Goal: Transaction & Acquisition: Purchase product/service

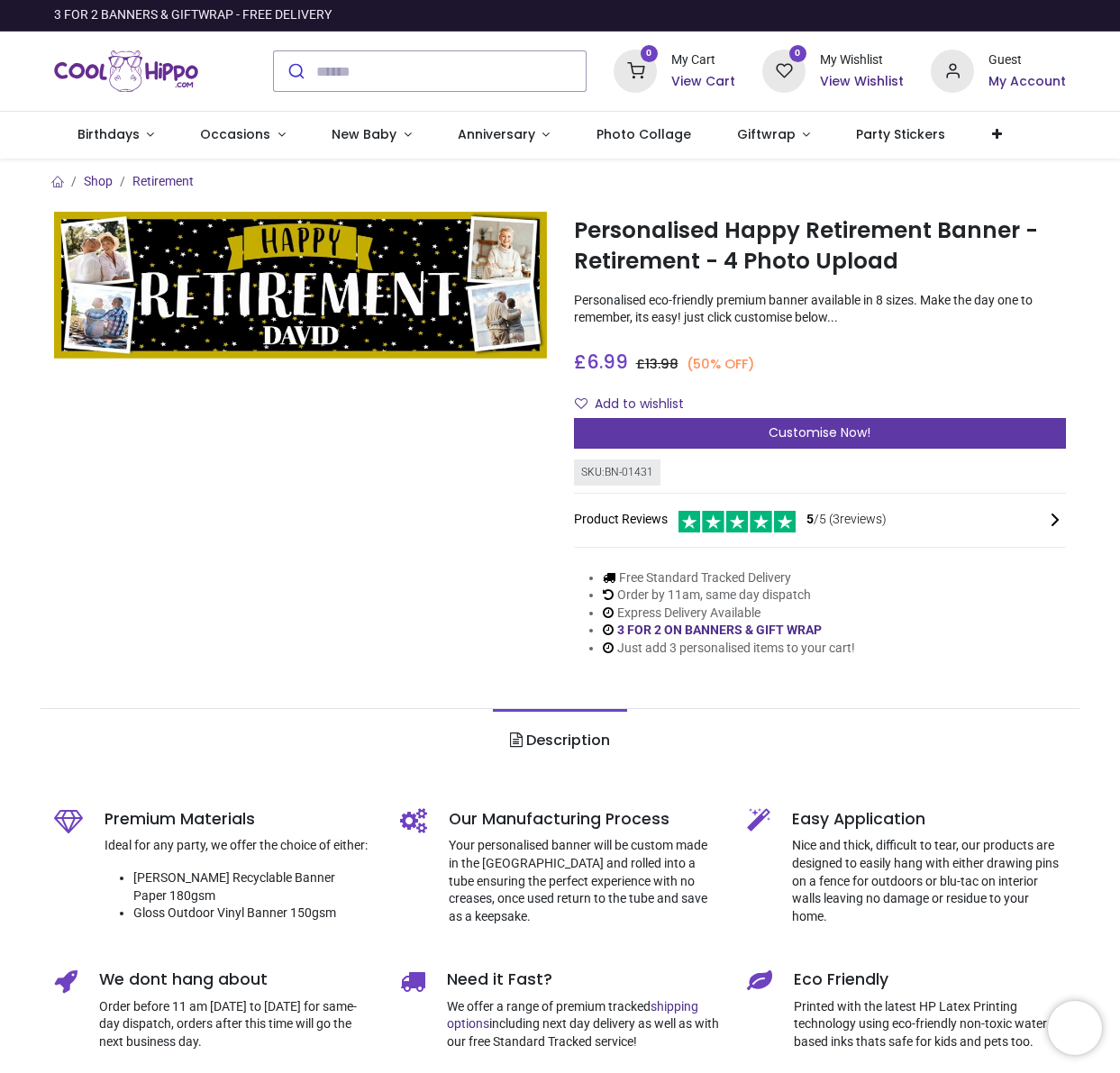
click at [779, 429] on span "Customise Now!" at bounding box center [820, 433] width 102 height 18
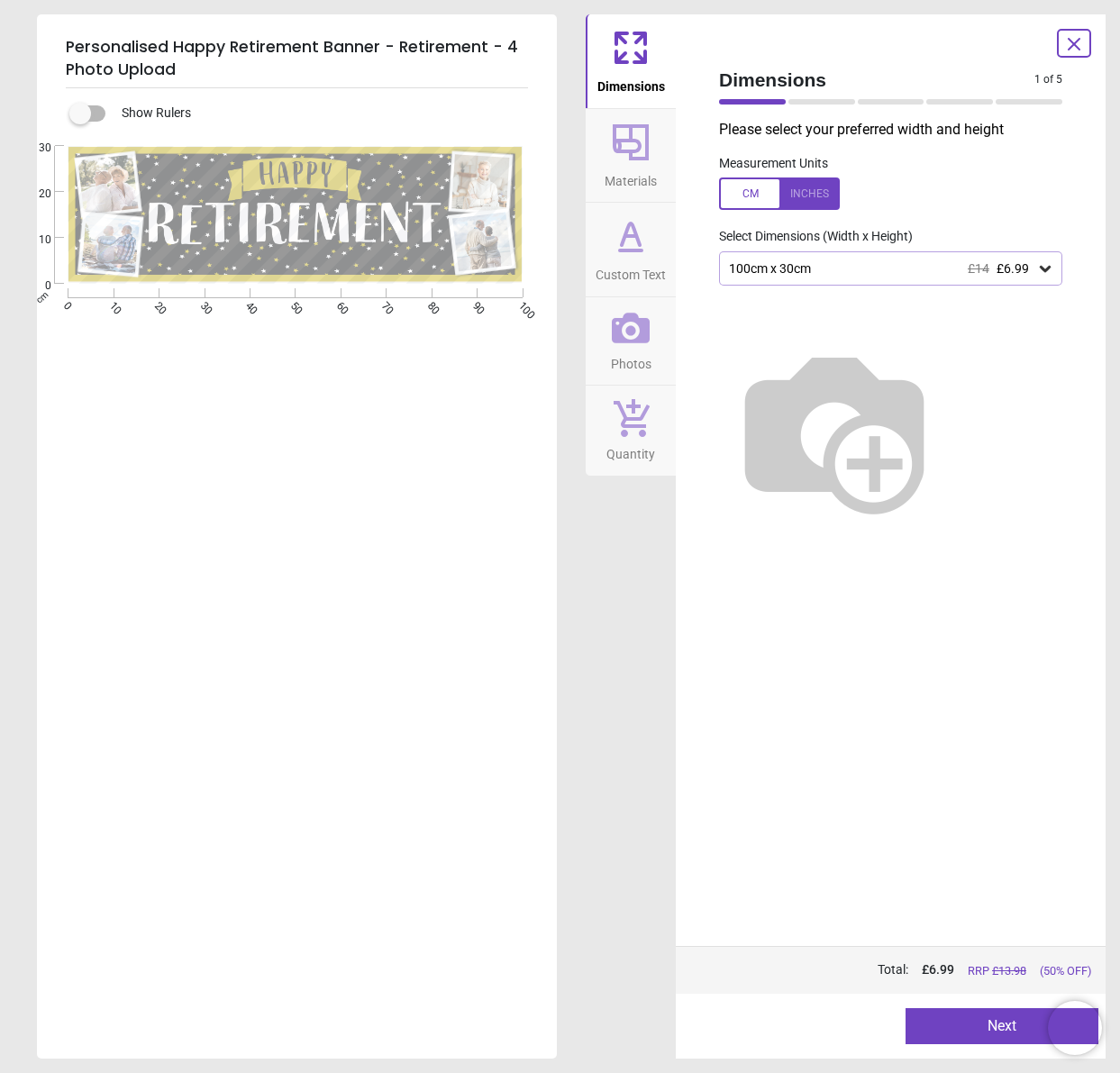
click at [526, 302] on div "E" at bounding box center [295, 682] width 516 height 1073
click at [748, 193] on div at bounding box center [779, 194] width 121 height 32
click at [742, 193] on div at bounding box center [779, 194] width 121 height 32
click at [640, 183] on span "Materials" at bounding box center [631, 177] width 52 height 27
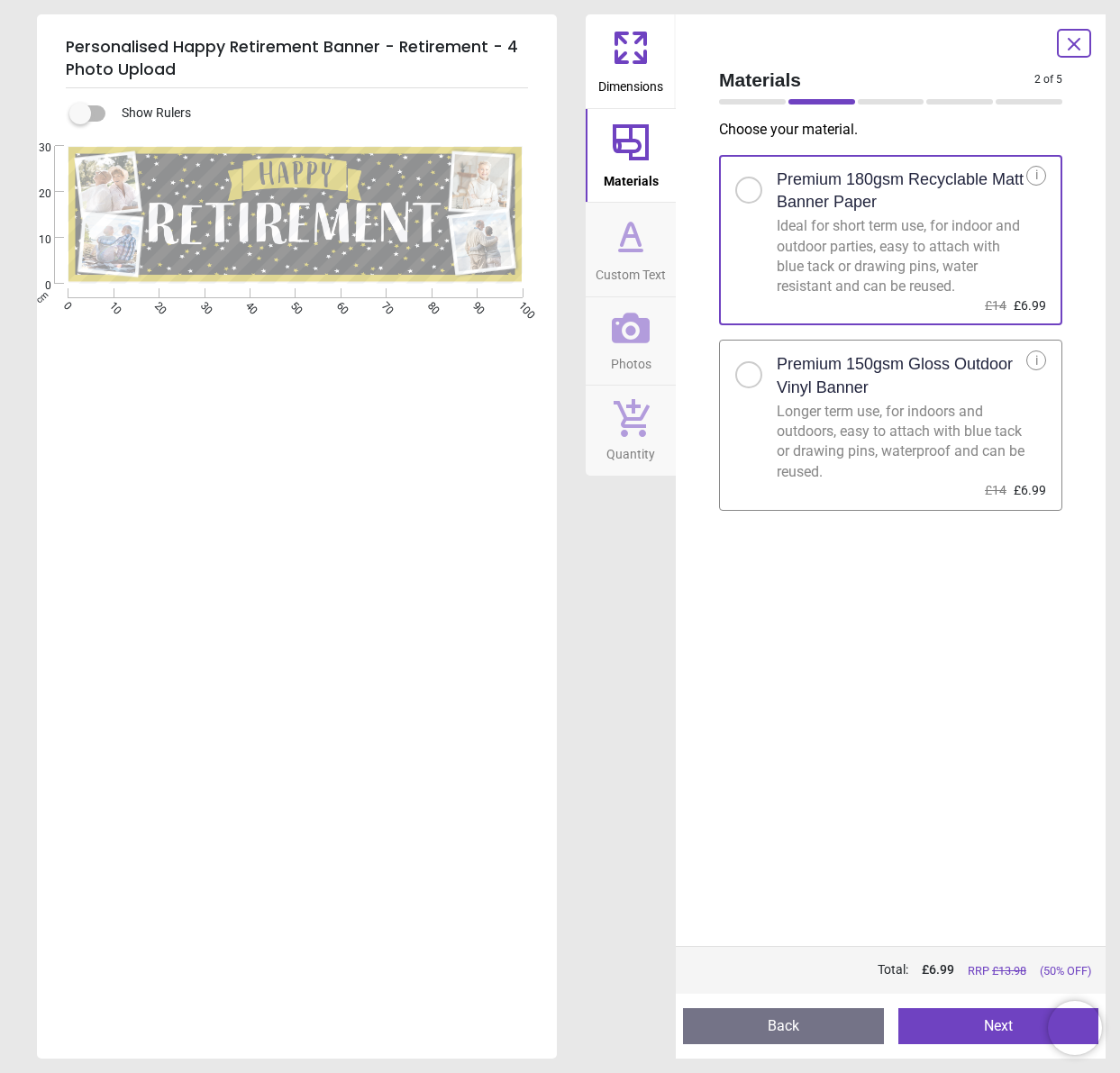
click at [630, 271] on span "Custom Text" at bounding box center [631, 271] width 70 height 27
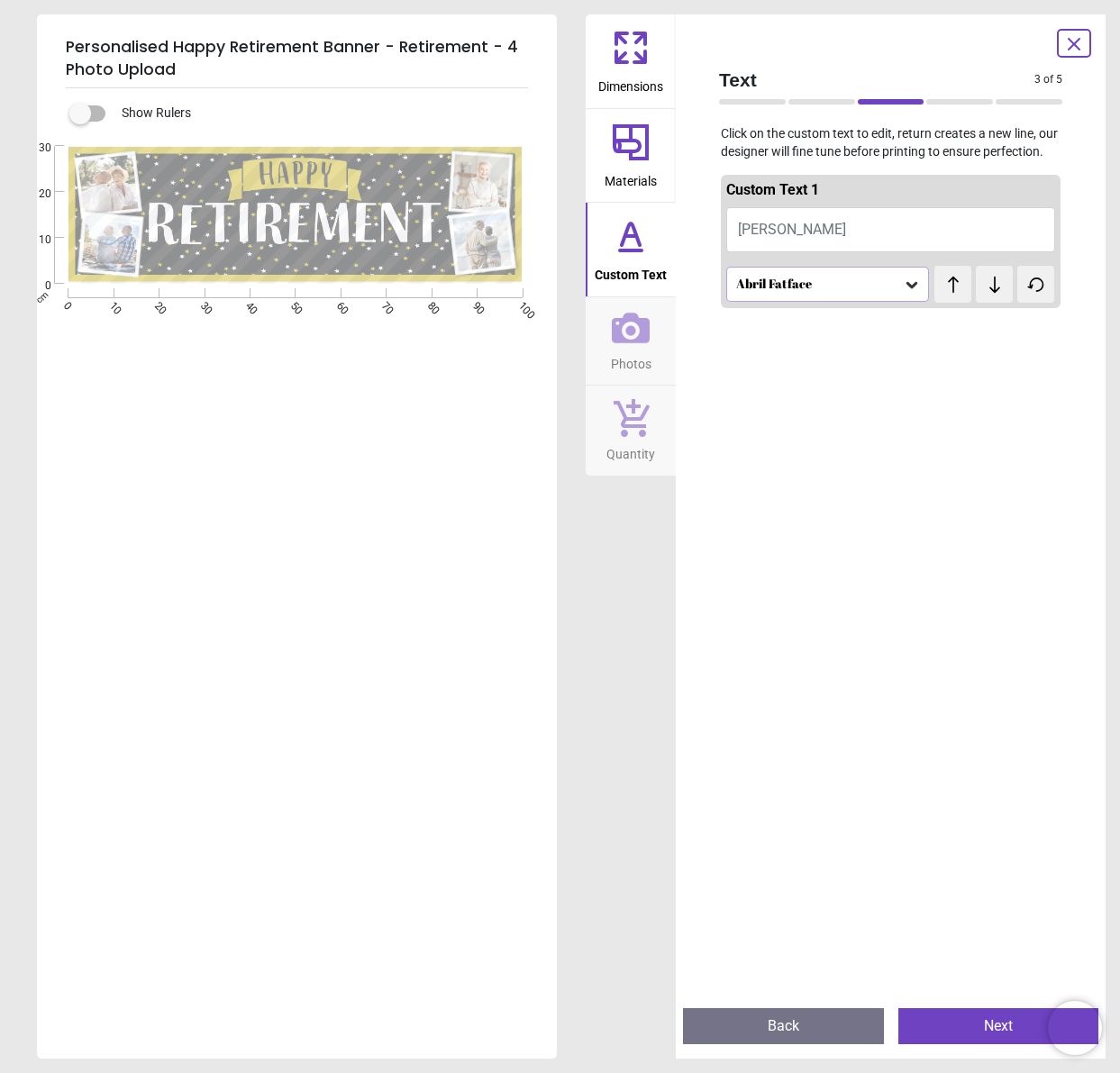
click at [787, 243] on button "DAVID" at bounding box center [890, 229] width 329 height 45
type textarea "******"
click at [903, 294] on icon at bounding box center [912, 285] width 18 height 18
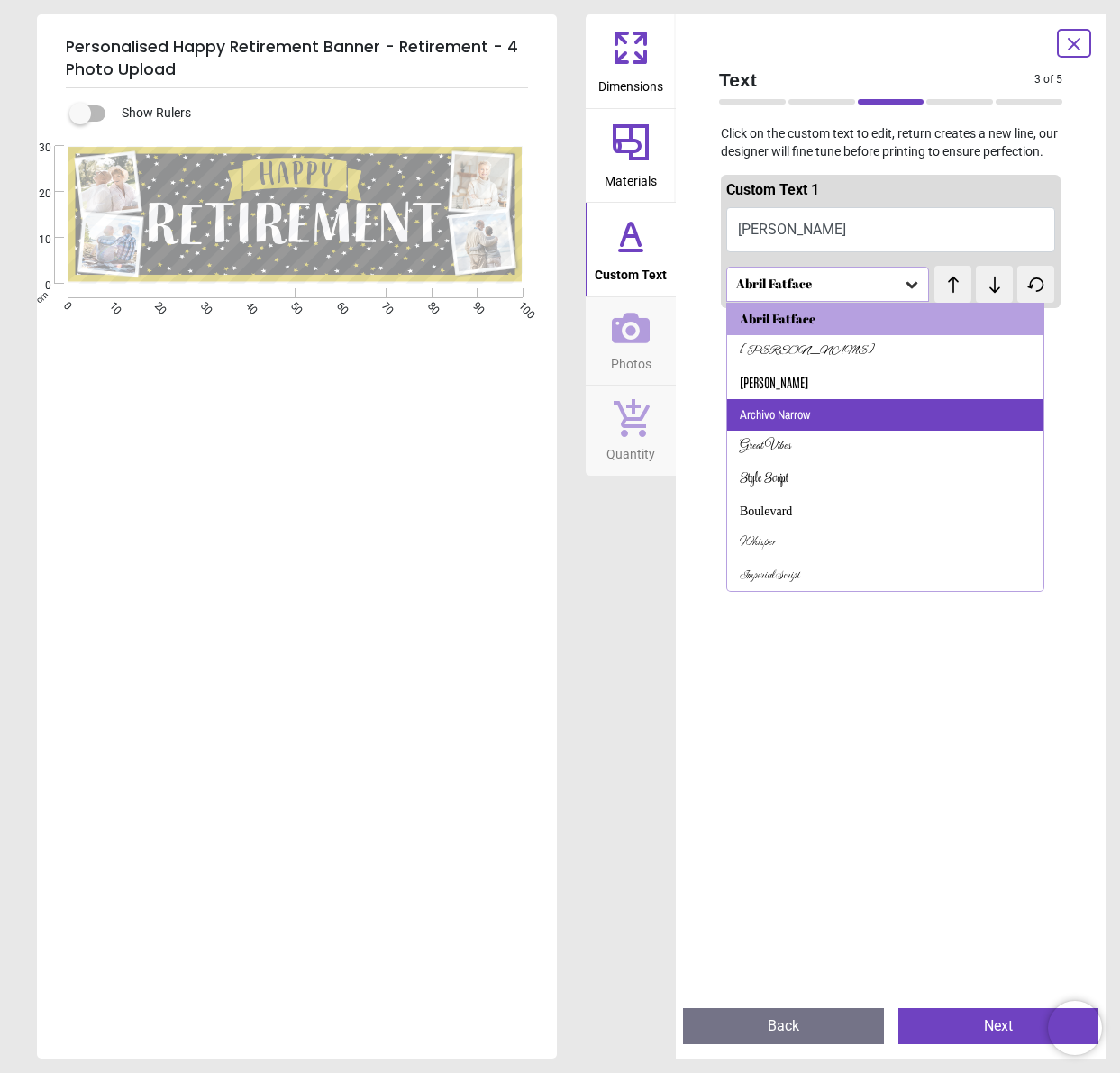
click at [829, 427] on div "Archivo Narrow" at bounding box center [885, 415] width 316 height 32
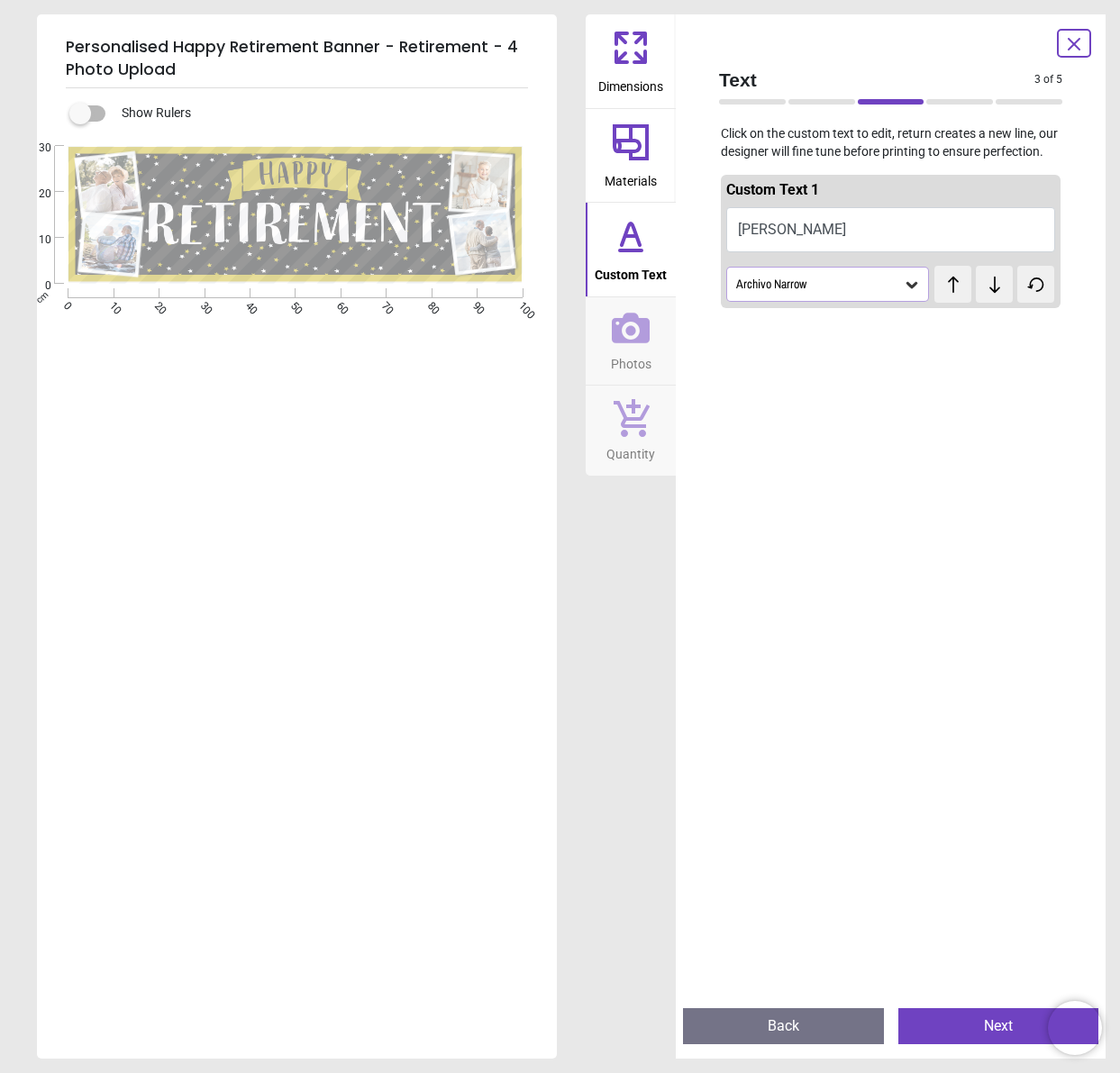
click at [907, 288] on icon at bounding box center [912, 285] width 11 height 6
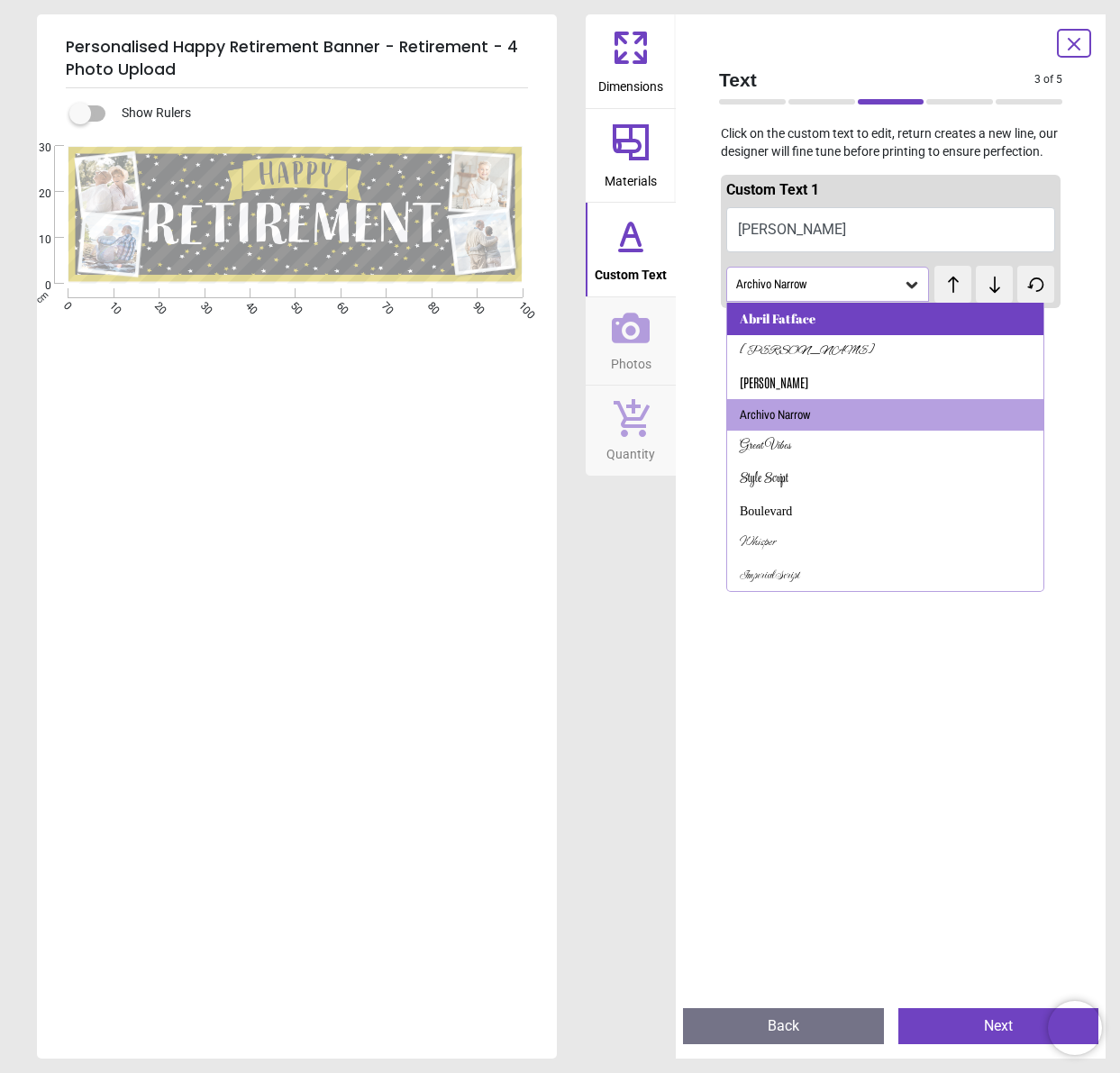
click at [795, 328] on div "Abril Fatface" at bounding box center [778, 319] width 76 height 18
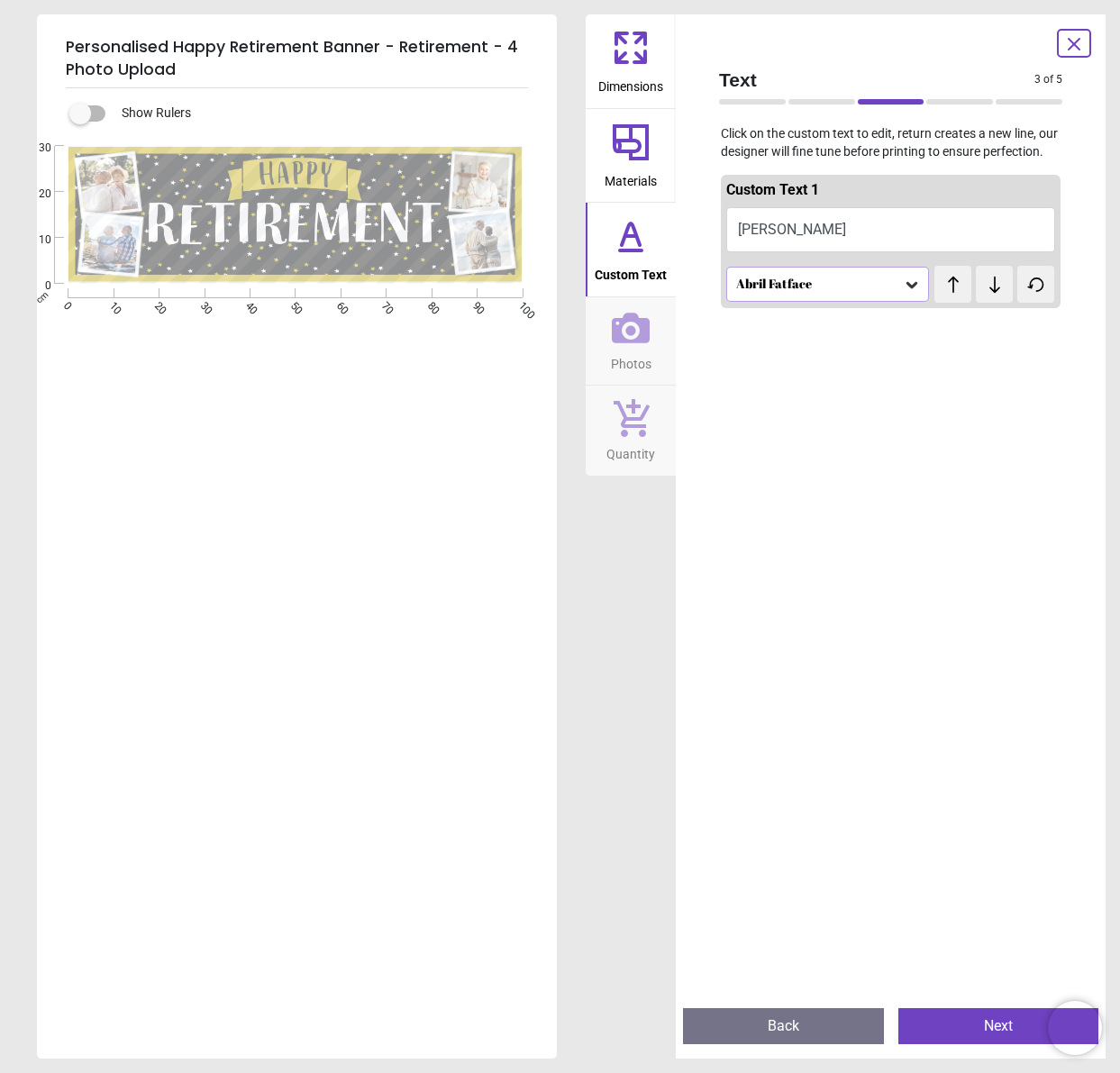
click at [904, 433] on div at bounding box center [891, 851] width 340 height 1073
click at [634, 348] on span "Photos" at bounding box center [631, 360] width 41 height 27
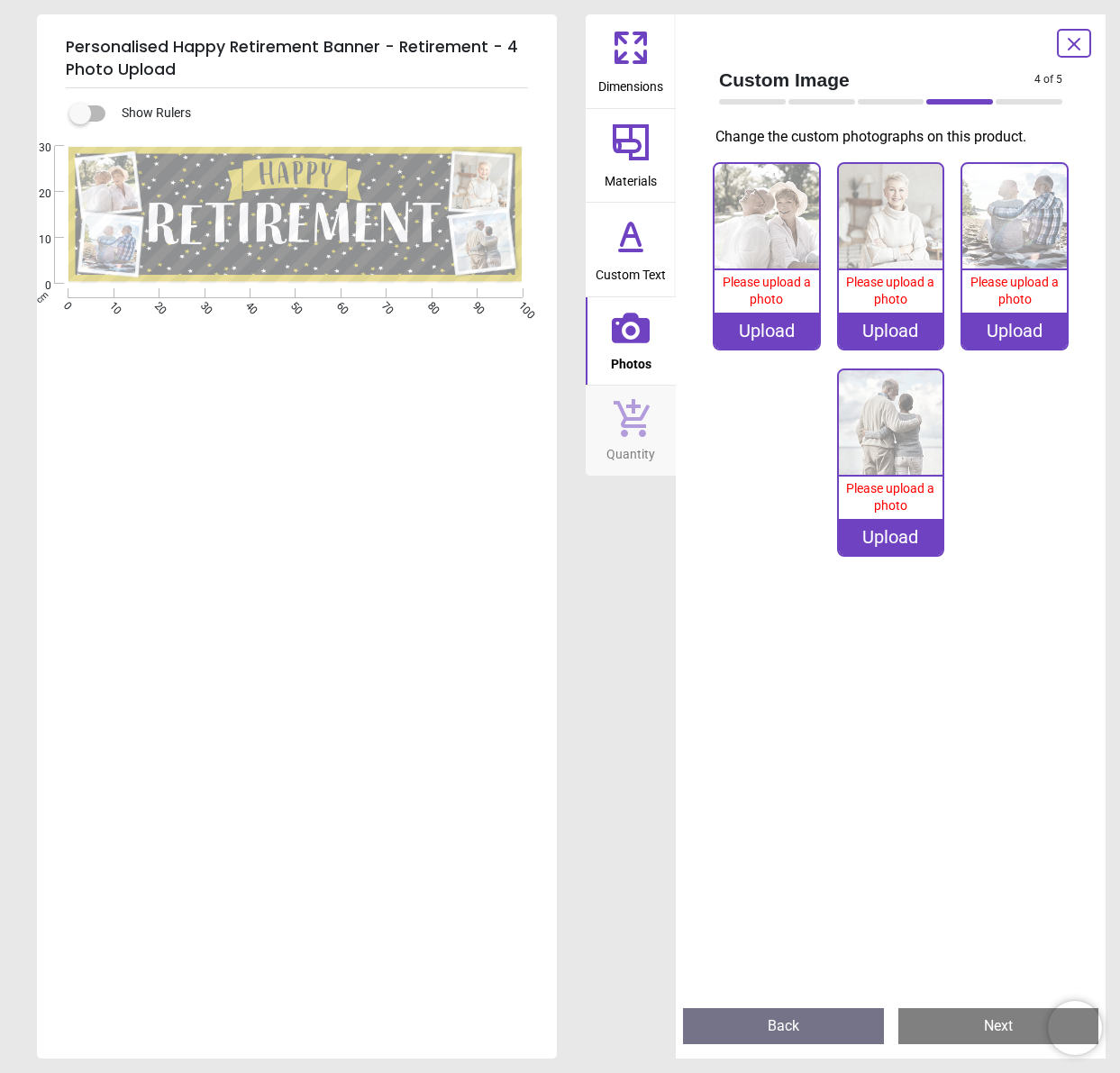
click at [771, 334] on div "Upload" at bounding box center [767, 331] width 105 height 36
click at [753, 320] on div "Upload" at bounding box center [767, 331] width 105 height 36
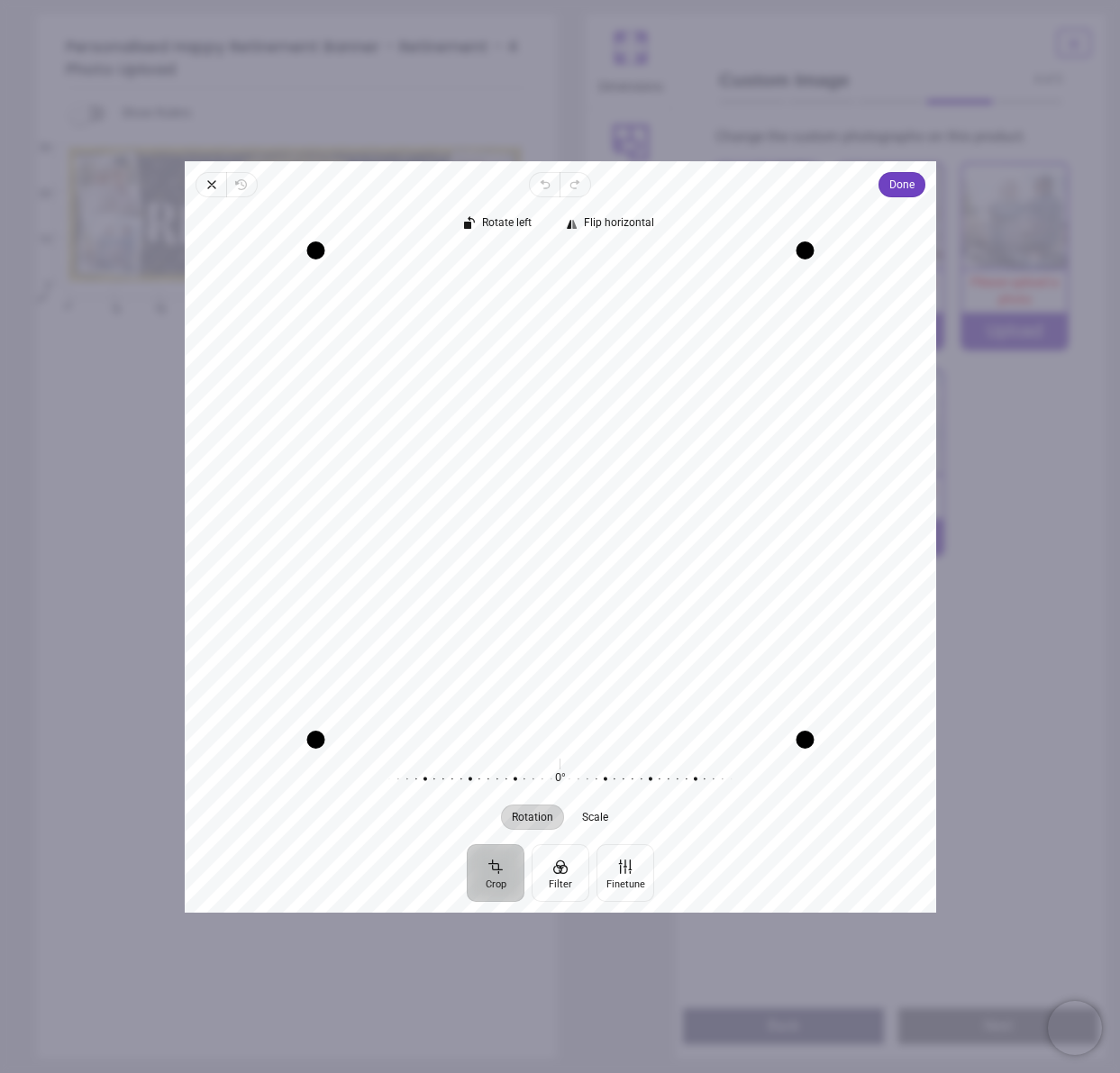
drag, startPoint x: 526, startPoint y: 456, endPoint x: 570, endPoint y: 634, distance: 182.9
click at [570, 634] on div "Recenter" at bounding box center [560, 495] width 723 height 488
drag, startPoint x: 571, startPoint y: 633, endPoint x: 583, endPoint y: 573, distance: 60.6
click at [572, 619] on div "Recenter" at bounding box center [560, 495] width 723 height 488
click at [907, 187] on span "Done" at bounding box center [901, 185] width 25 height 22
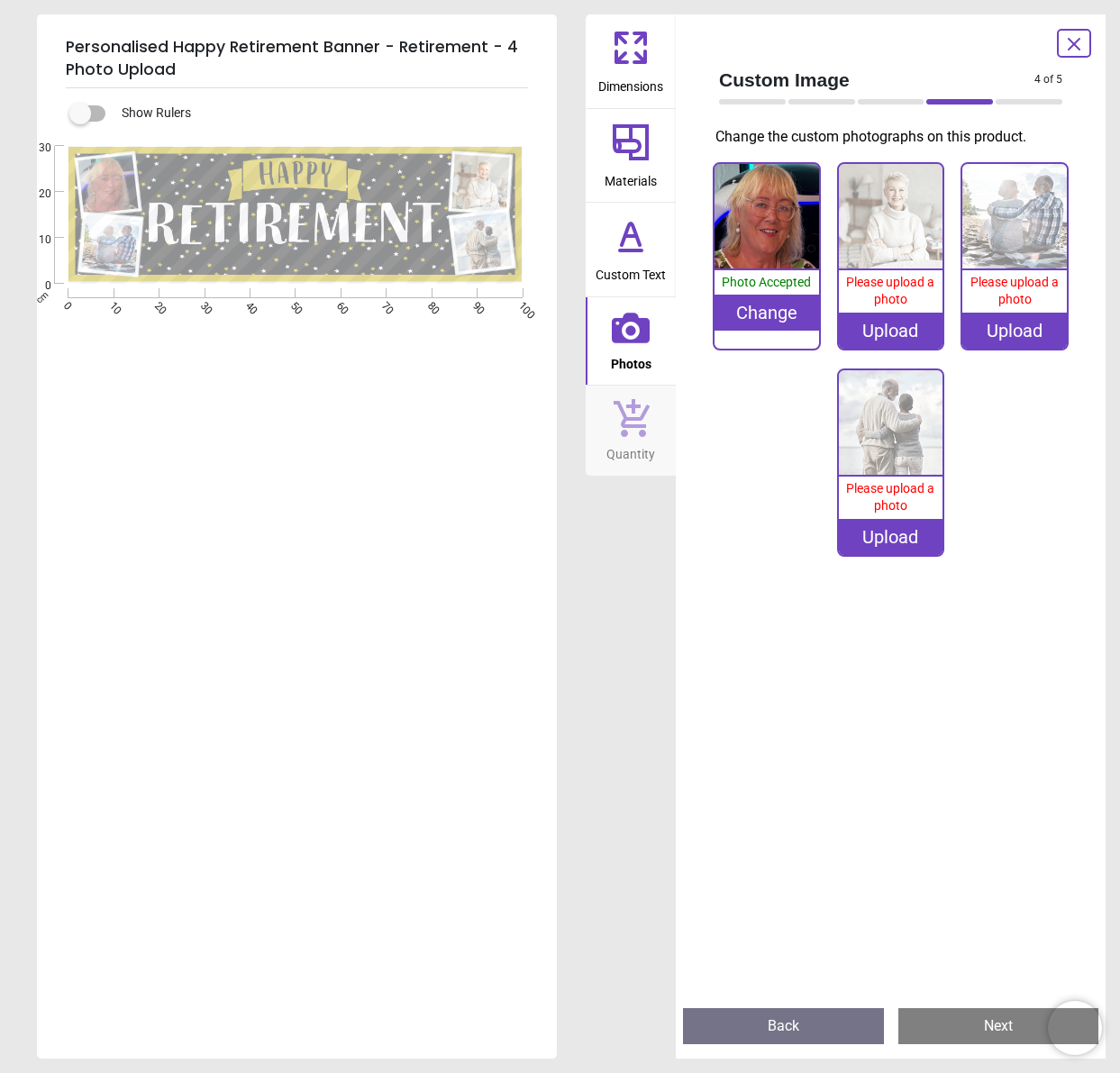
click at [889, 219] on img at bounding box center [891, 216] width 105 height 105
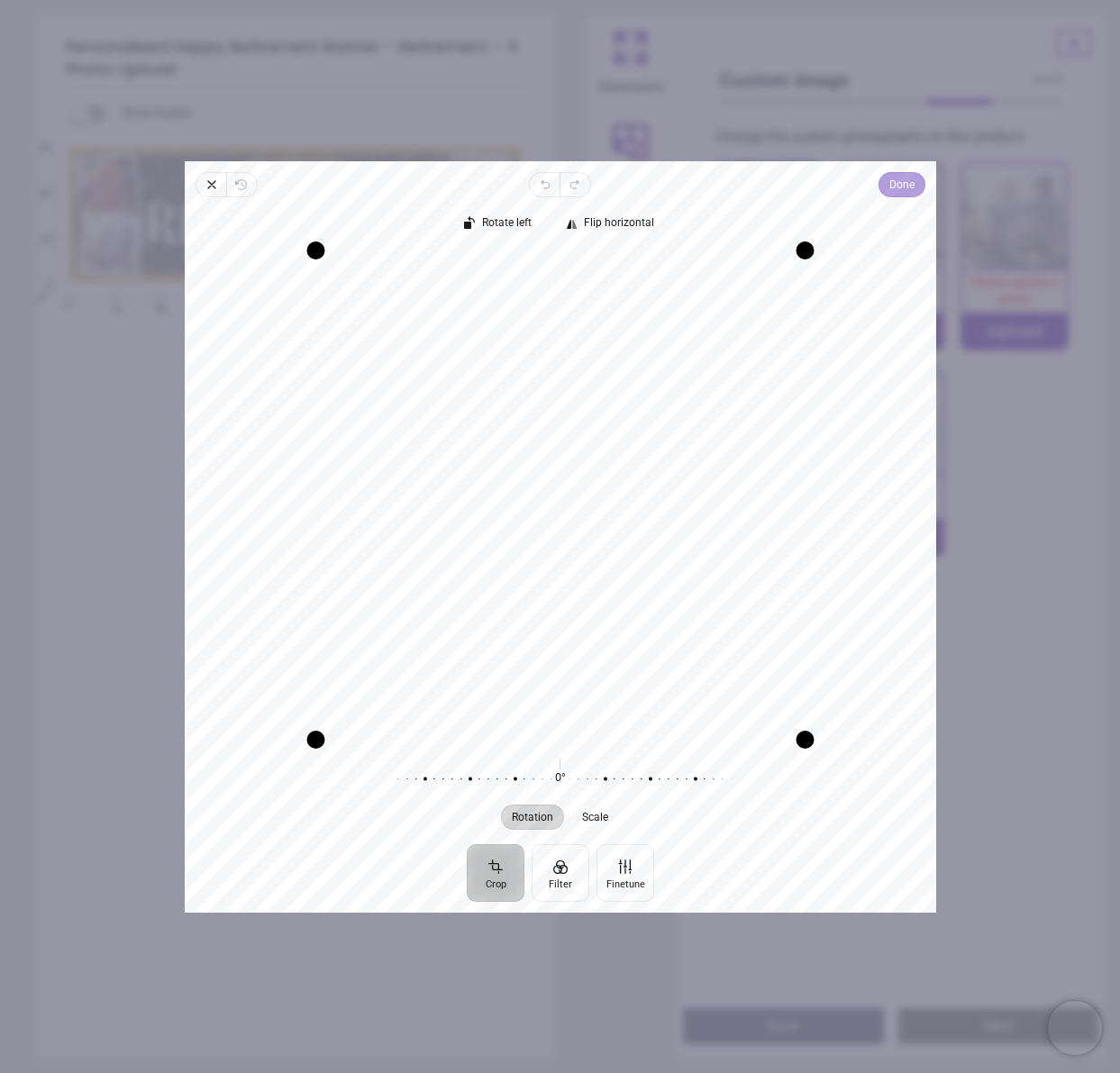
click at [893, 185] on span "Done" at bounding box center [901, 185] width 25 height 22
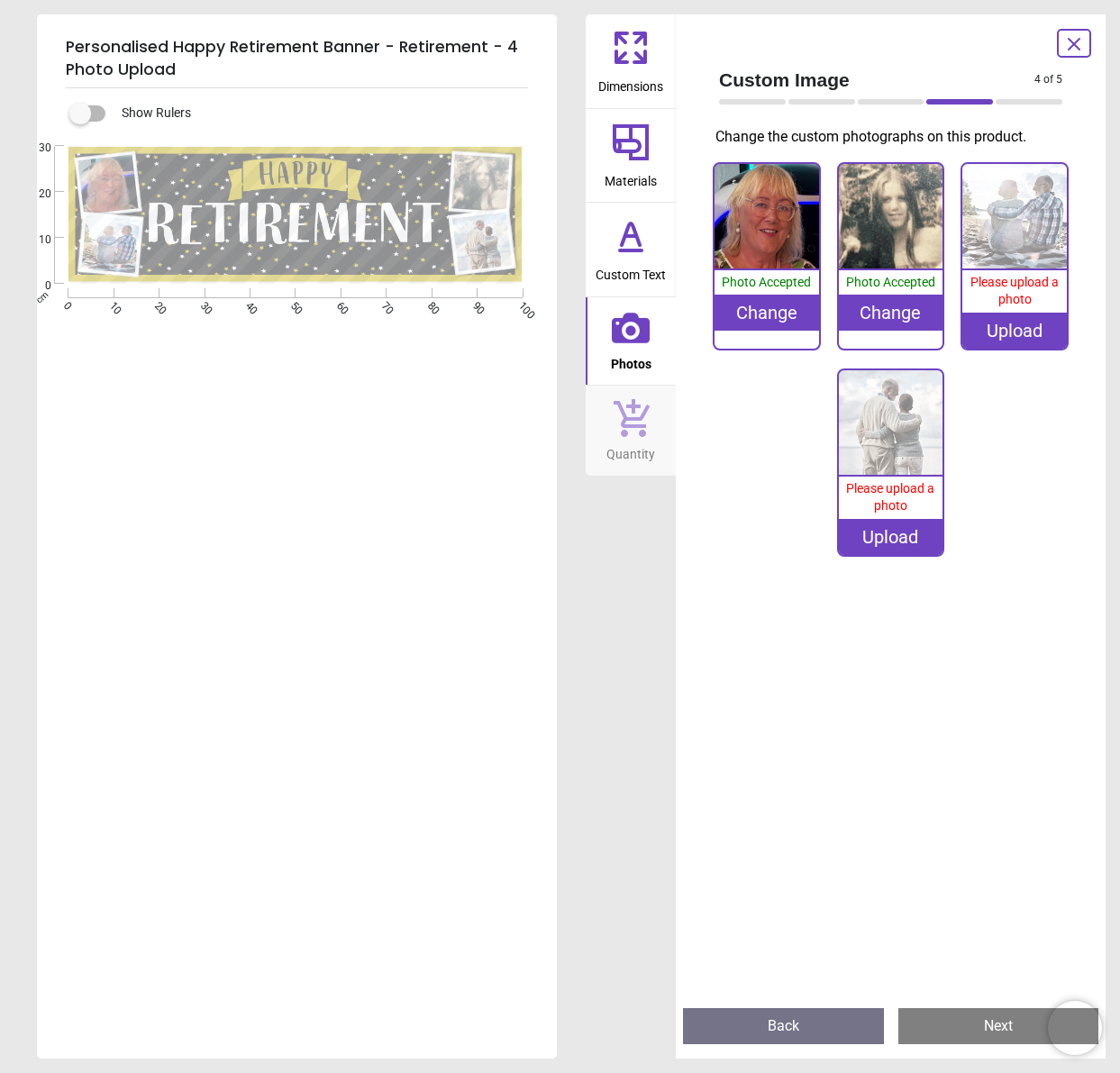
click at [1008, 333] on div "Upload" at bounding box center [1015, 331] width 105 height 36
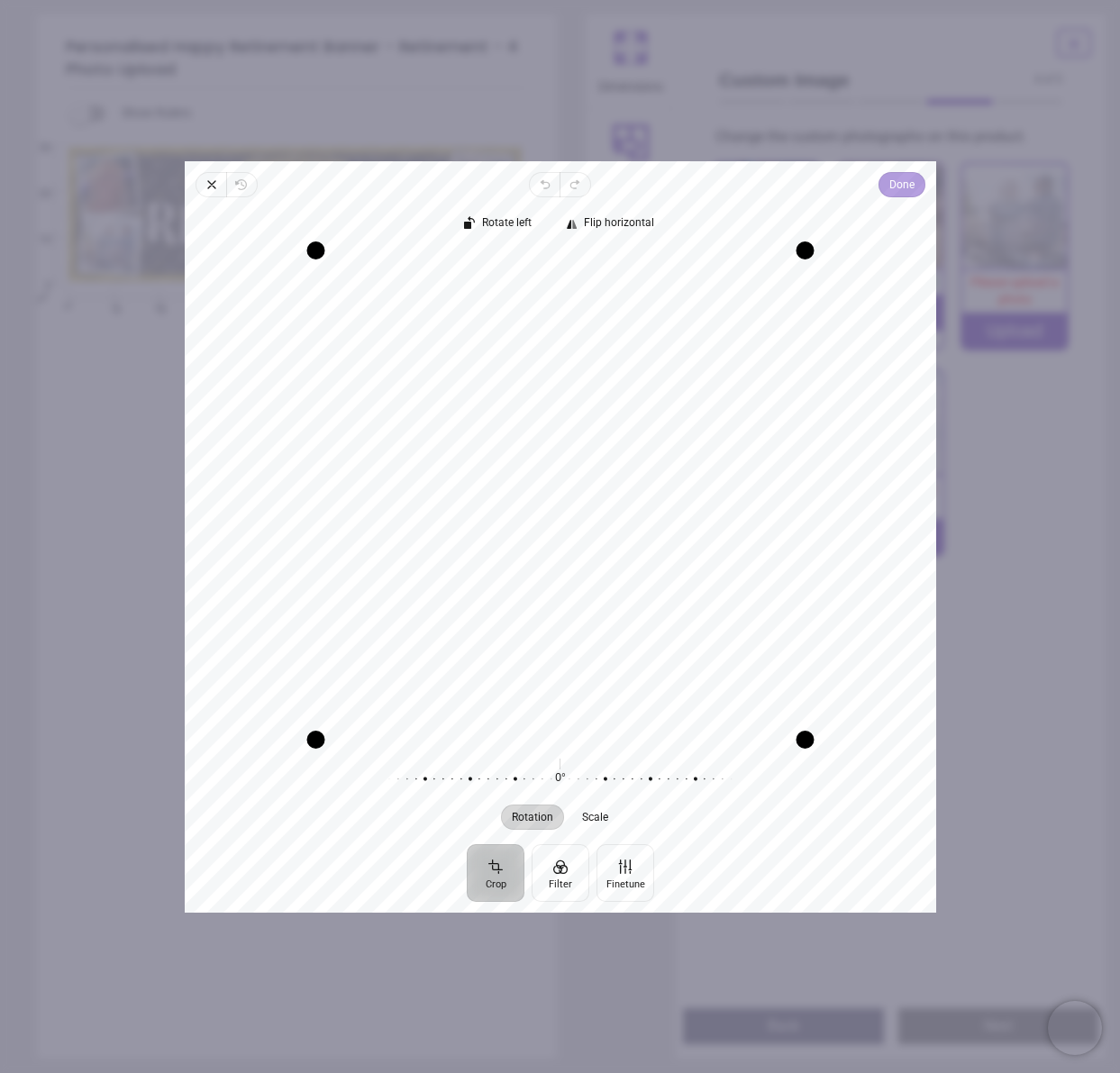
click at [901, 193] on span "Done" at bounding box center [901, 185] width 25 height 22
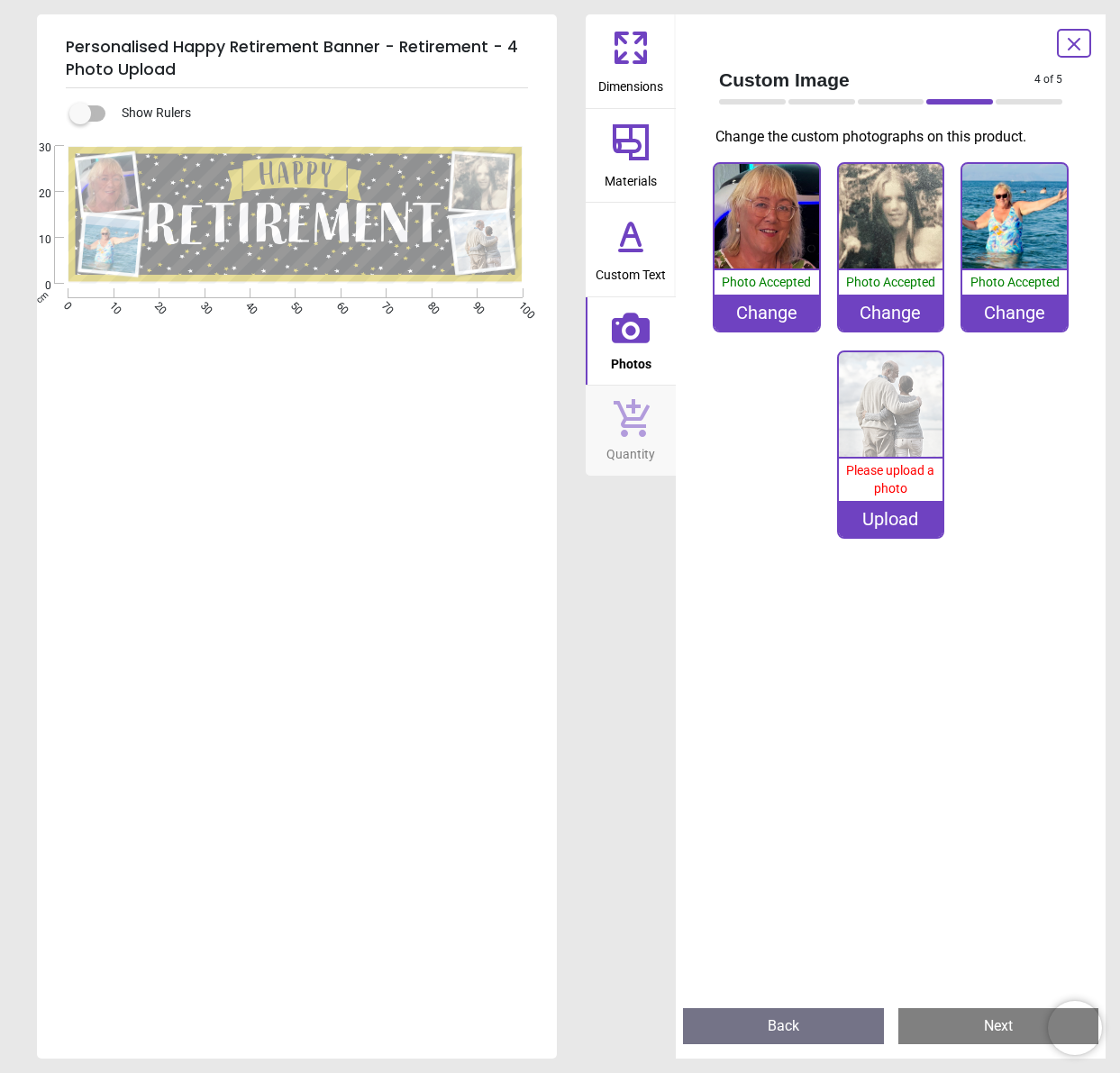
click at [884, 518] on div "Upload" at bounding box center [891, 519] width 105 height 36
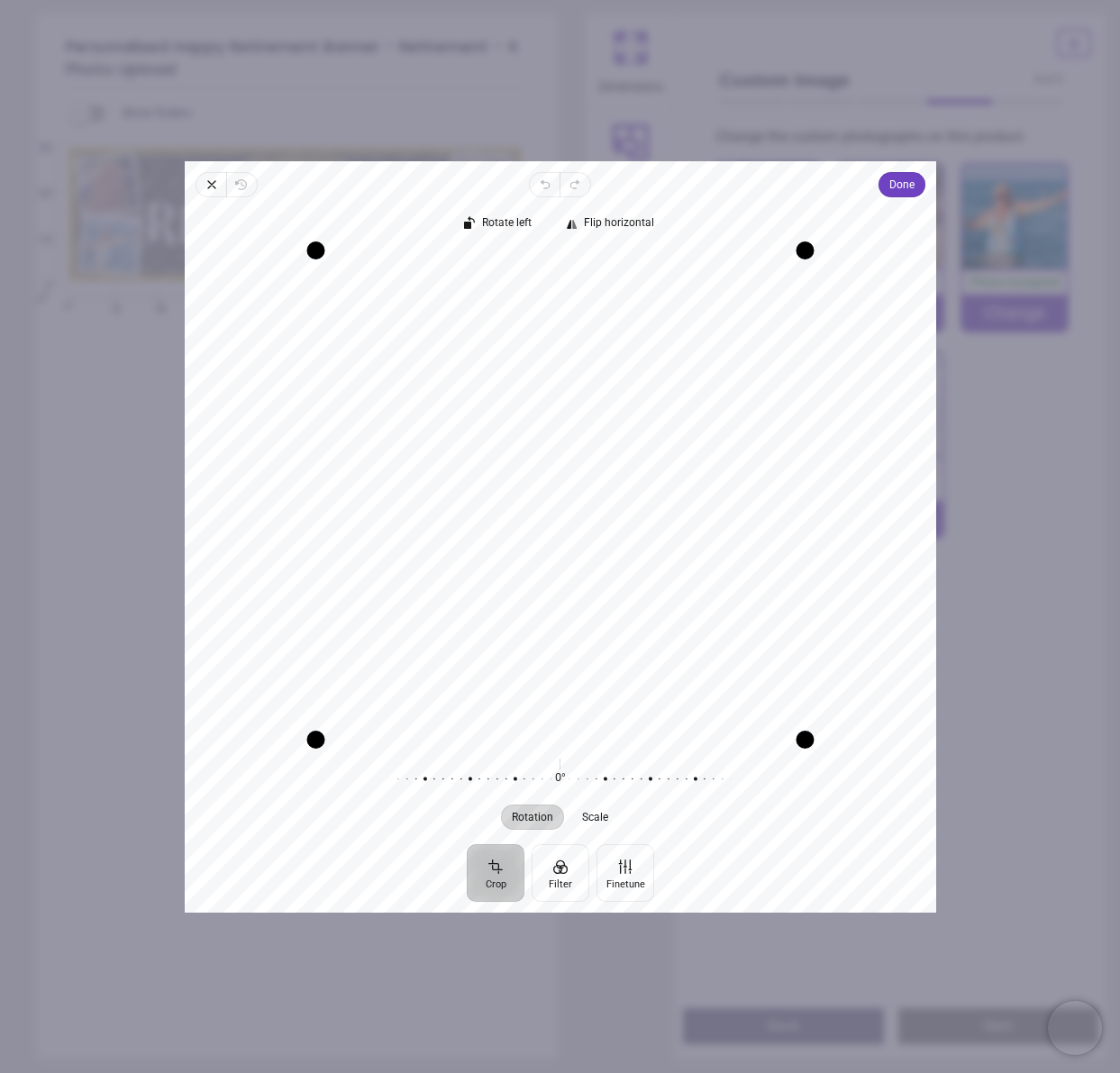
drag, startPoint x: 525, startPoint y: 489, endPoint x: 557, endPoint y: 580, distance: 96.3
click at [557, 580] on div "Recenter" at bounding box center [560, 495] width 723 height 488
click at [212, 191] on icon "button" at bounding box center [212, 185] width 14 height 14
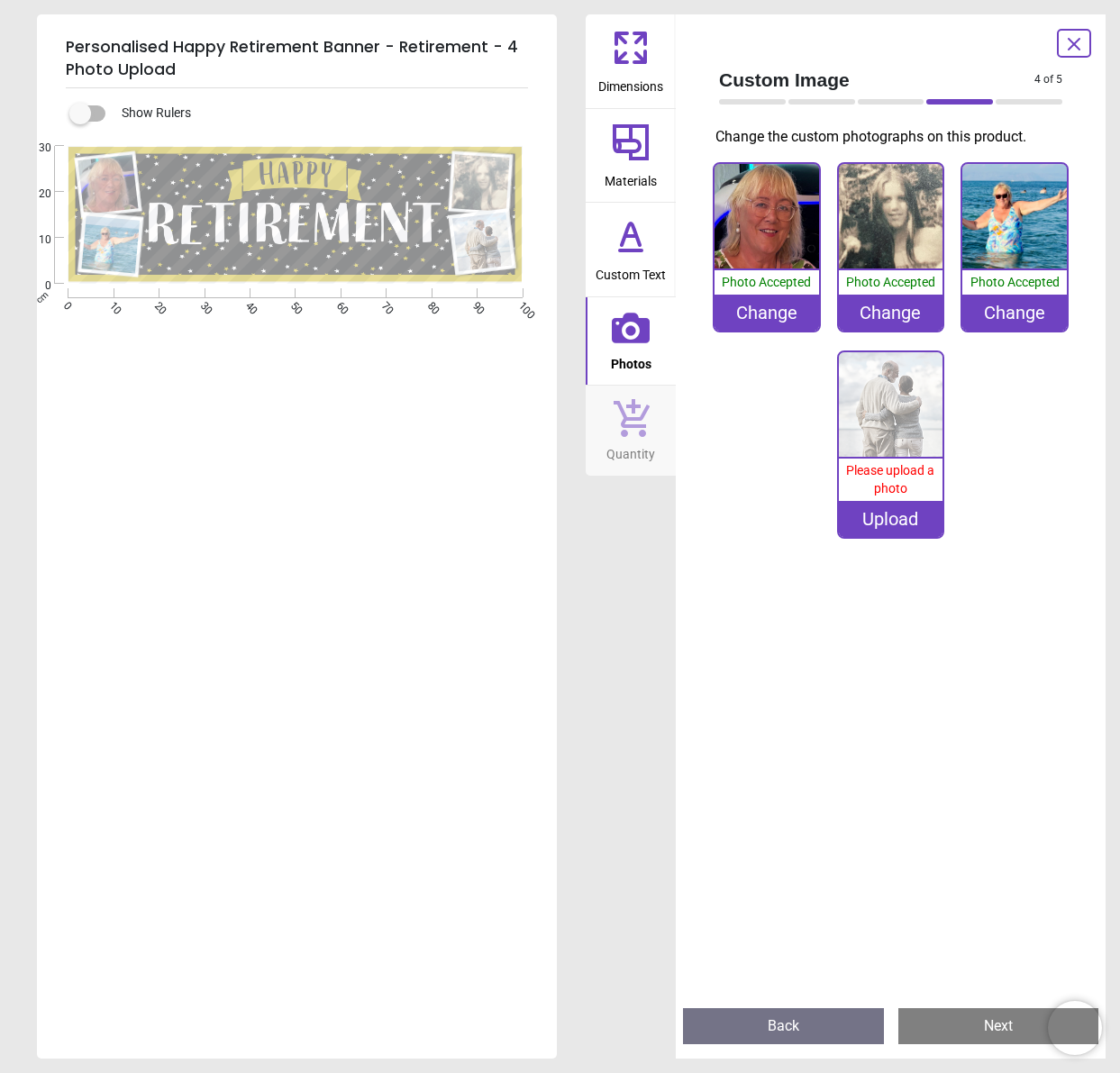
click at [888, 478] on div "Please upload a photo" at bounding box center [891, 480] width 105 height 42
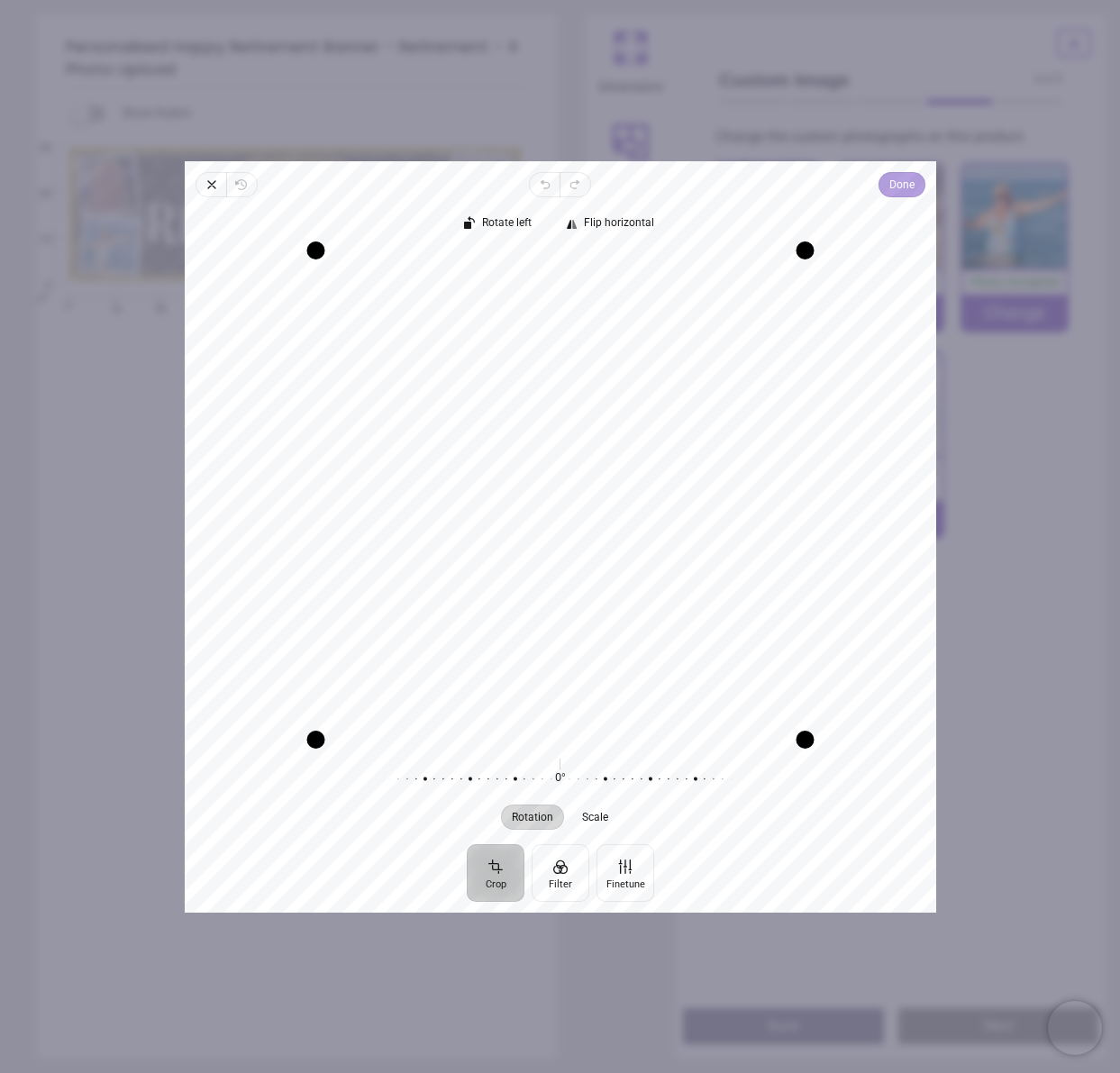
click at [902, 190] on span "Done" at bounding box center [901, 185] width 25 height 22
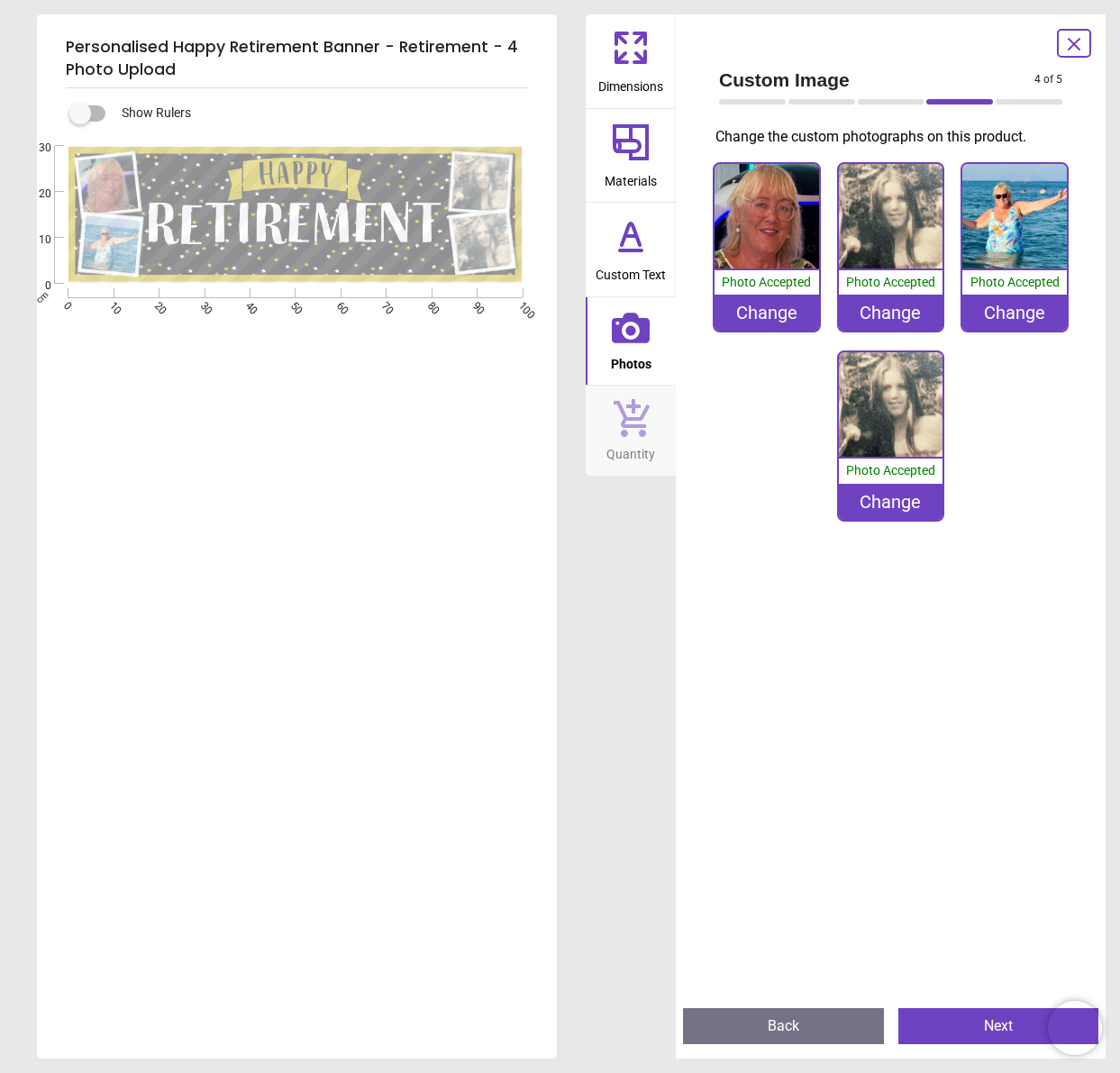
click at [900, 503] on div "Change" at bounding box center [891, 502] width 105 height 36
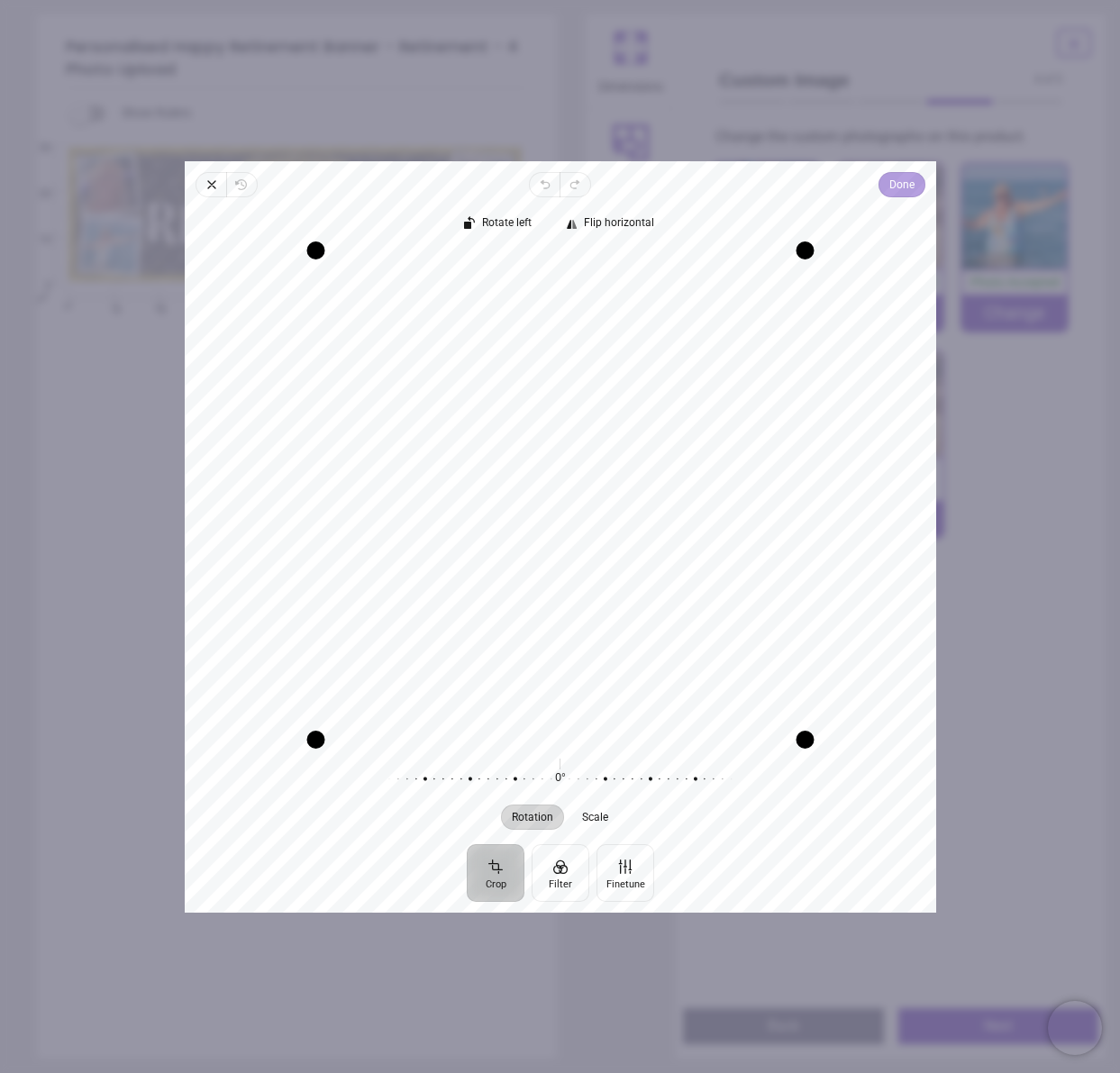
click at [893, 196] on span "Done" at bounding box center [901, 184] width 25 height 25
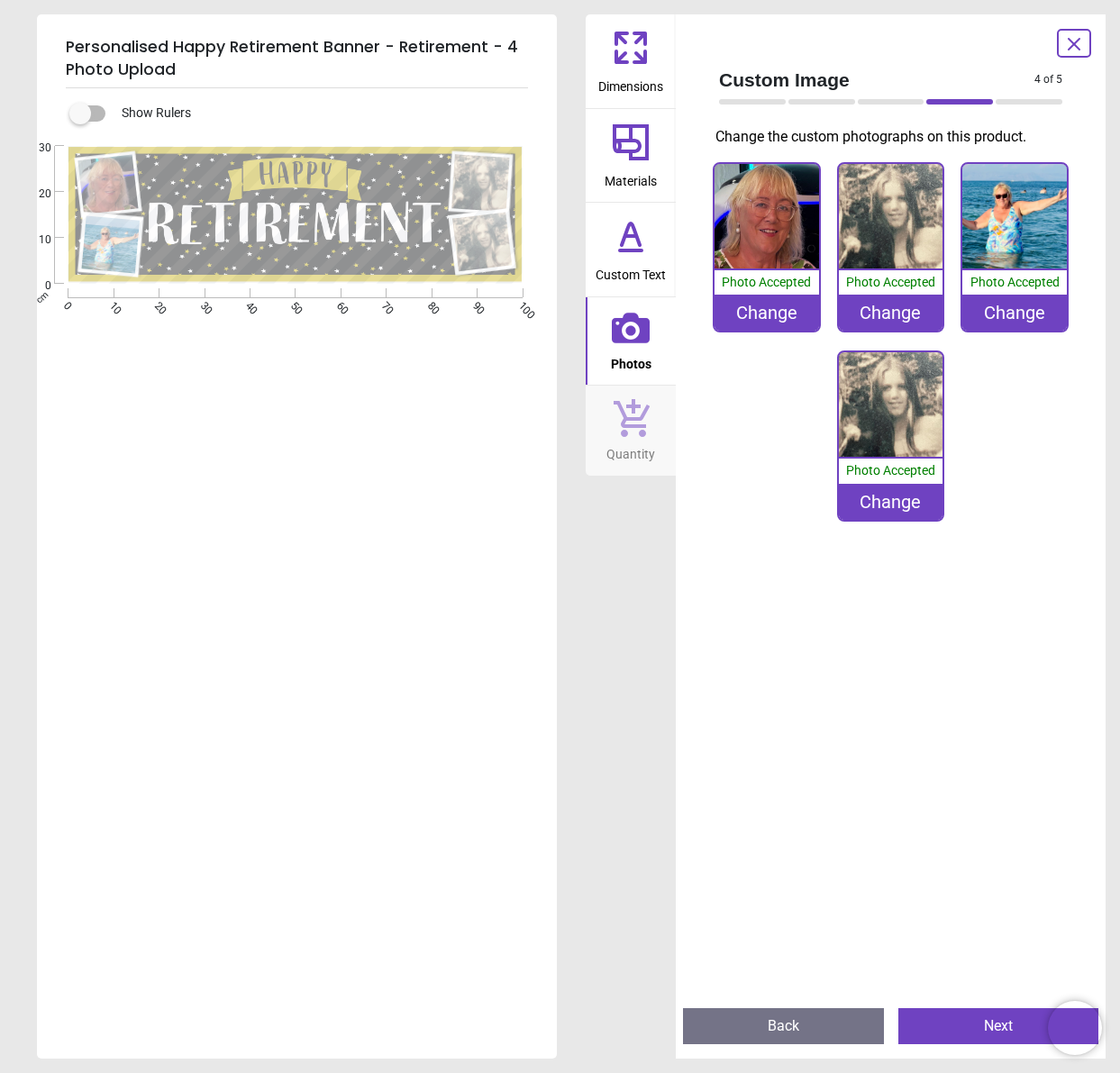
click at [905, 502] on div "Change" at bounding box center [891, 502] width 105 height 36
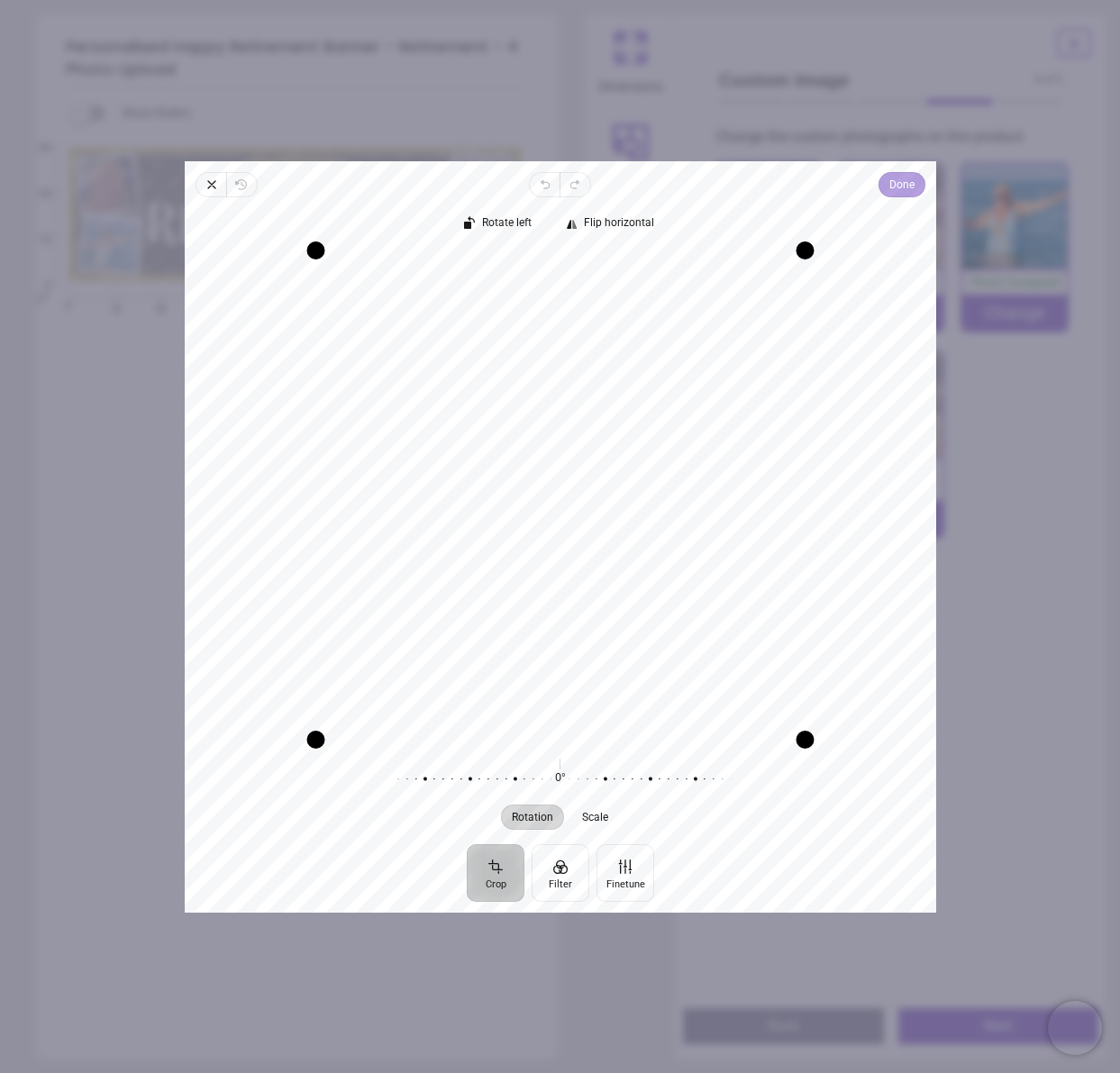
click at [893, 179] on span "Done" at bounding box center [901, 185] width 25 height 22
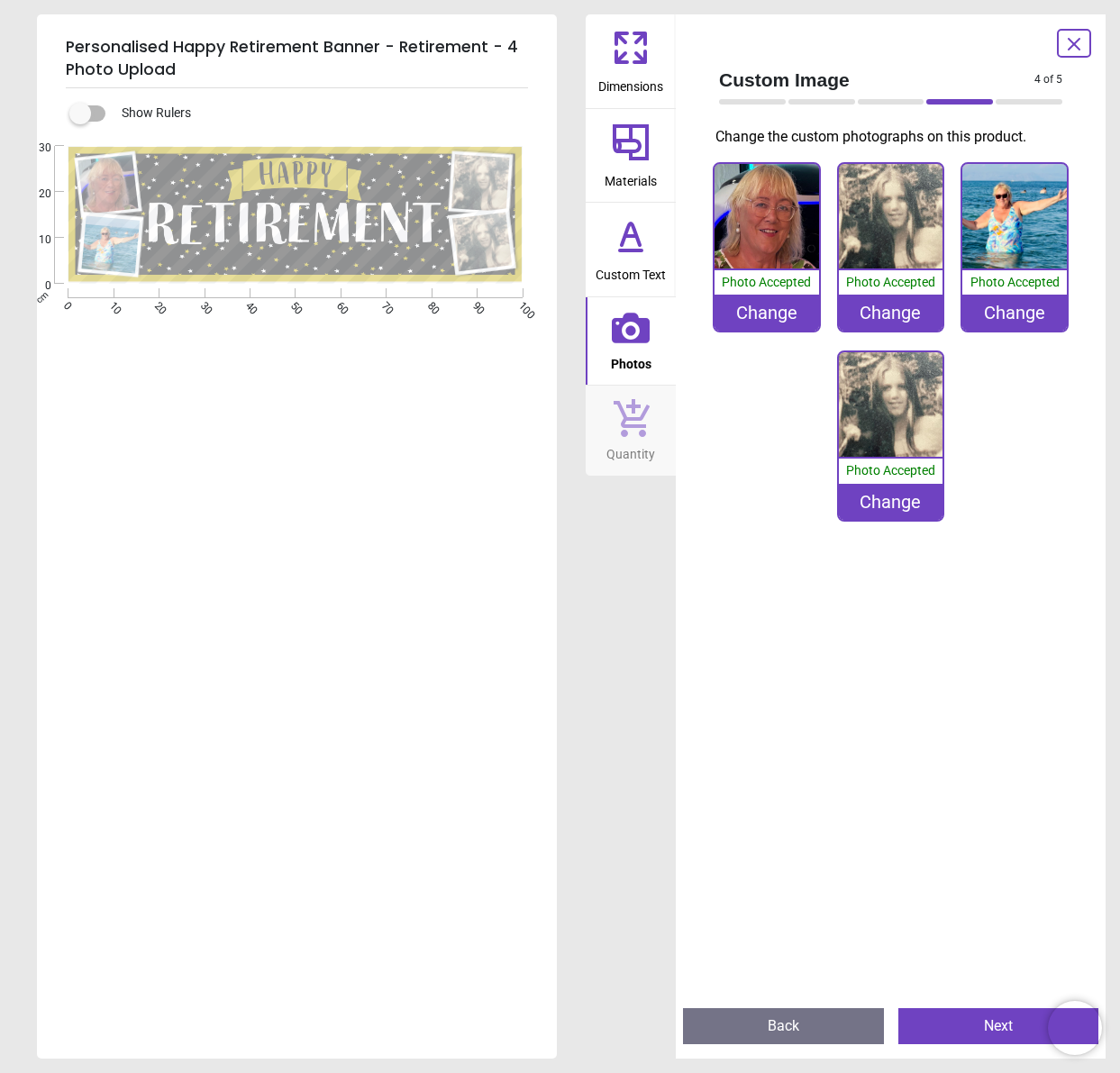
click at [902, 498] on div "Change" at bounding box center [891, 502] width 105 height 36
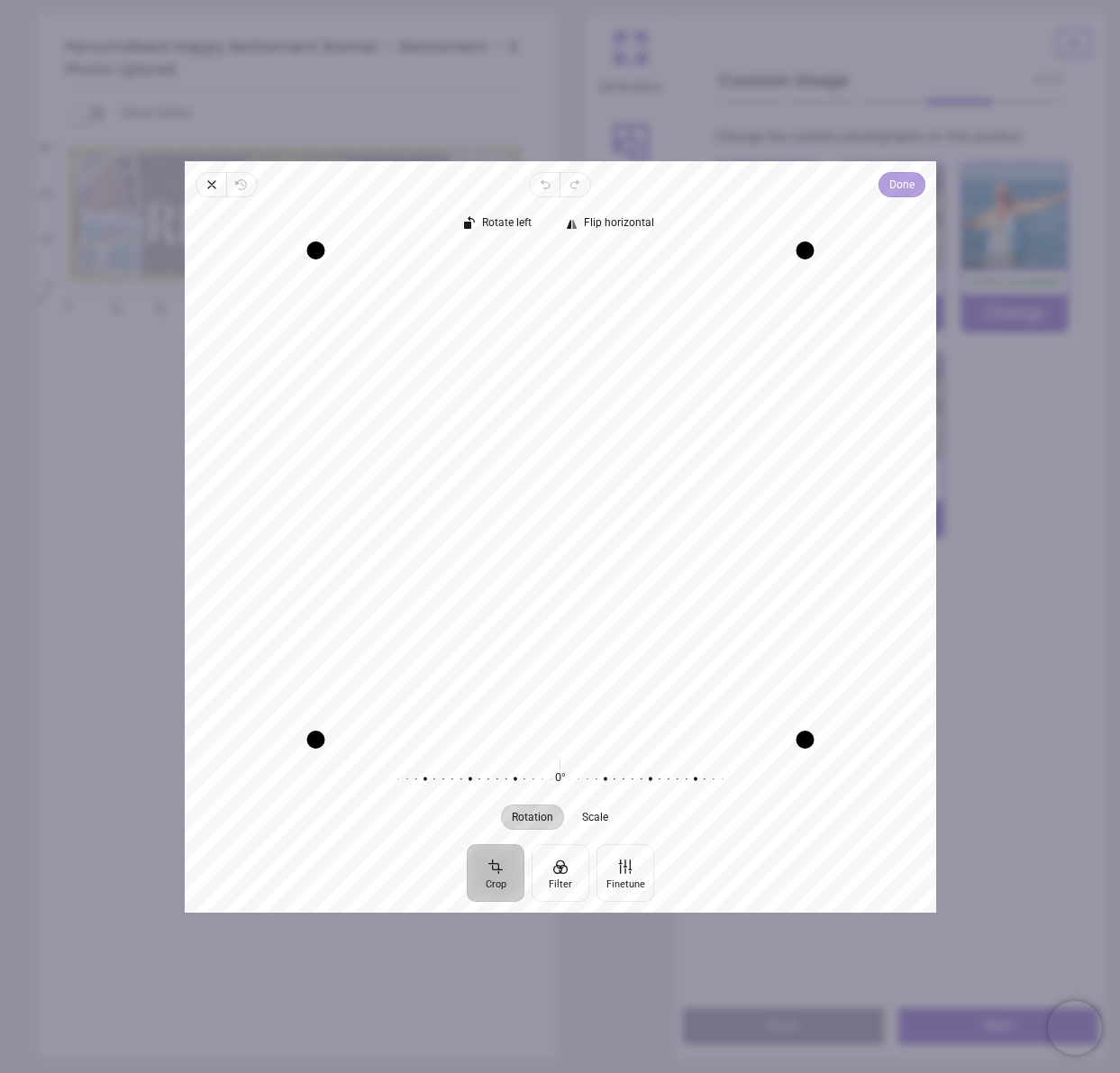
click at [908, 190] on span "Done" at bounding box center [901, 185] width 25 height 22
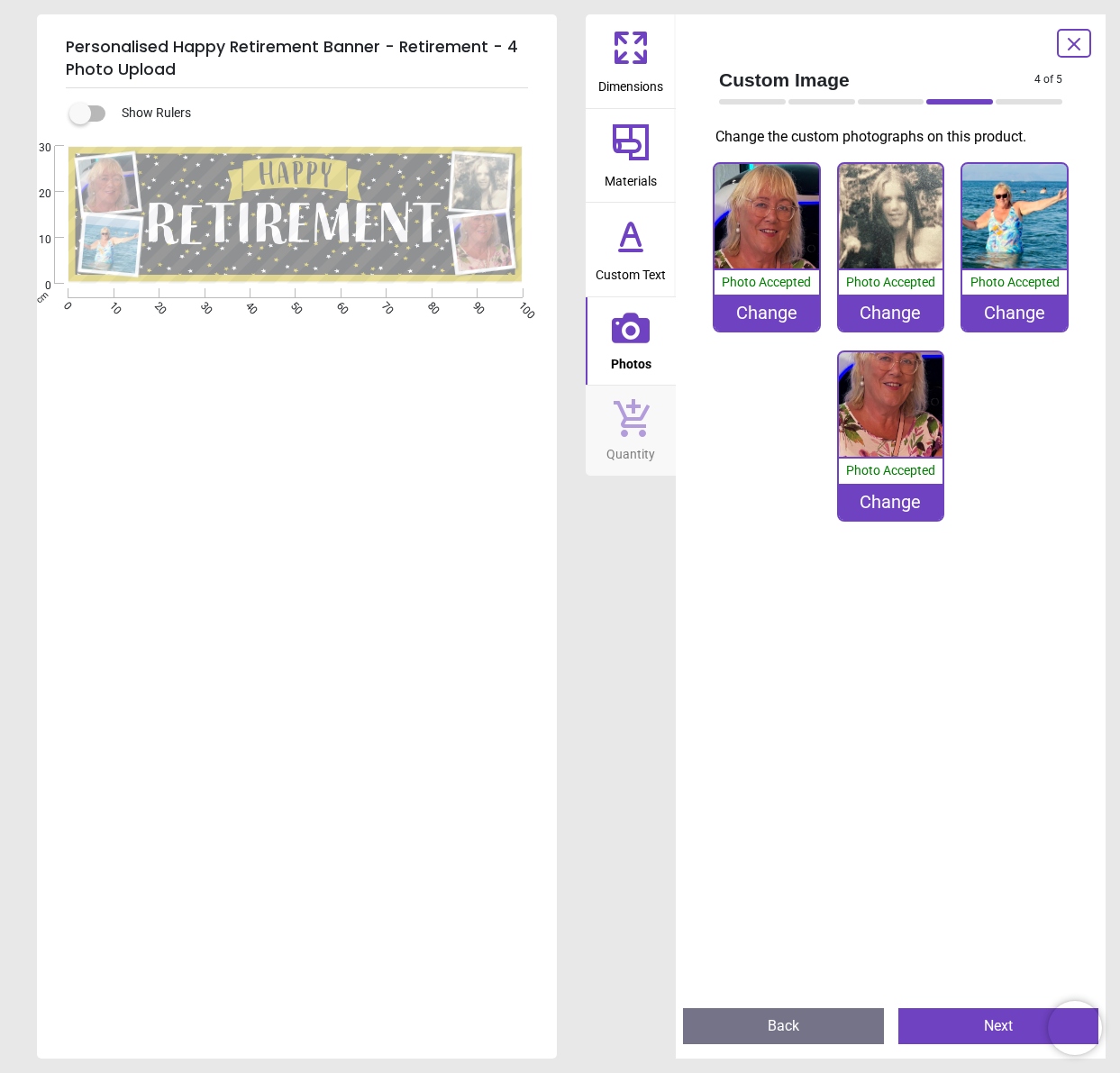
click at [899, 502] on div "Change" at bounding box center [891, 502] width 105 height 36
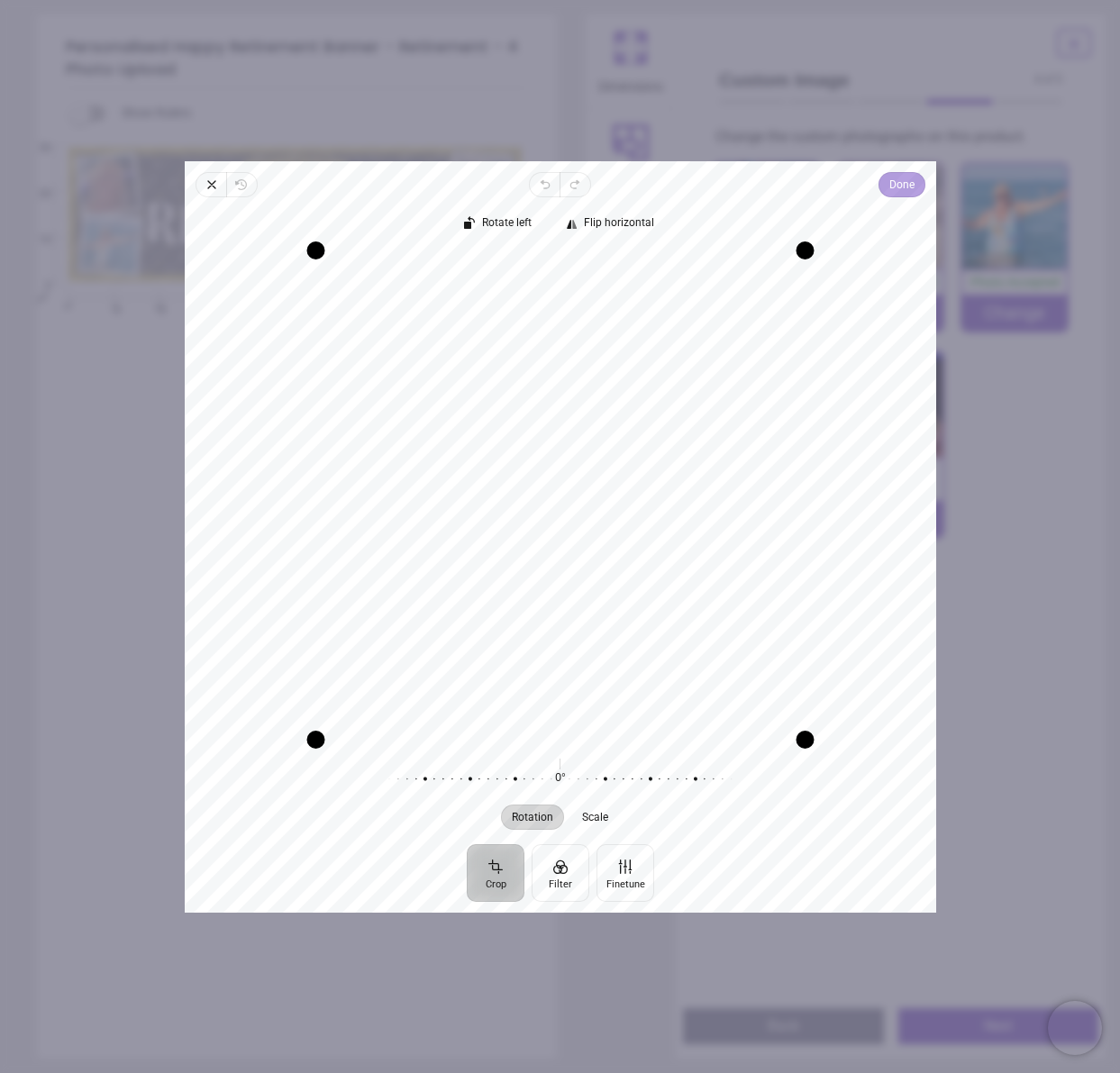
click at [916, 189] on button "Done" at bounding box center [901, 184] width 47 height 25
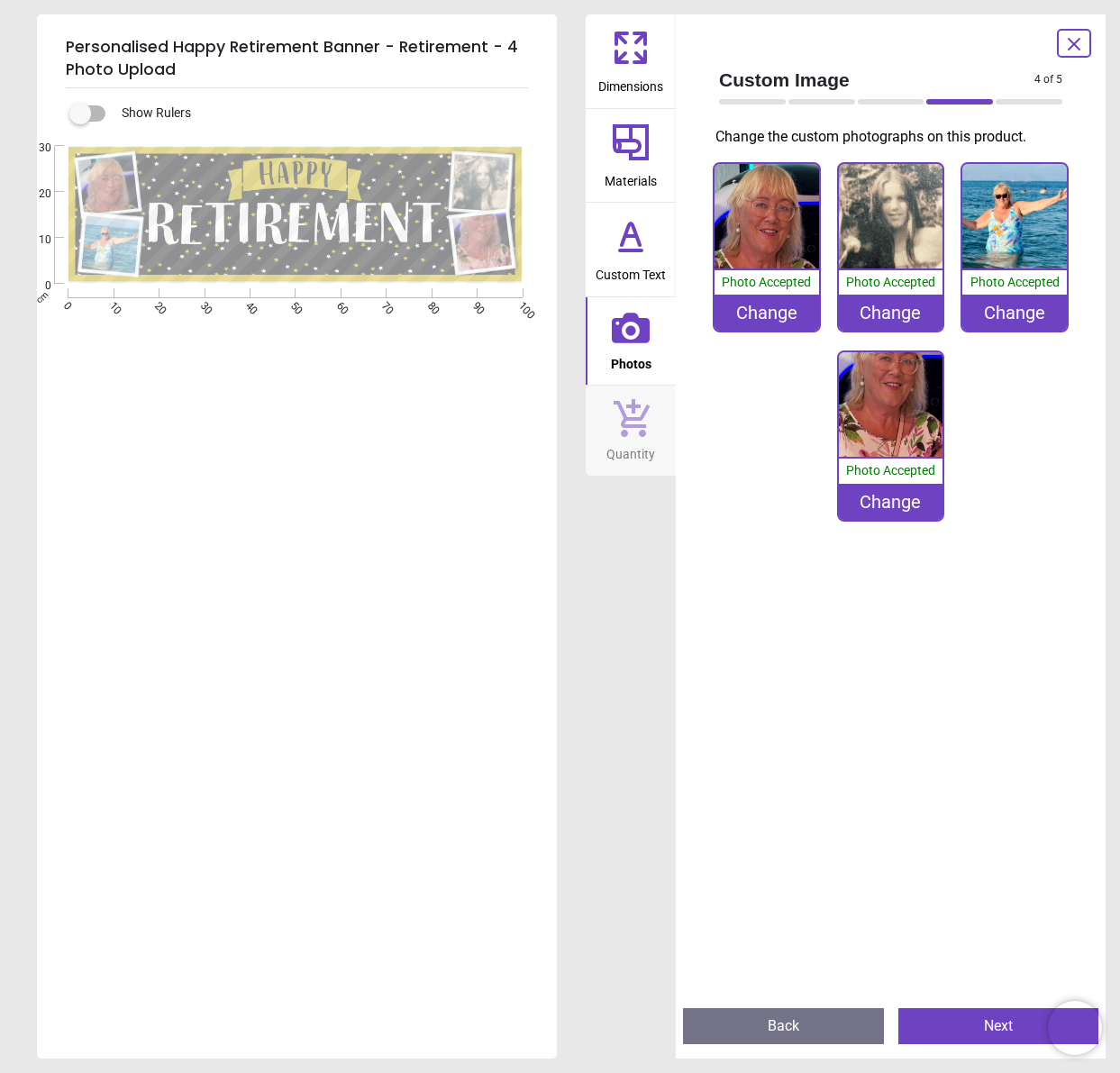
click at [923, 514] on div "Change" at bounding box center [891, 502] width 105 height 36
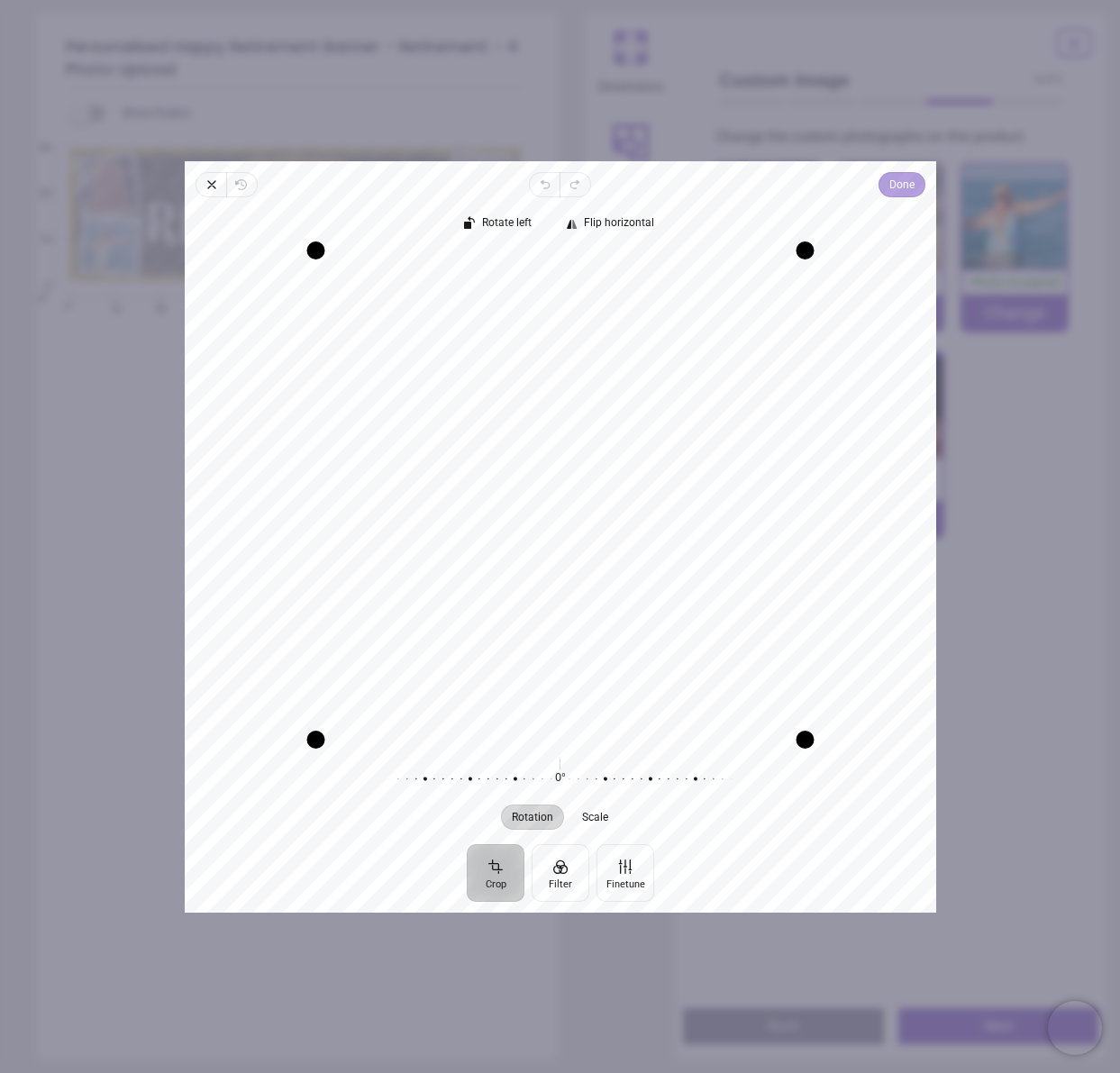
click at [902, 190] on span "Done" at bounding box center [901, 185] width 25 height 22
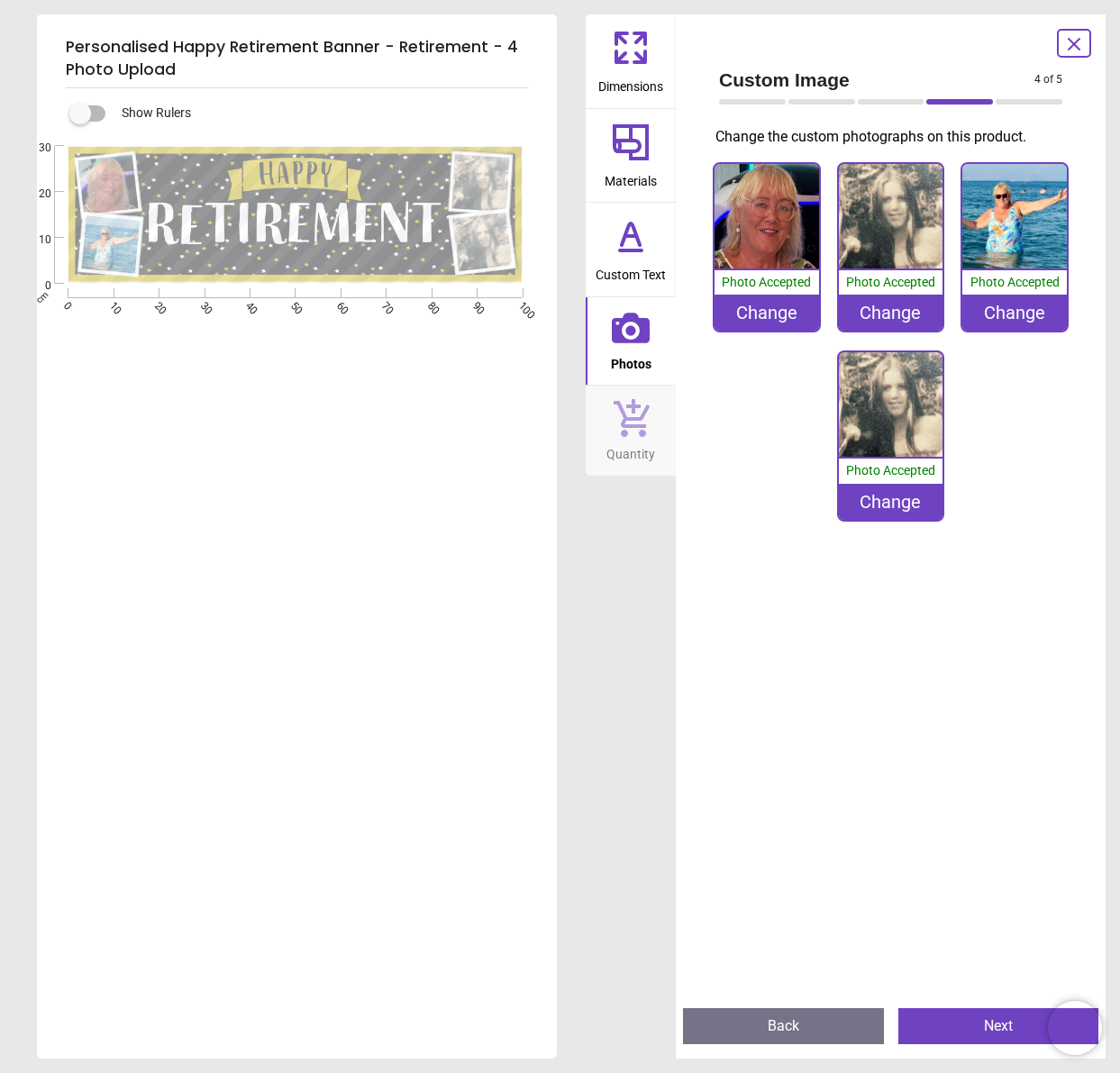
click at [890, 499] on div "Change" at bounding box center [891, 502] width 105 height 36
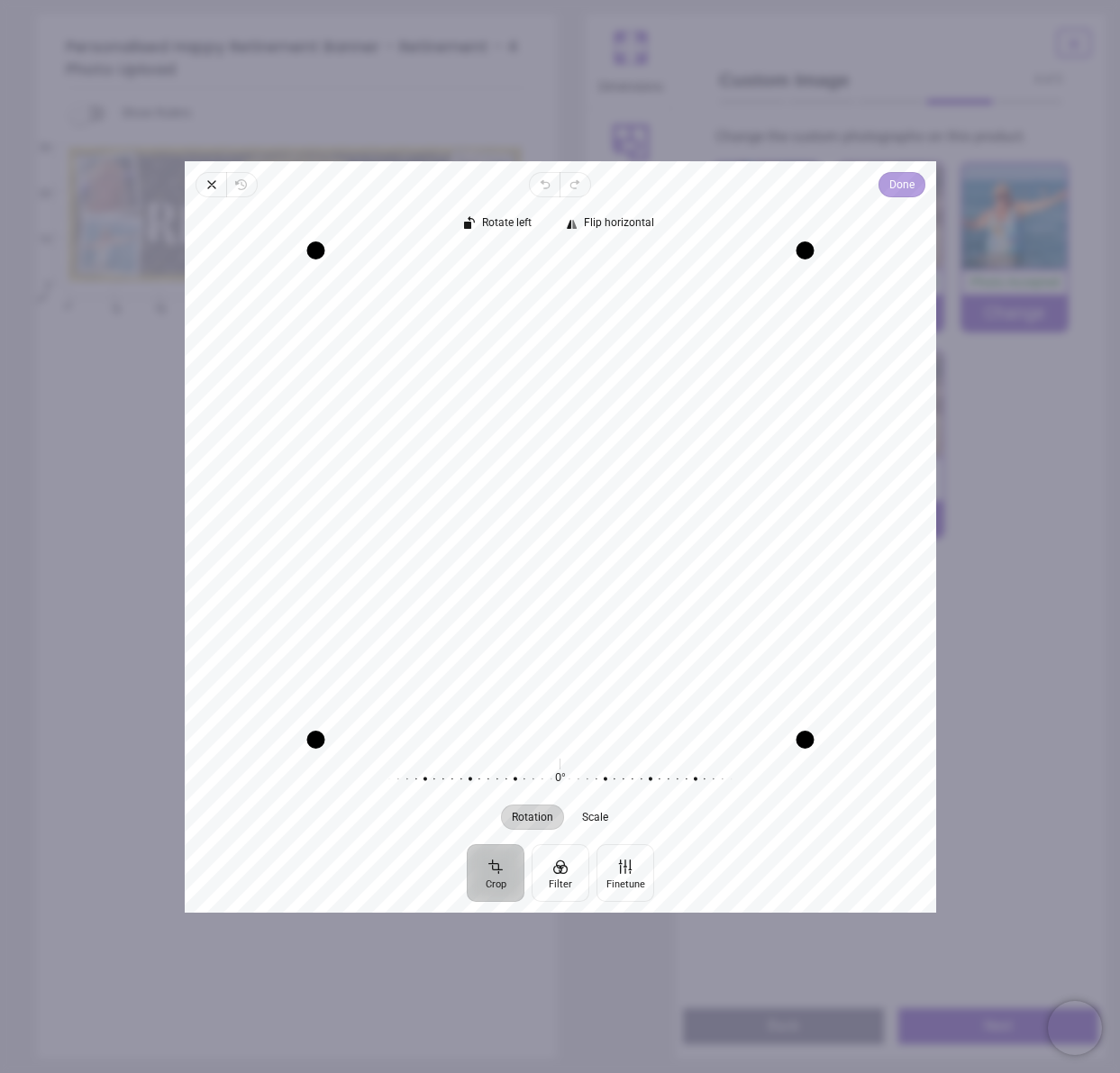
click at [900, 194] on span "Done" at bounding box center [901, 185] width 25 height 22
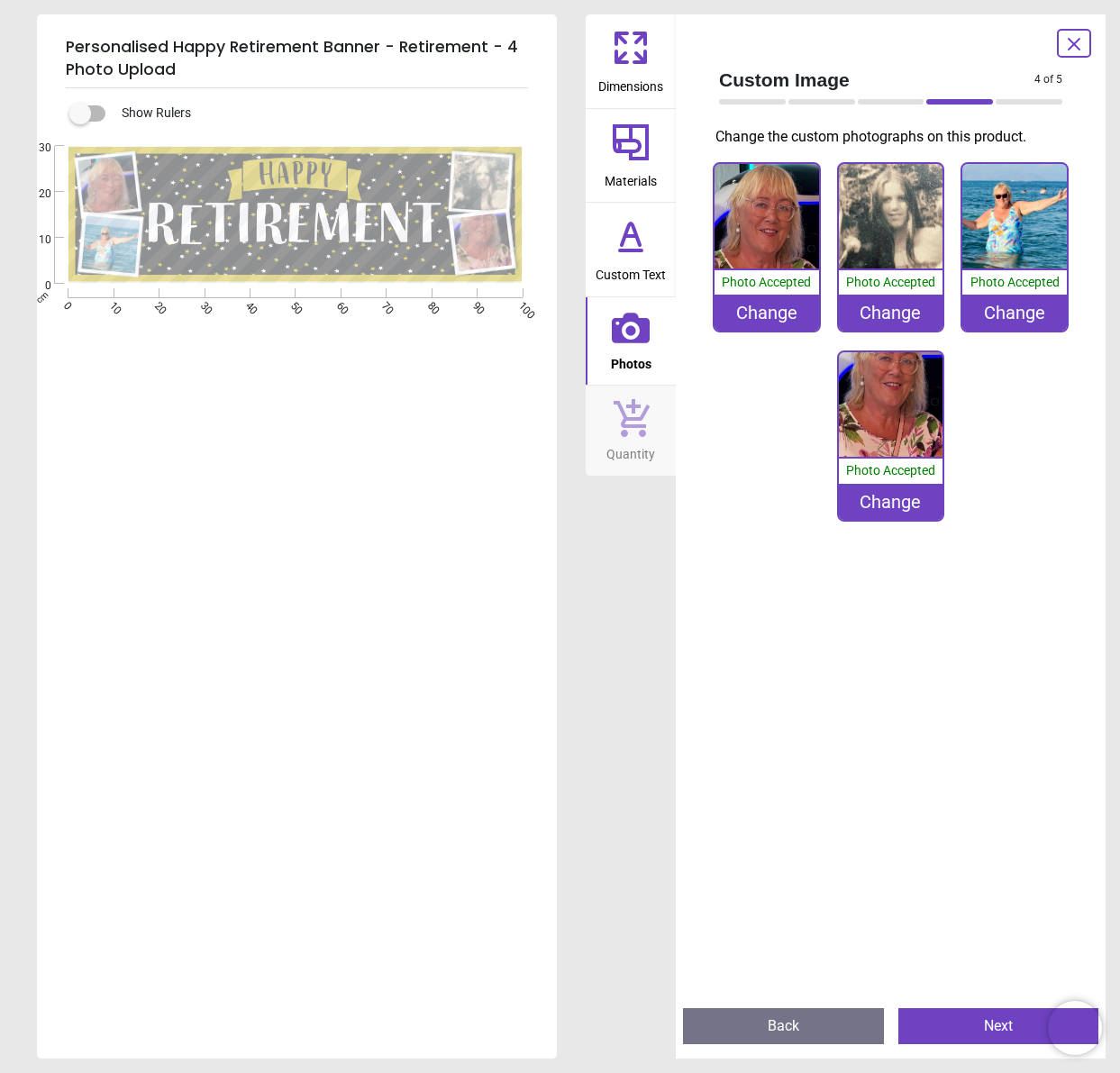
click at [909, 498] on div "Change" at bounding box center [891, 502] width 105 height 36
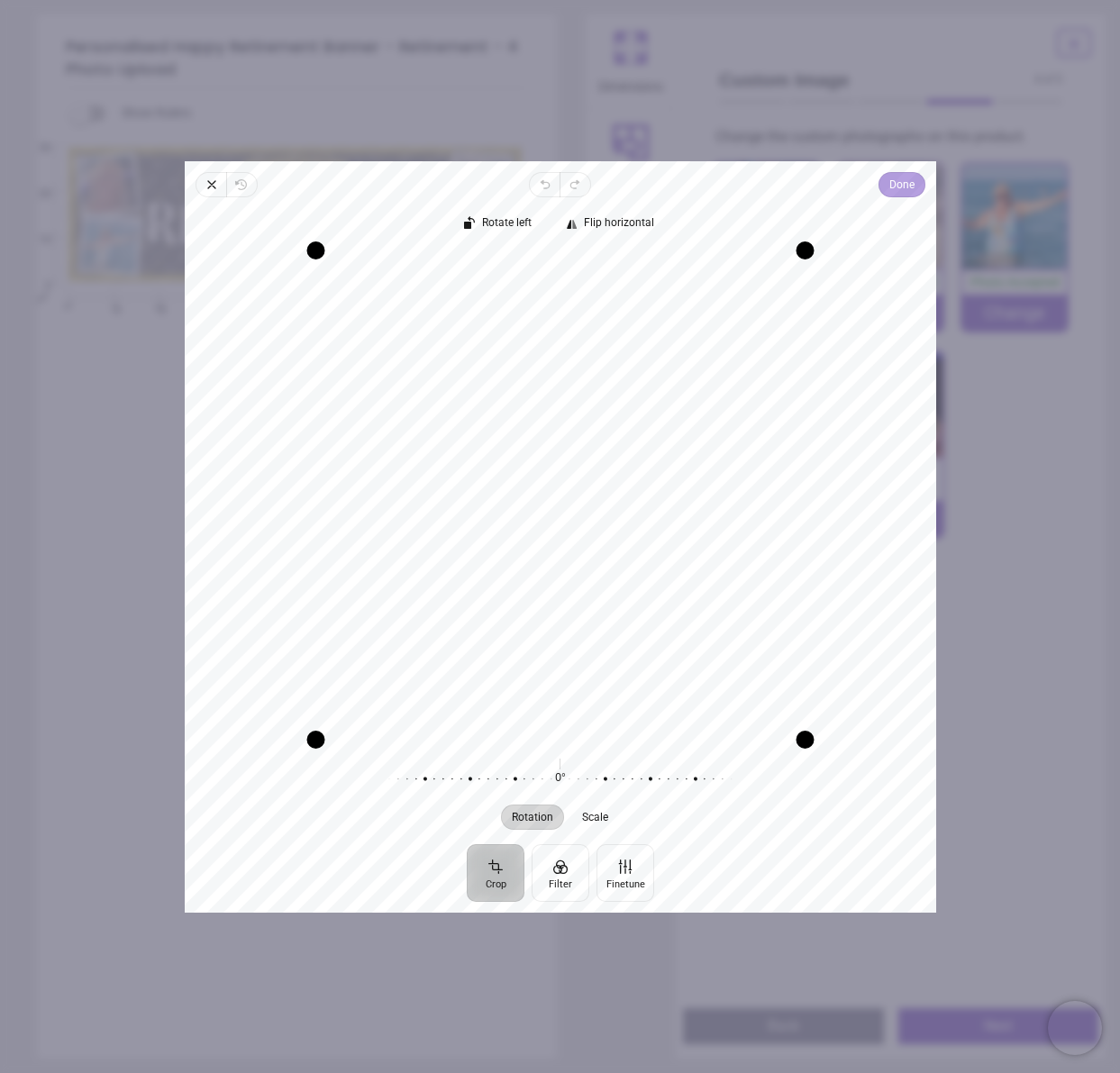
click at [901, 191] on span "Done" at bounding box center [901, 185] width 25 height 22
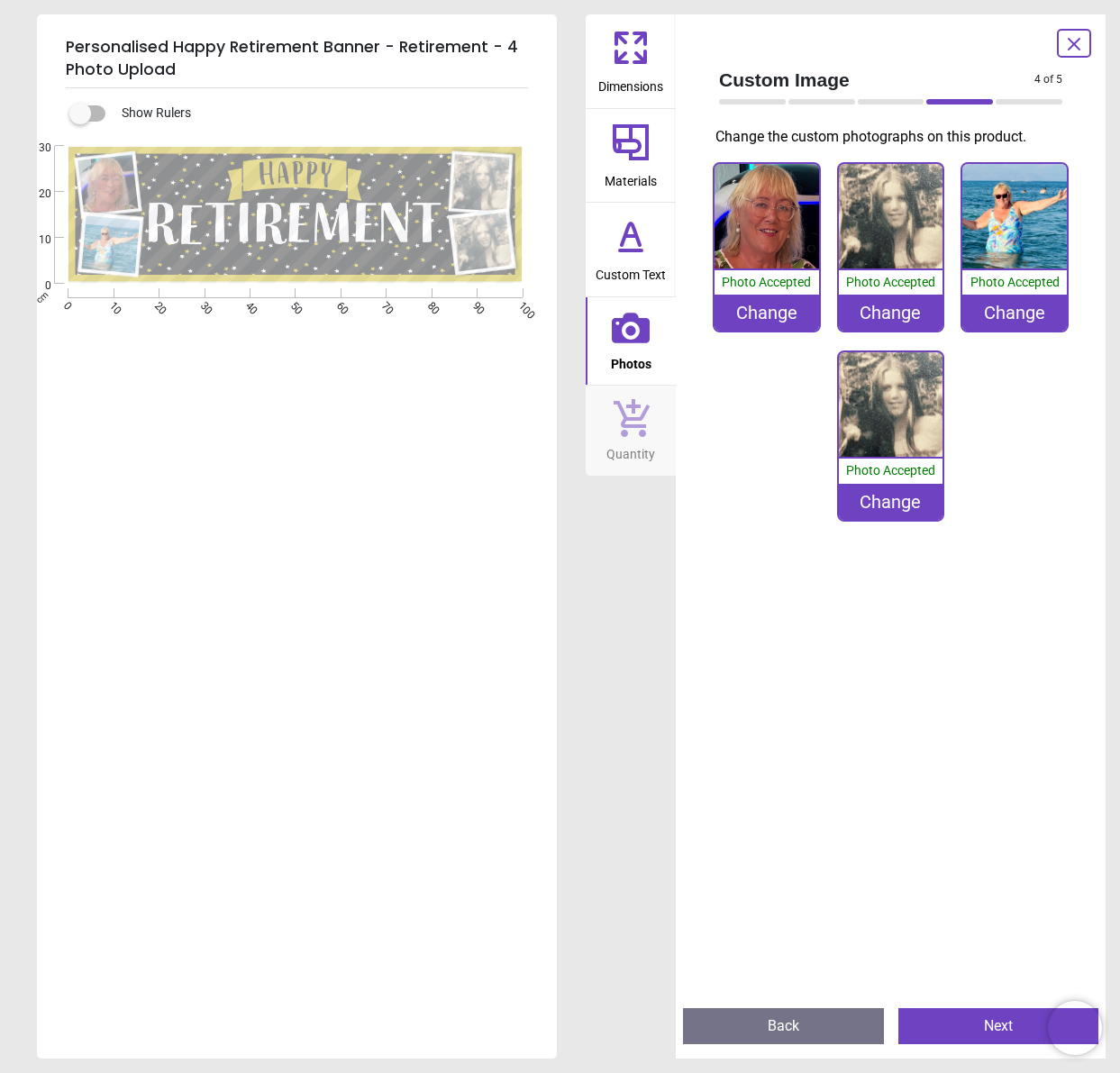
click at [901, 500] on div "Change" at bounding box center [891, 502] width 105 height 36
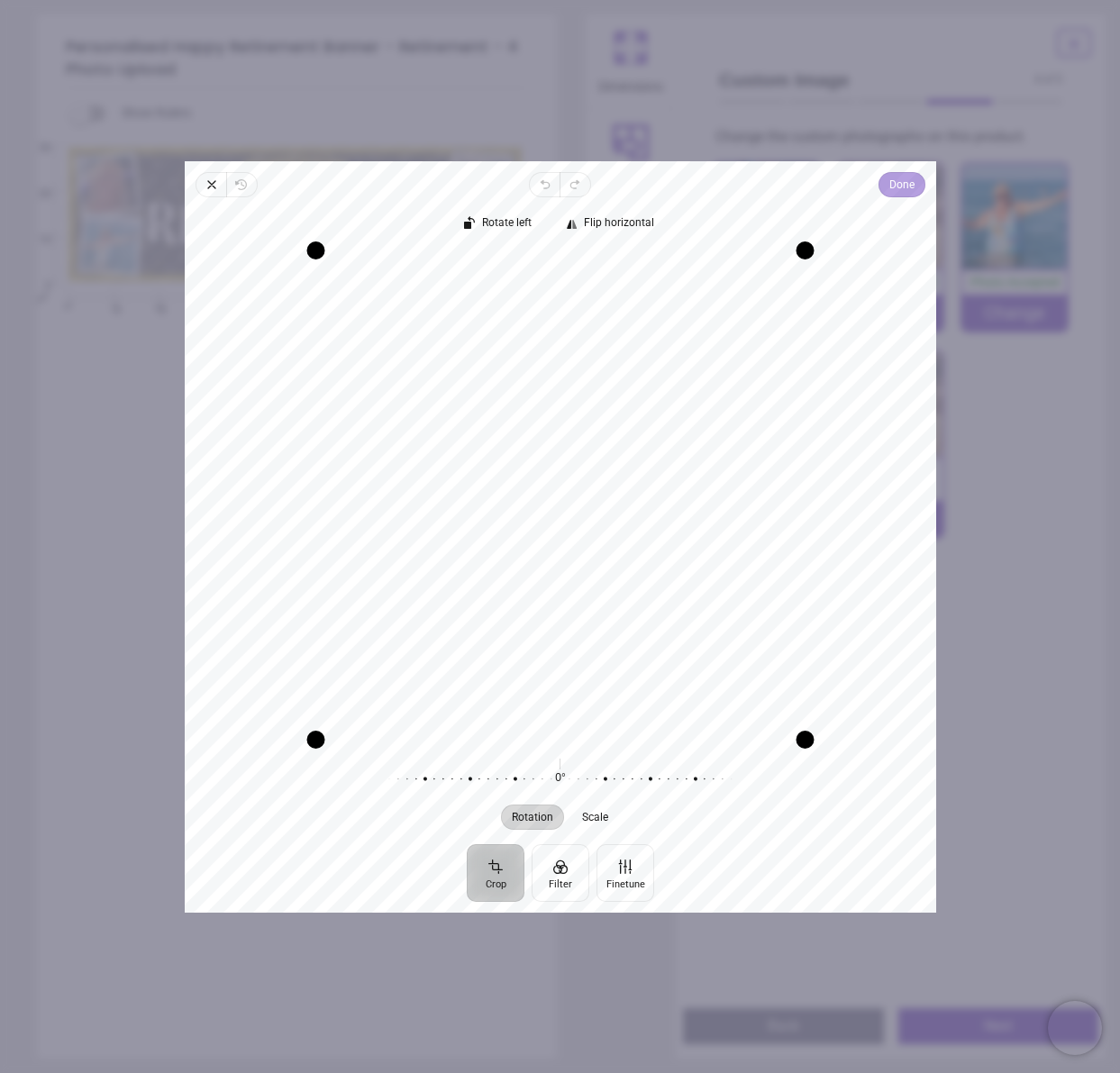
click at [907, 182] on span "Done" at bounding box center [901, 185] width 25 height 22
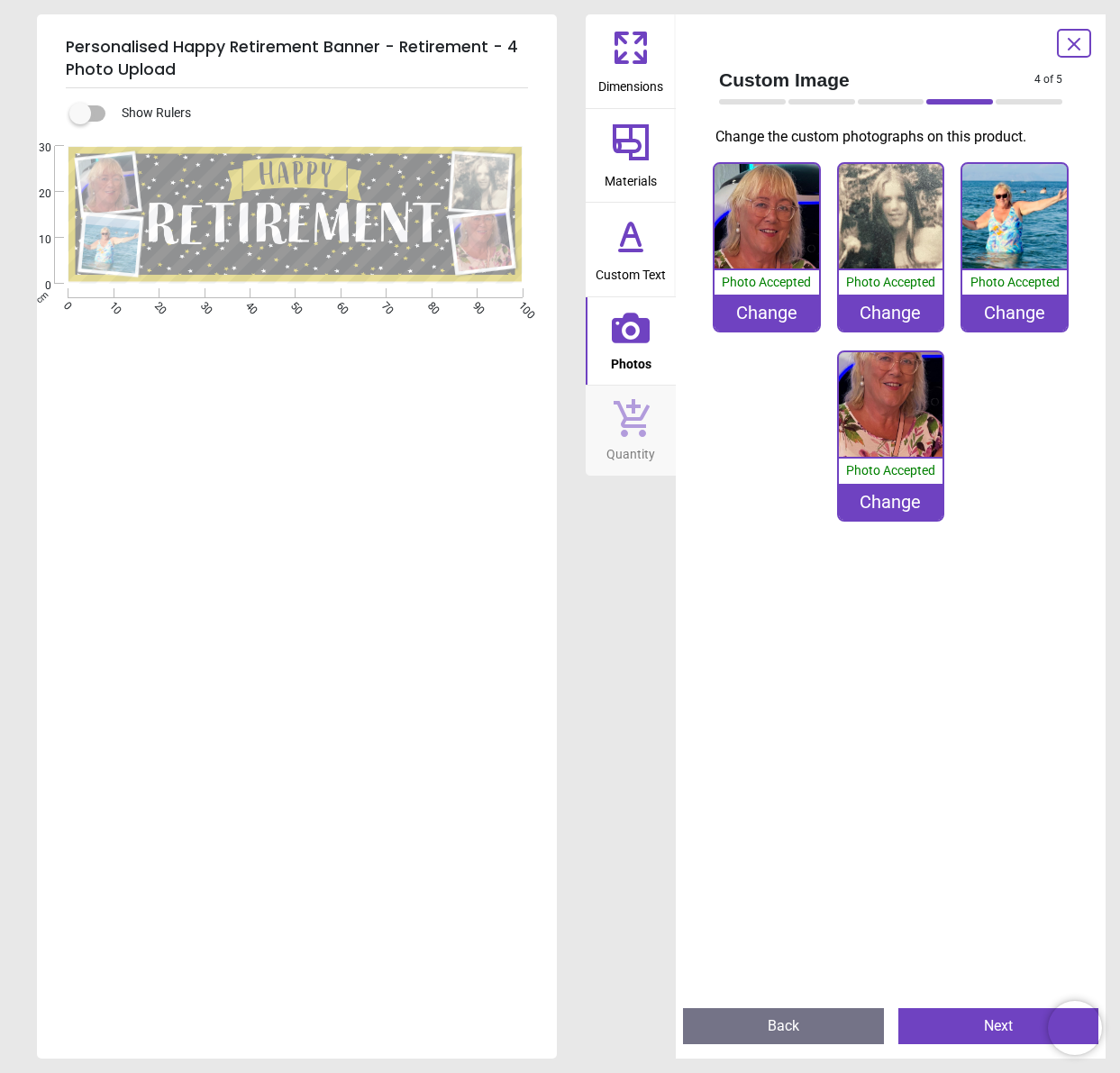
click at [889, 475] on span "Photo Accepted" at bounding box center [890, 470] width 89 height 14
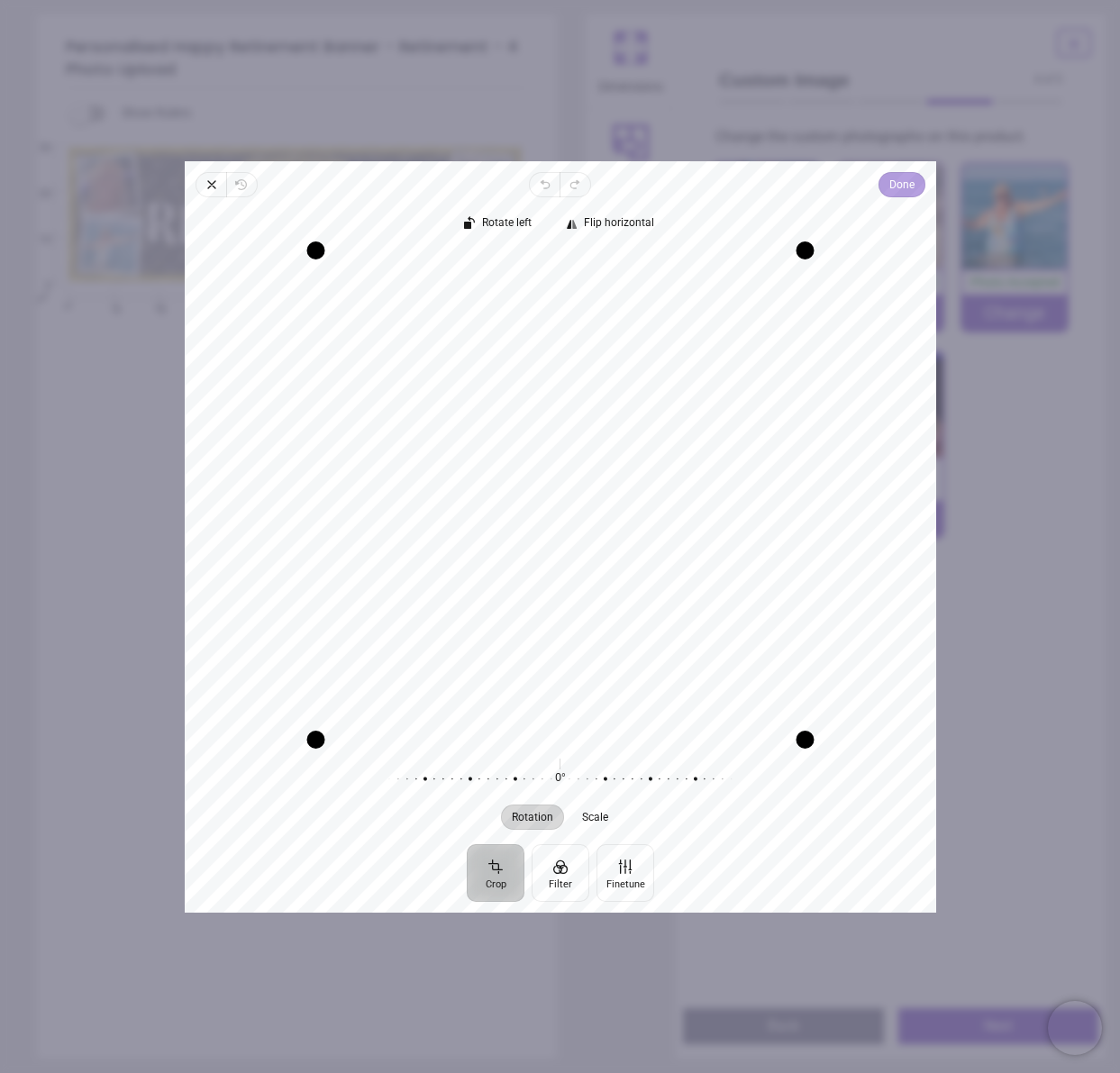
click at [899, 193] on span "Done" at bounding box center [901, 185] width 25 height 22
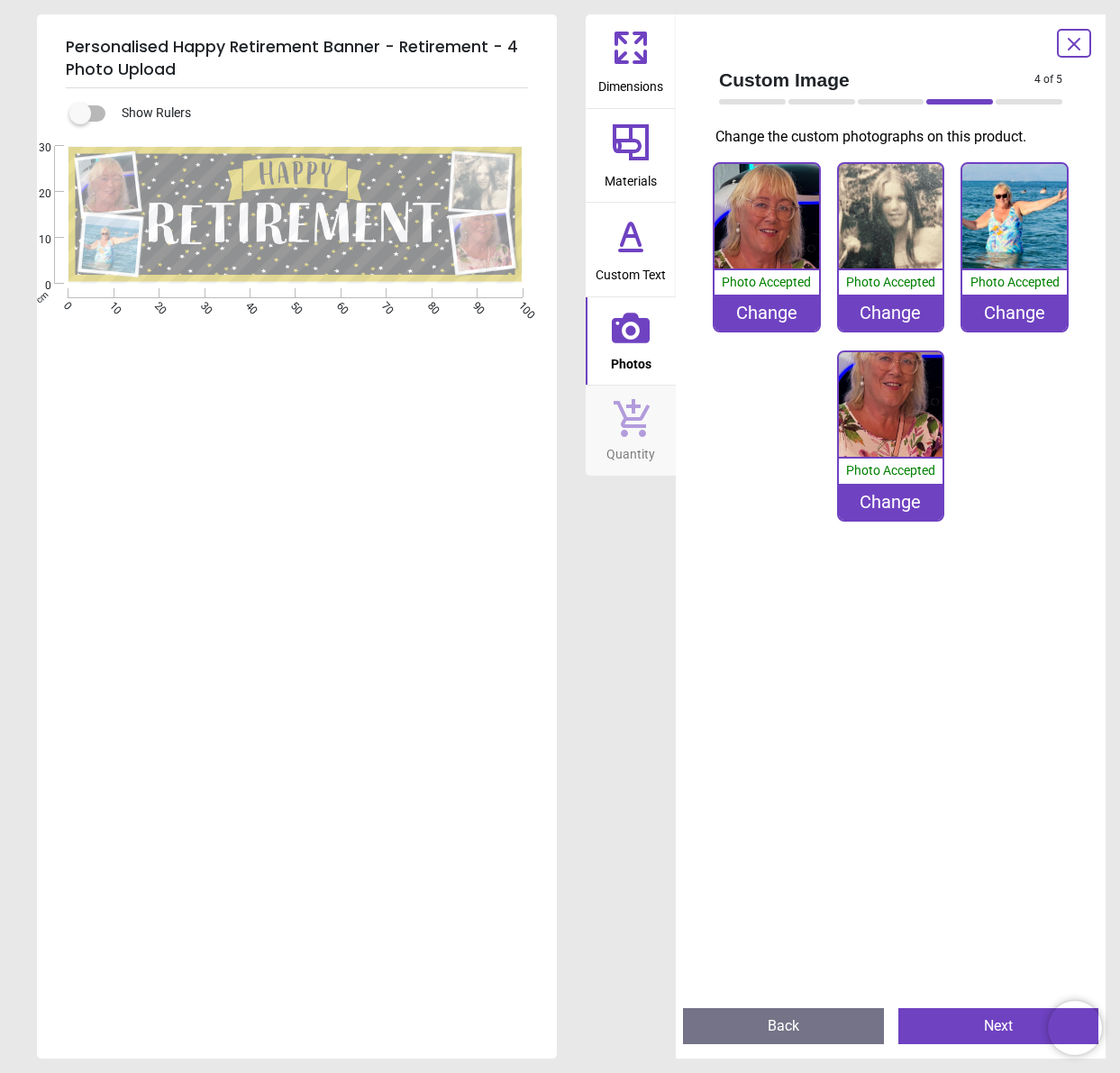
click at [905, 489] on div "Change" at bounding box center [891, 502] width 105 height 36
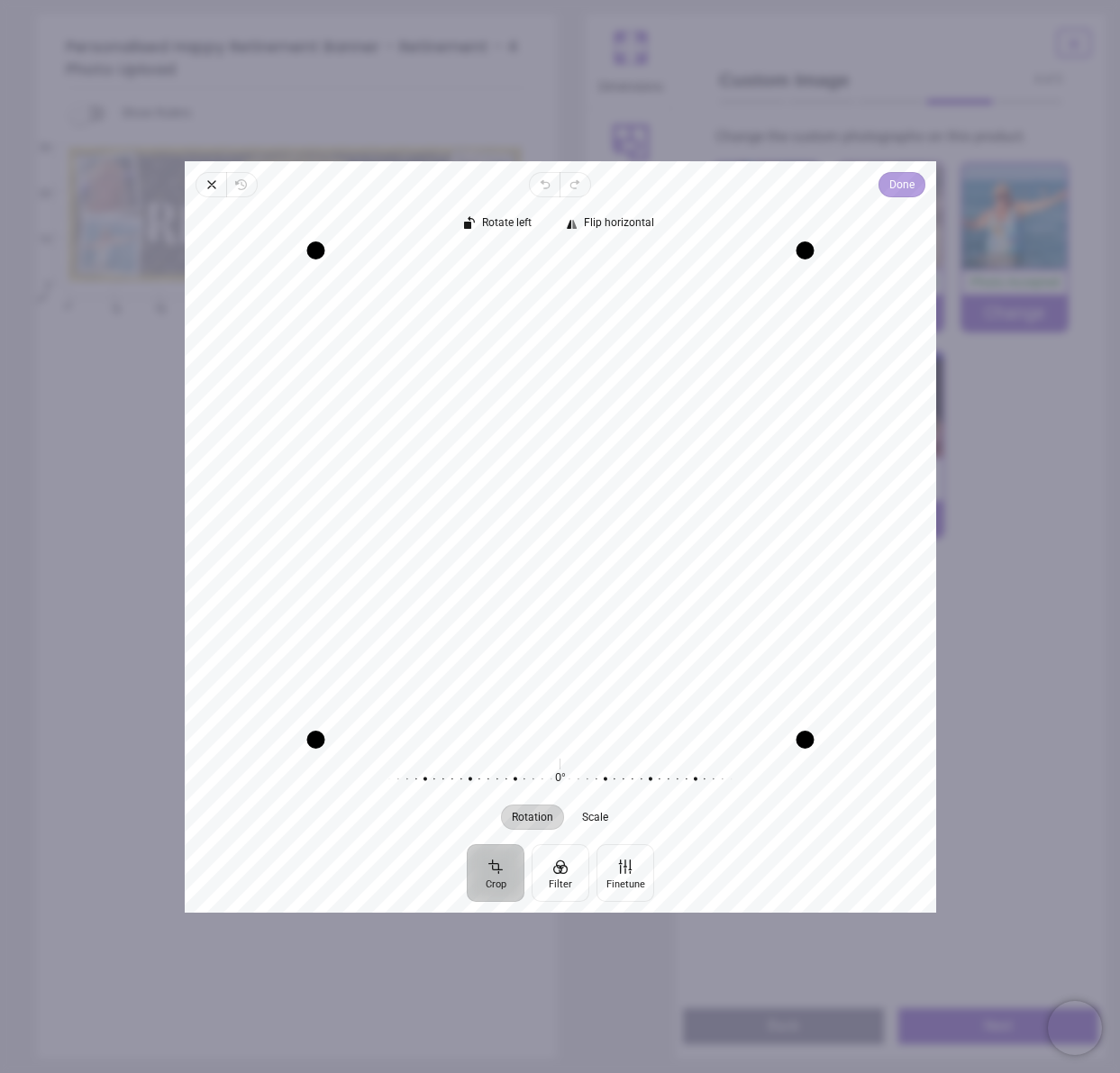
click at [899, 183] on span "Done" at bounding box center [901, 185] width 25 height 22
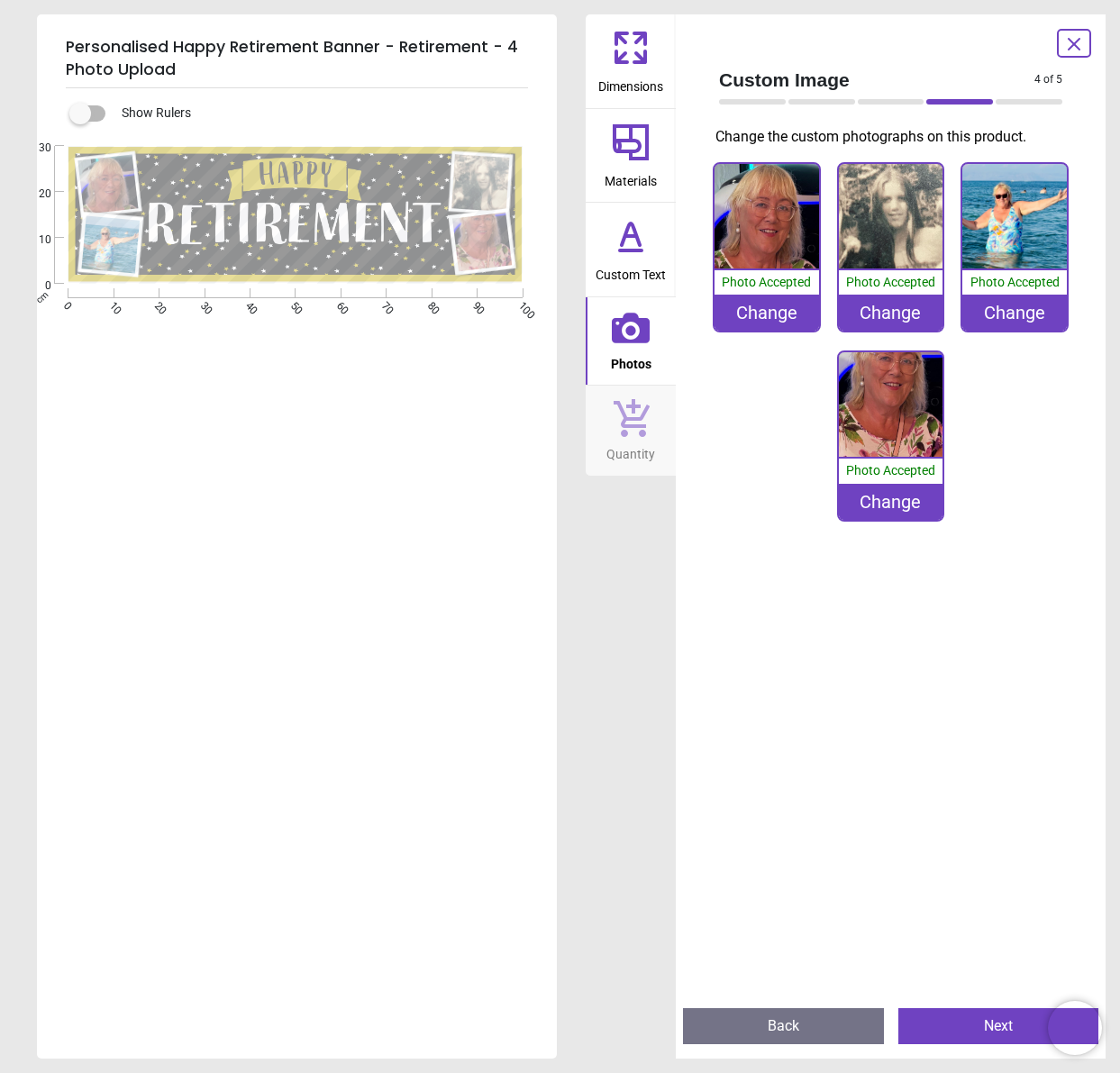
click at [894, 496] on div "Change" at bounding box center [891, 502] width 105 height 36
click at [896, 501] on div "Change" at bounding box center [891, 502] width 105 height 36
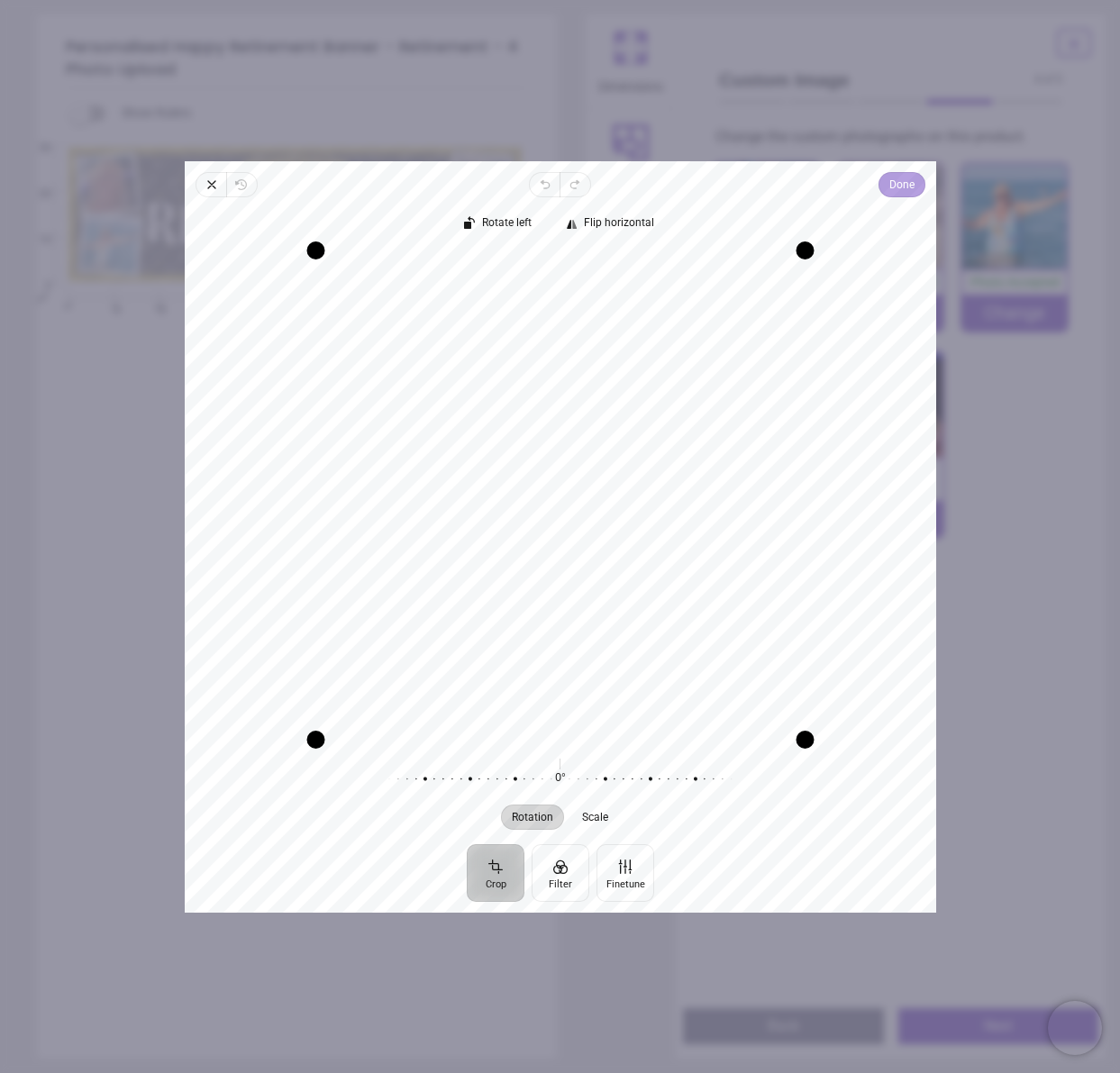
click at [897, 188] on span "Done" at bounding box center [901, 185] width 25 height 22
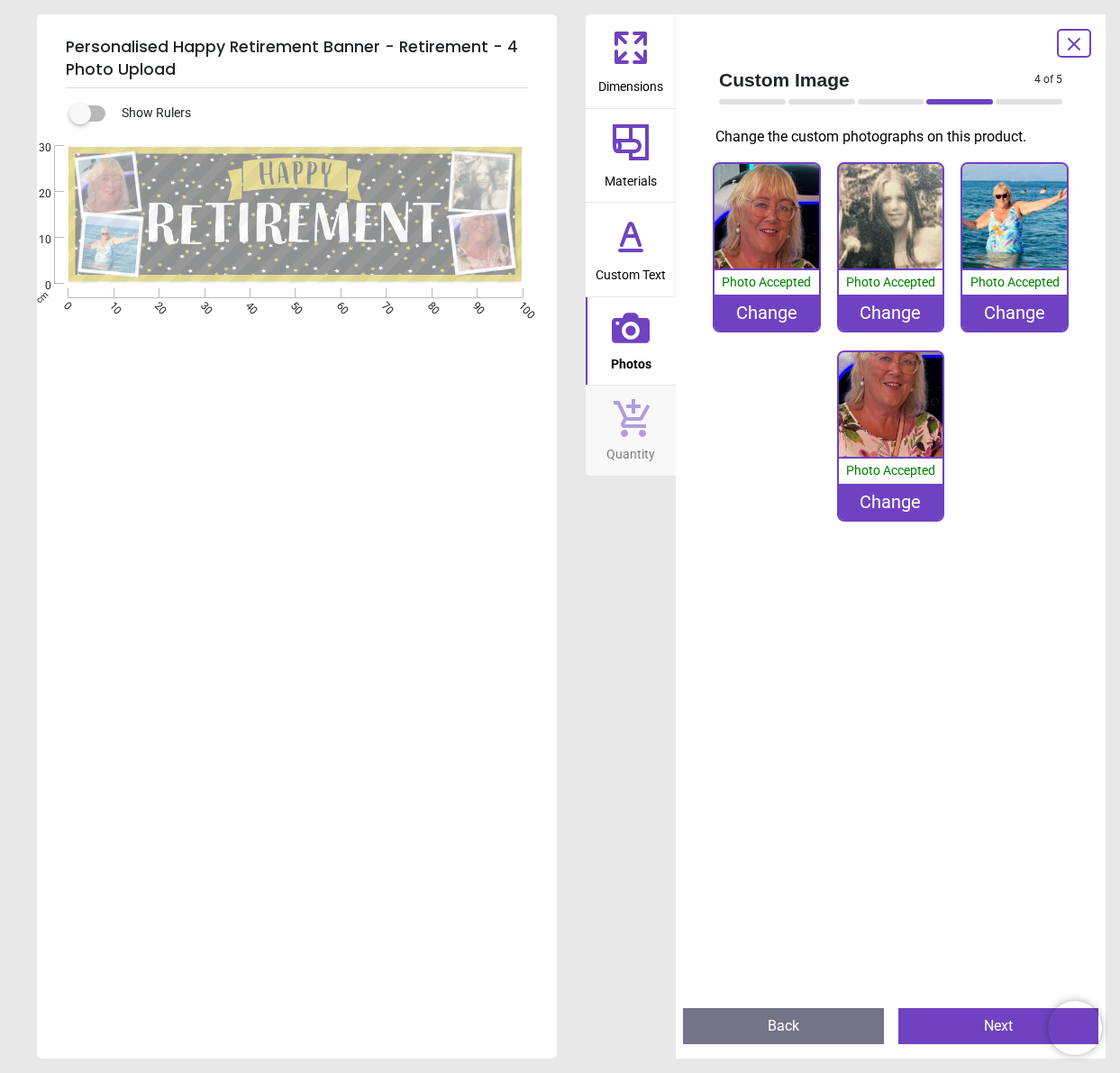
click at [897, 497] on div "Change" at bounding box center [891, 502] width 105 height 36
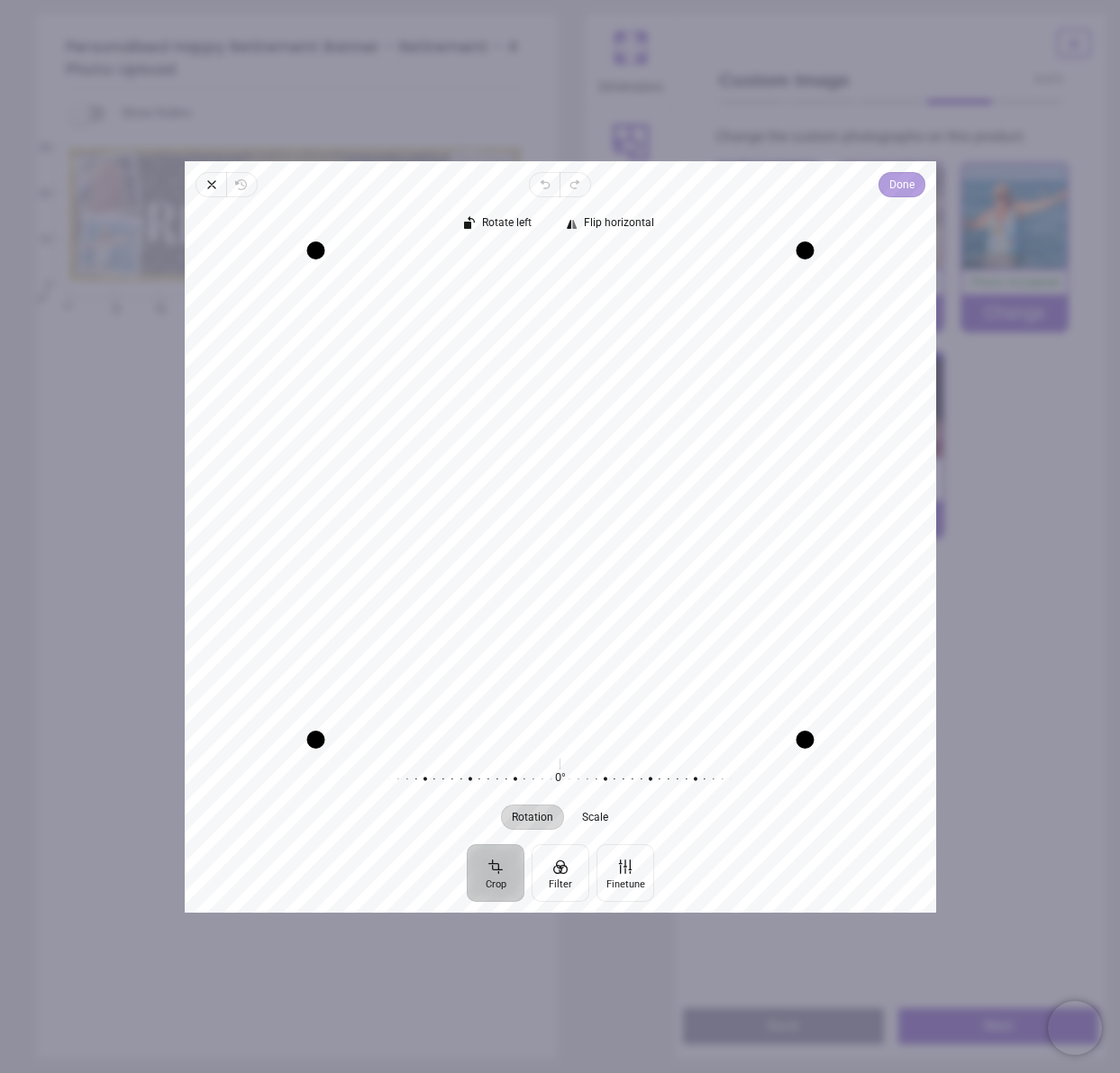
click at [907, 182] on span "Done" at bounding box center [901, 185] width 25 height 22
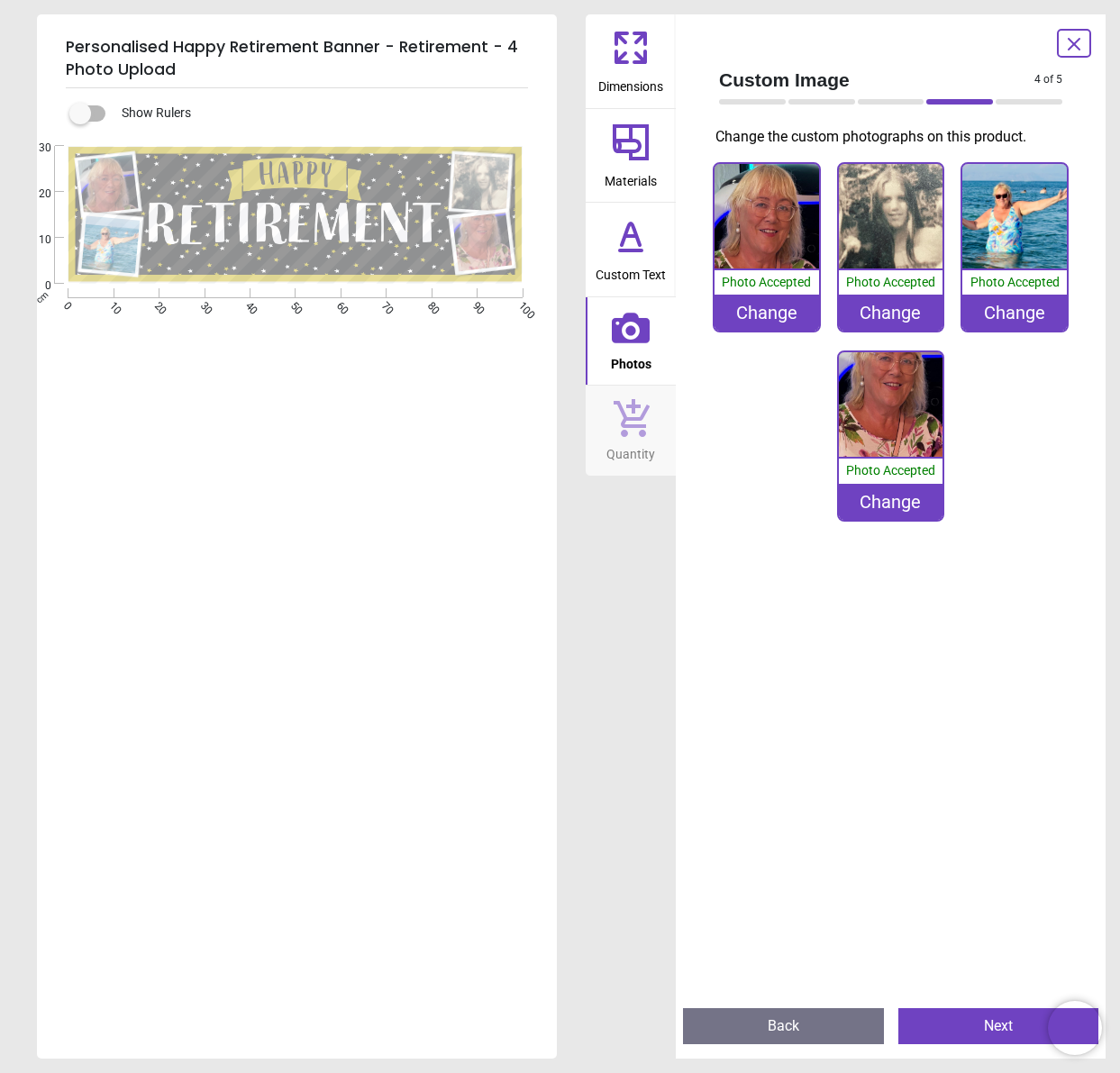
click at [893, 499] on div "Change" at bounding box center [891, 502] width 105 height 36
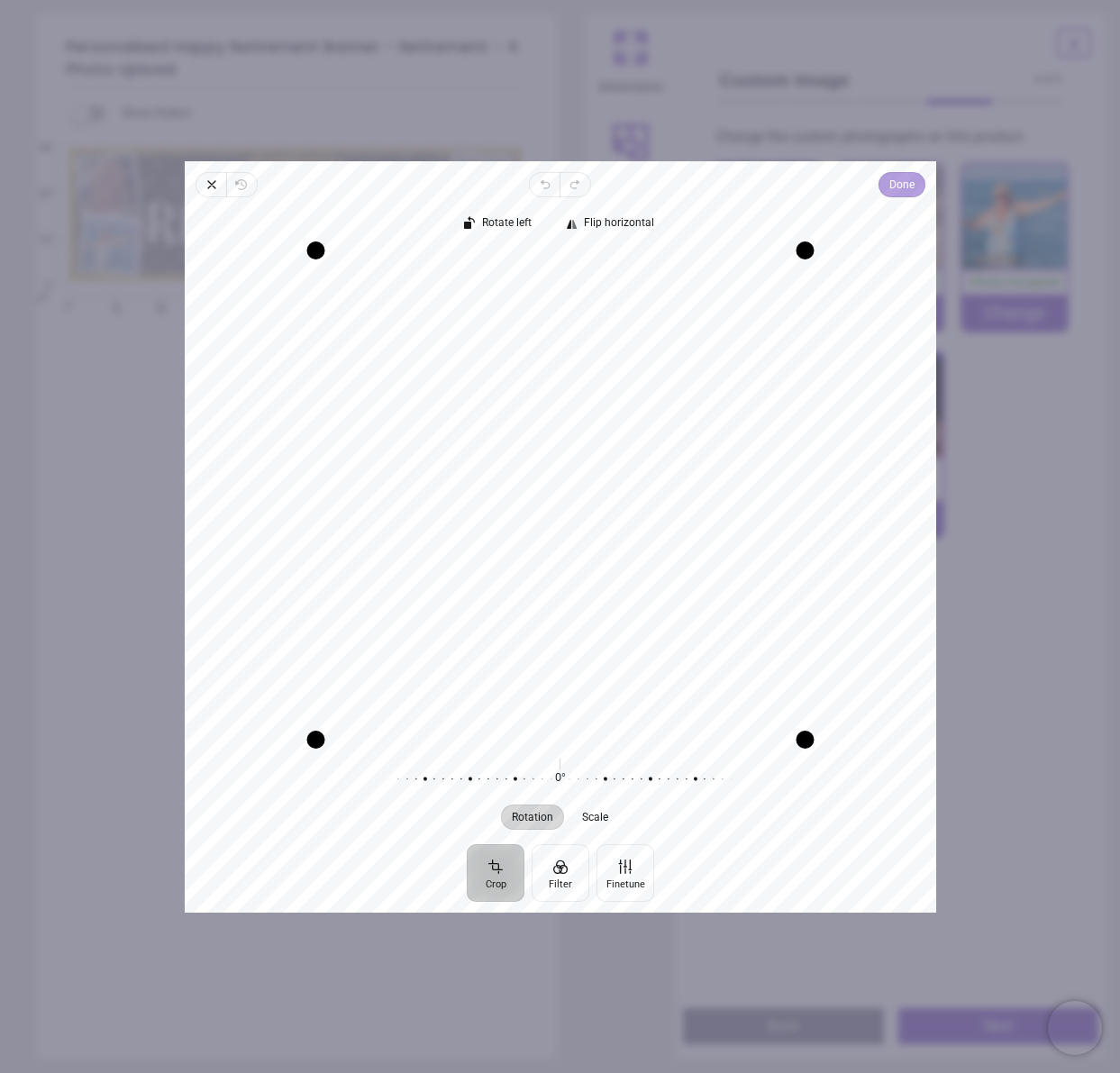
click at [909, 187] on span "Done" at bounding box center [901, 185] width 25 height 22
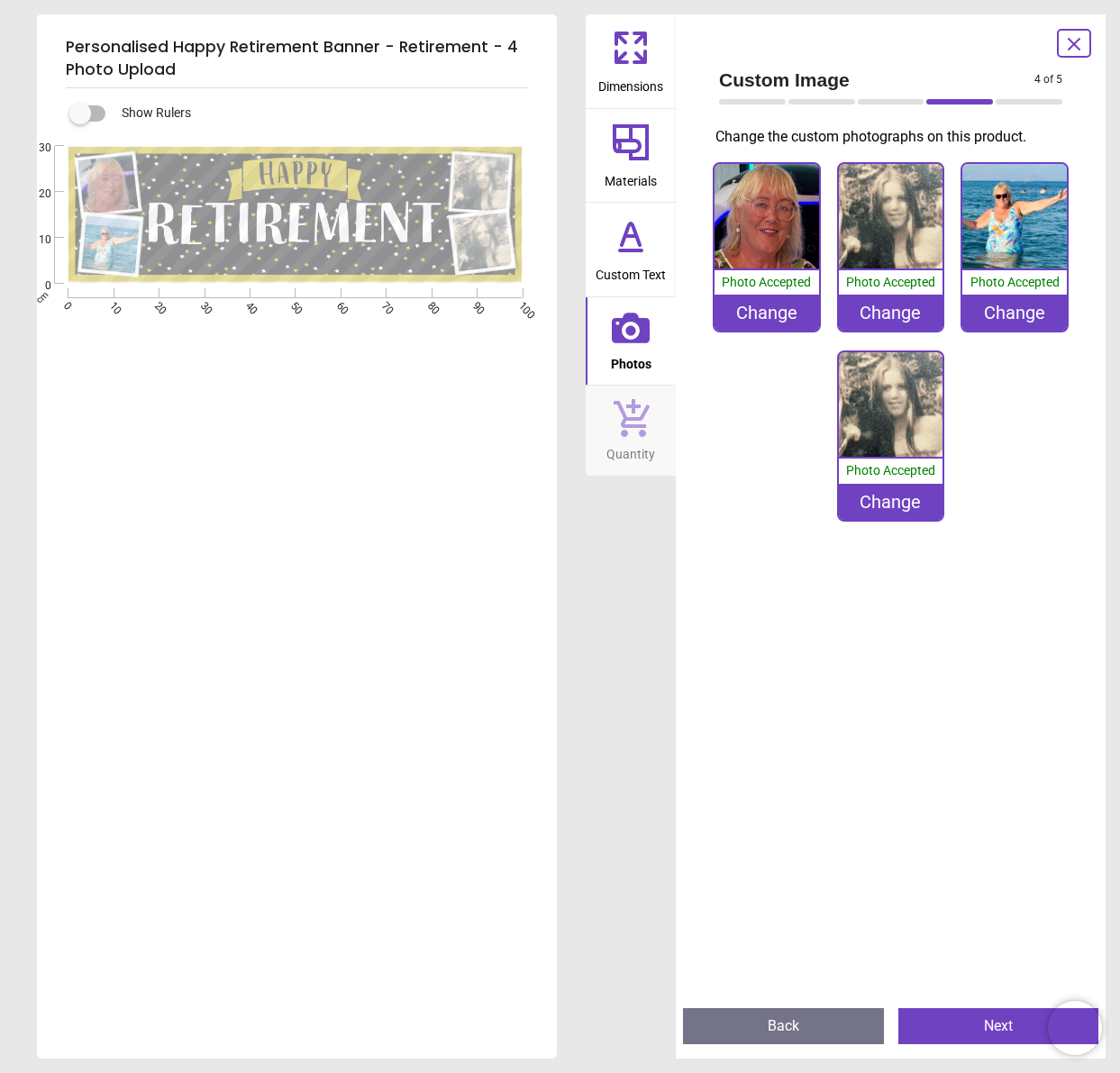
click at [898, 503] on div "Change" at bounding box center [891, 502] width 105 height 36
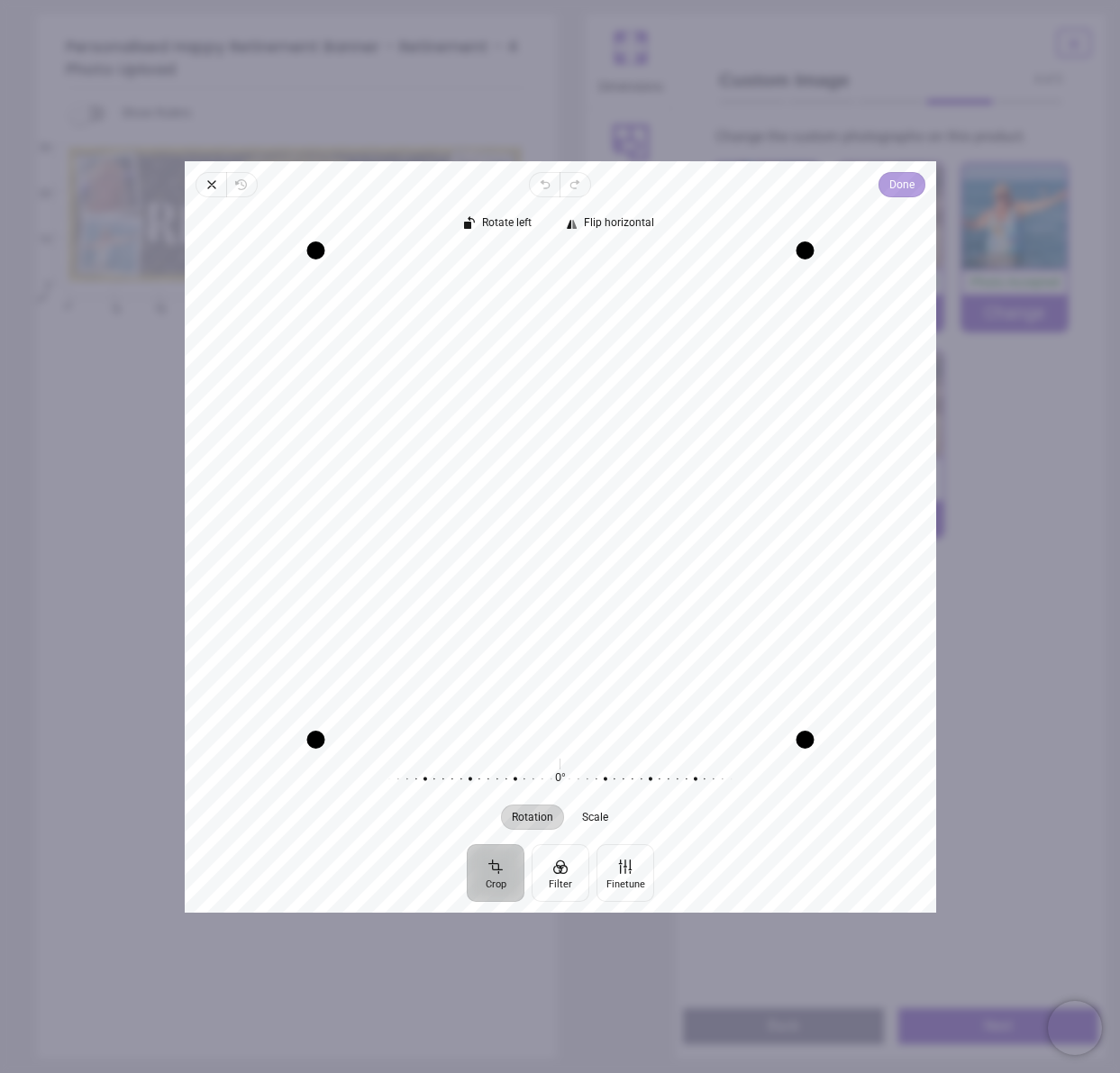
click at [903, 189] on span "Done" at bounding box center [901, 185] width 25 height 22
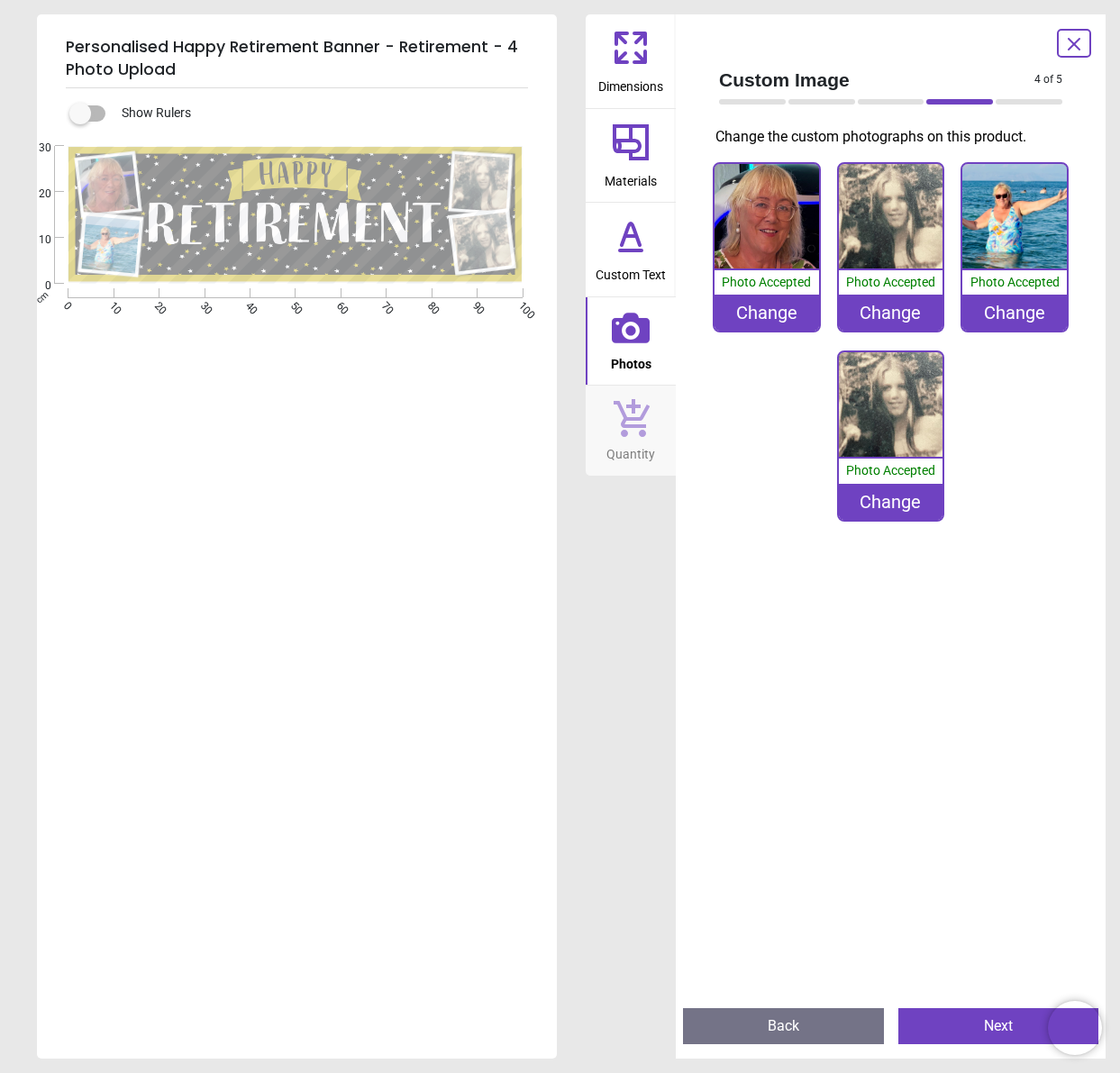
click at [890, 502] on div "Change" at bounding box center [891, 502] width 105 height 36
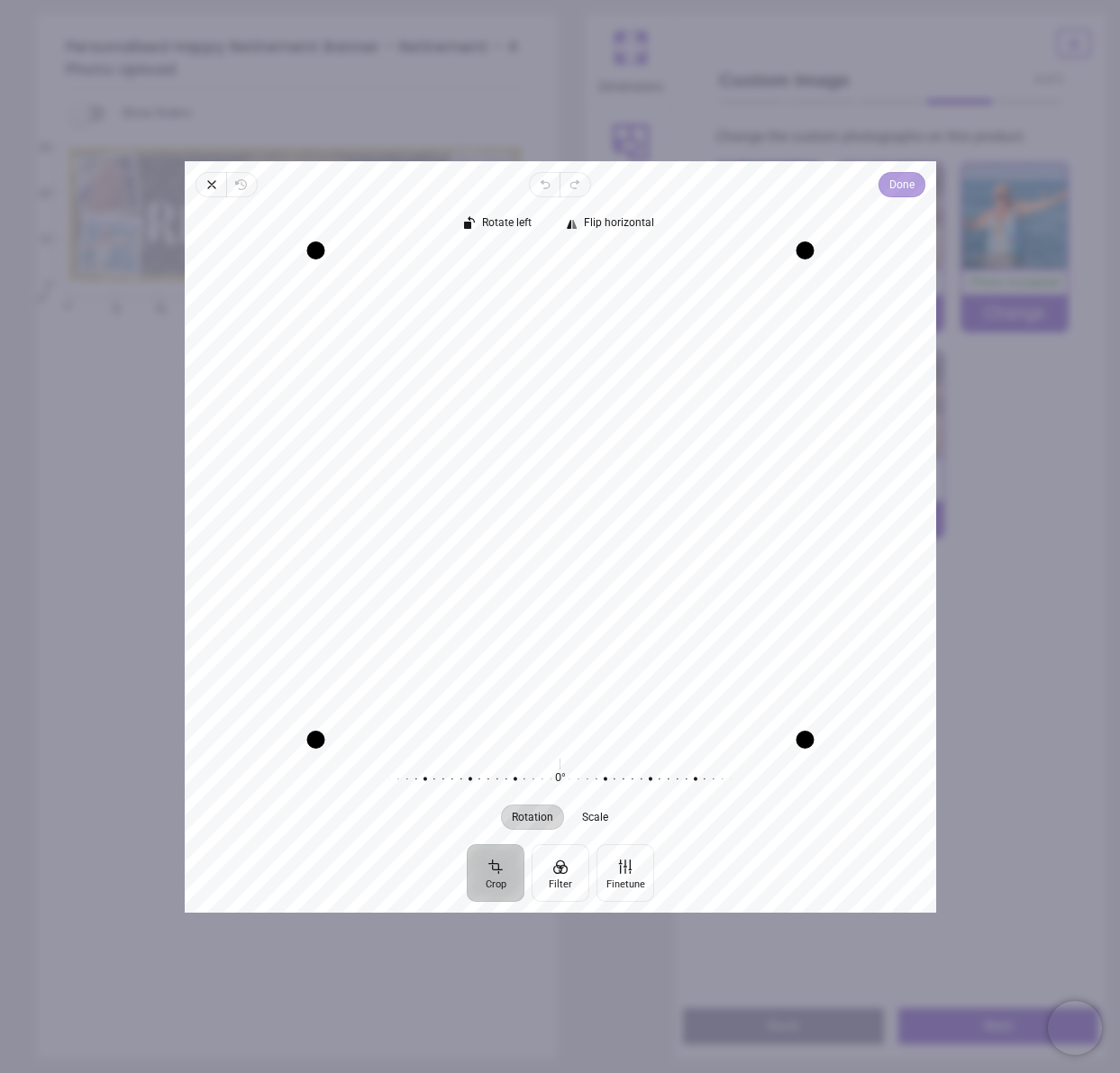
click at [903, 194] on span "Done" at bounding box center [901, 185] width 25 height 22
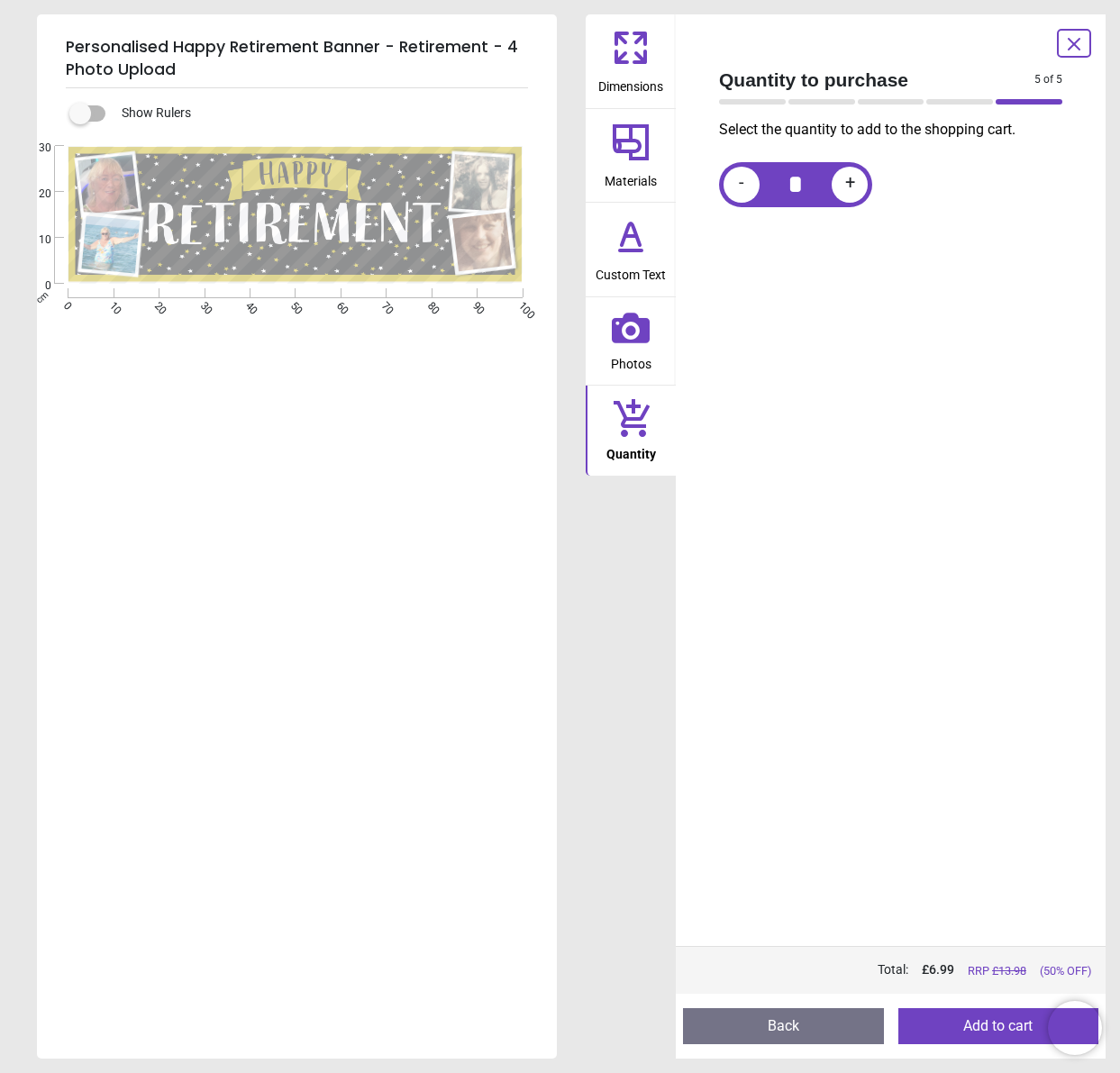
click at [1028, 687] on div "Select the quantity to add to the shopping cart. - * +" at bounding box center [891, 533] width 372 height 826
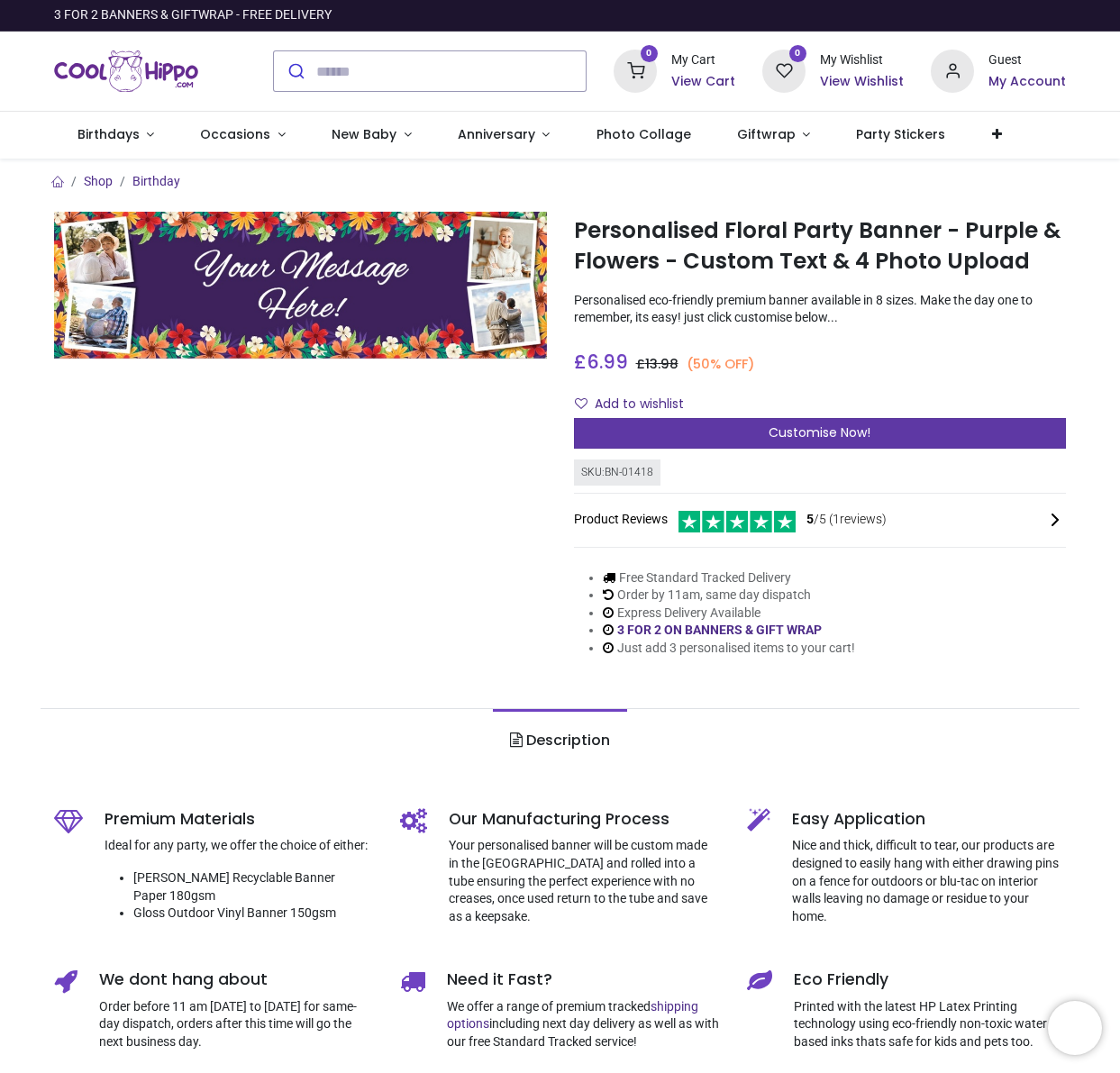
click at [771, 431] on span "Customise Now!" at bounding box center [820, 433] width 102 height 18
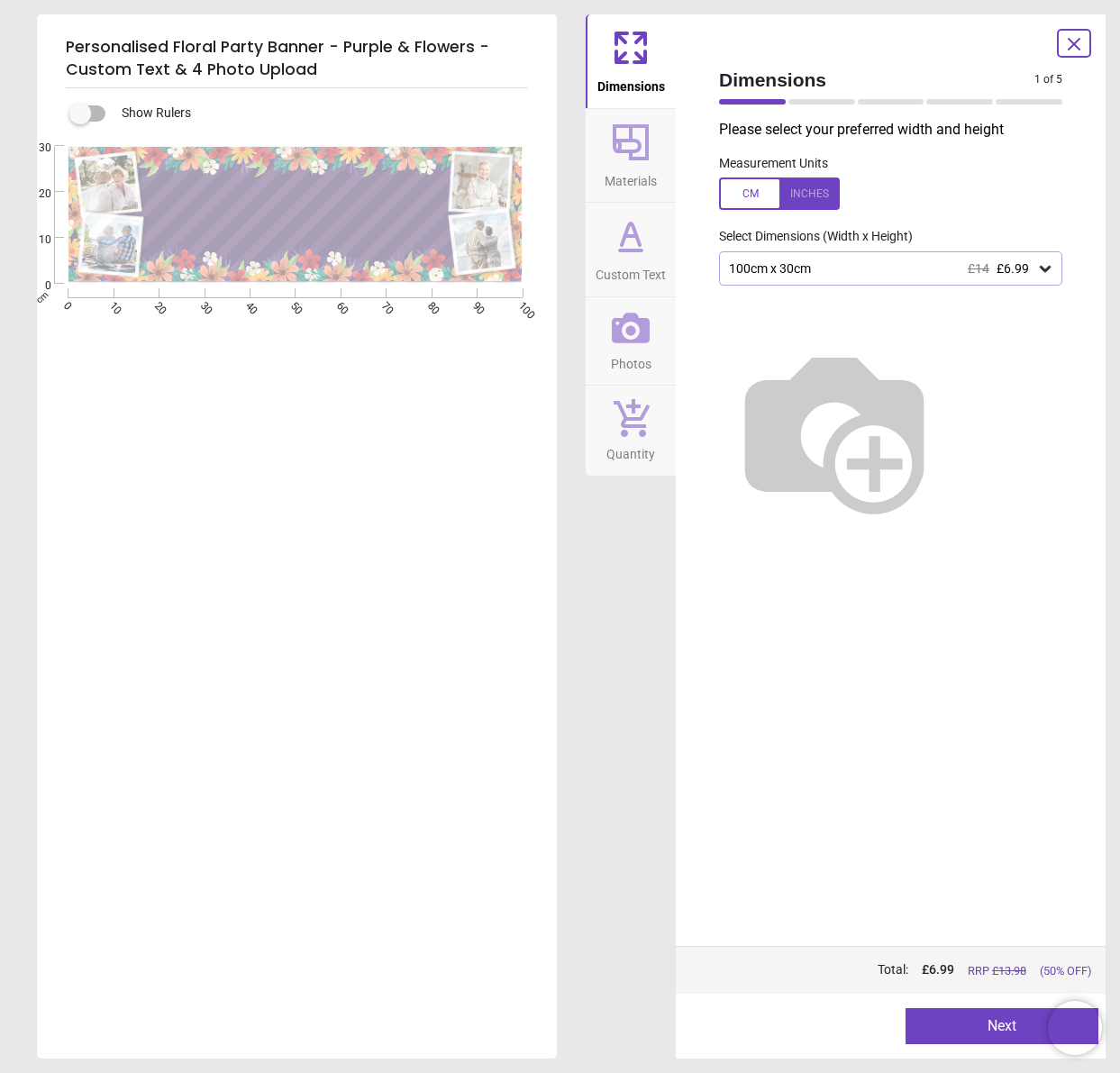
click at [524, 314] on div "E" at bounding box center [295, 682] width 516 height 1073
click at [998, 1031] on button "Next" at bounding box center [1003, 1026] width 194 height 36
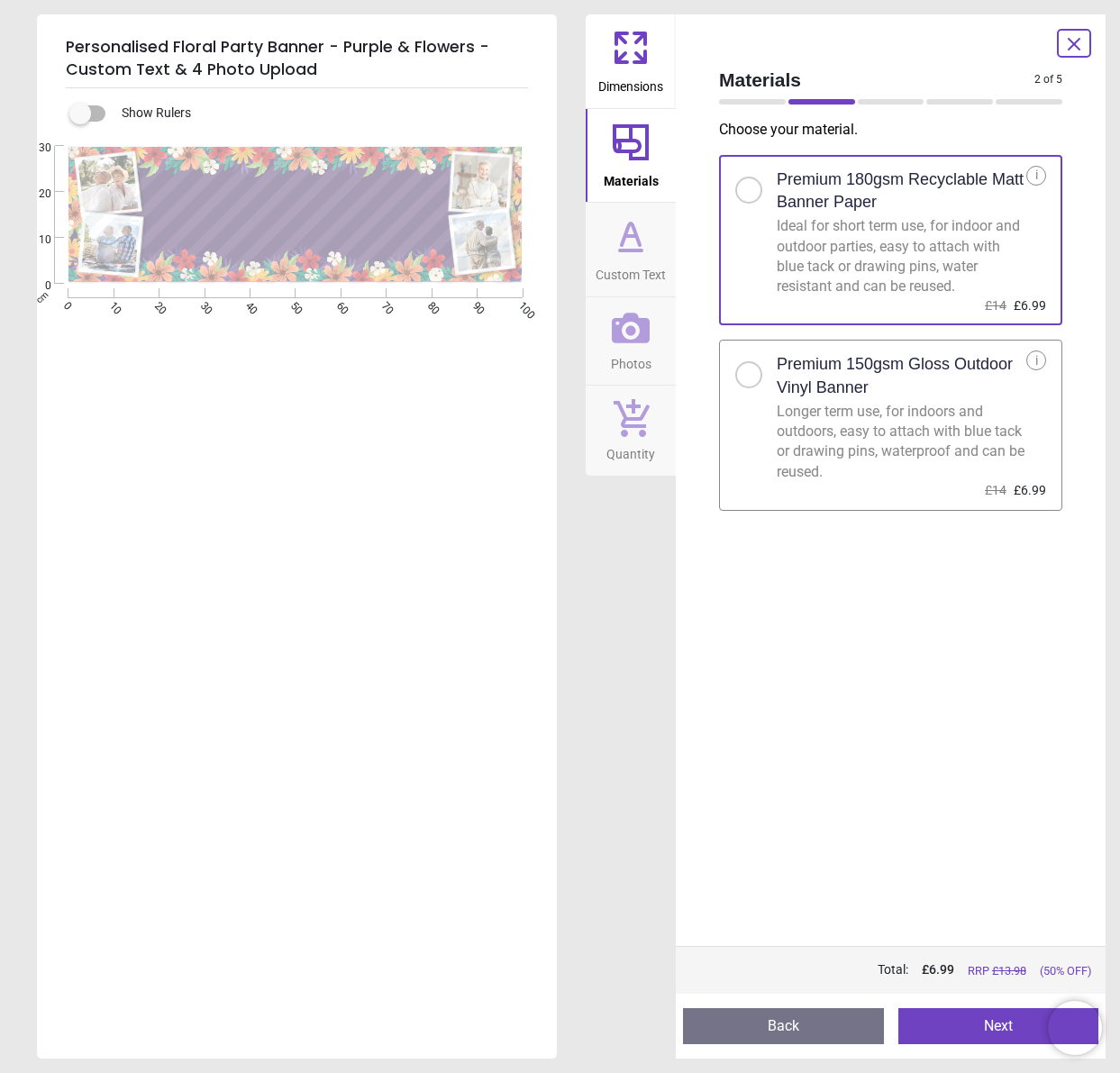
click at [999, 1027] on button "Next" at bounding box center [999, 1026] width 201 height 36
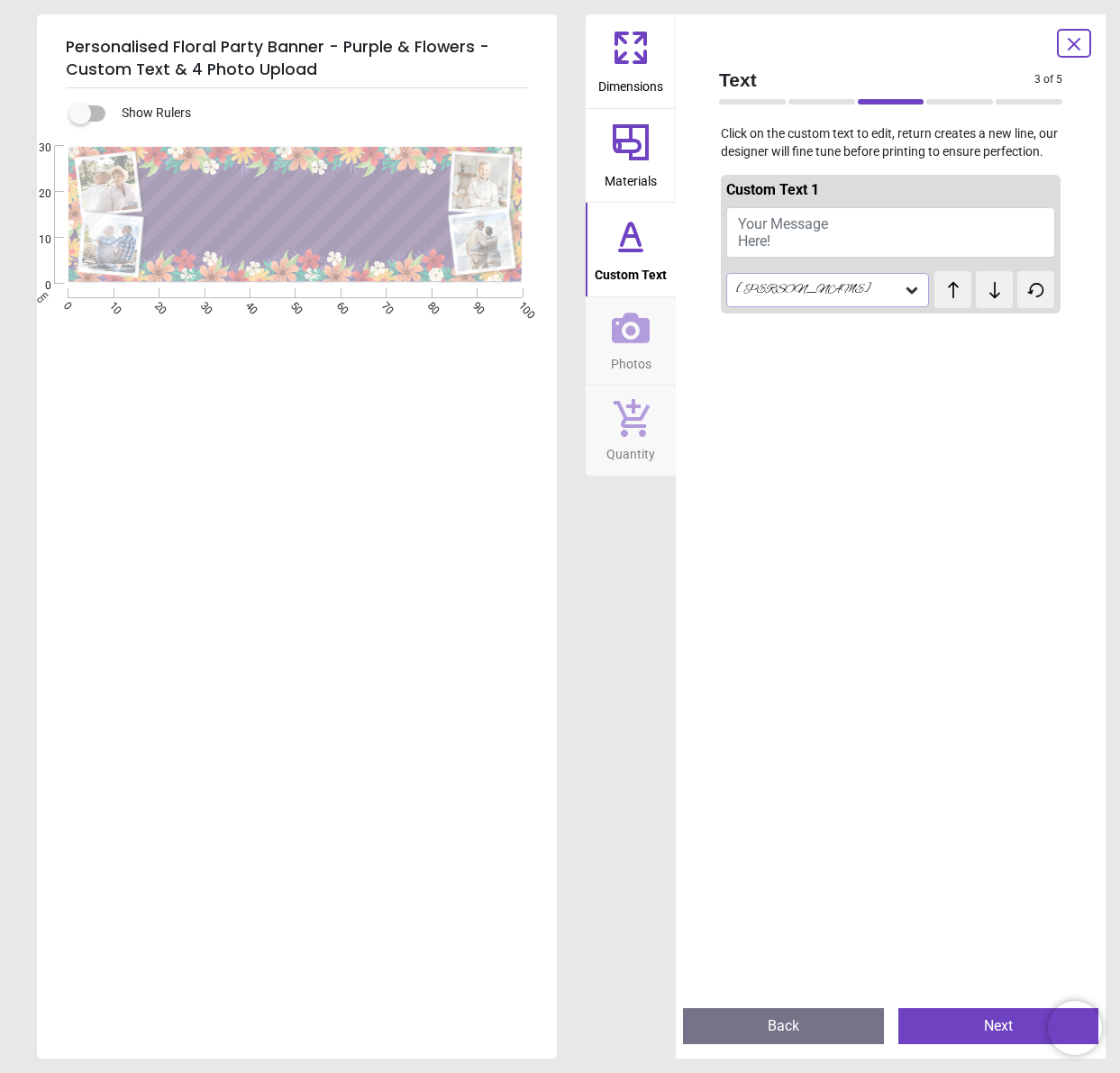
click at [745, 234] on span "Your Message Here!" at bounding box center [783, 232] width 90 height 34
type textarea "**********"
click at [996, 1028] on button "Next" at bounding box center [999, 1026] width 201 height 36
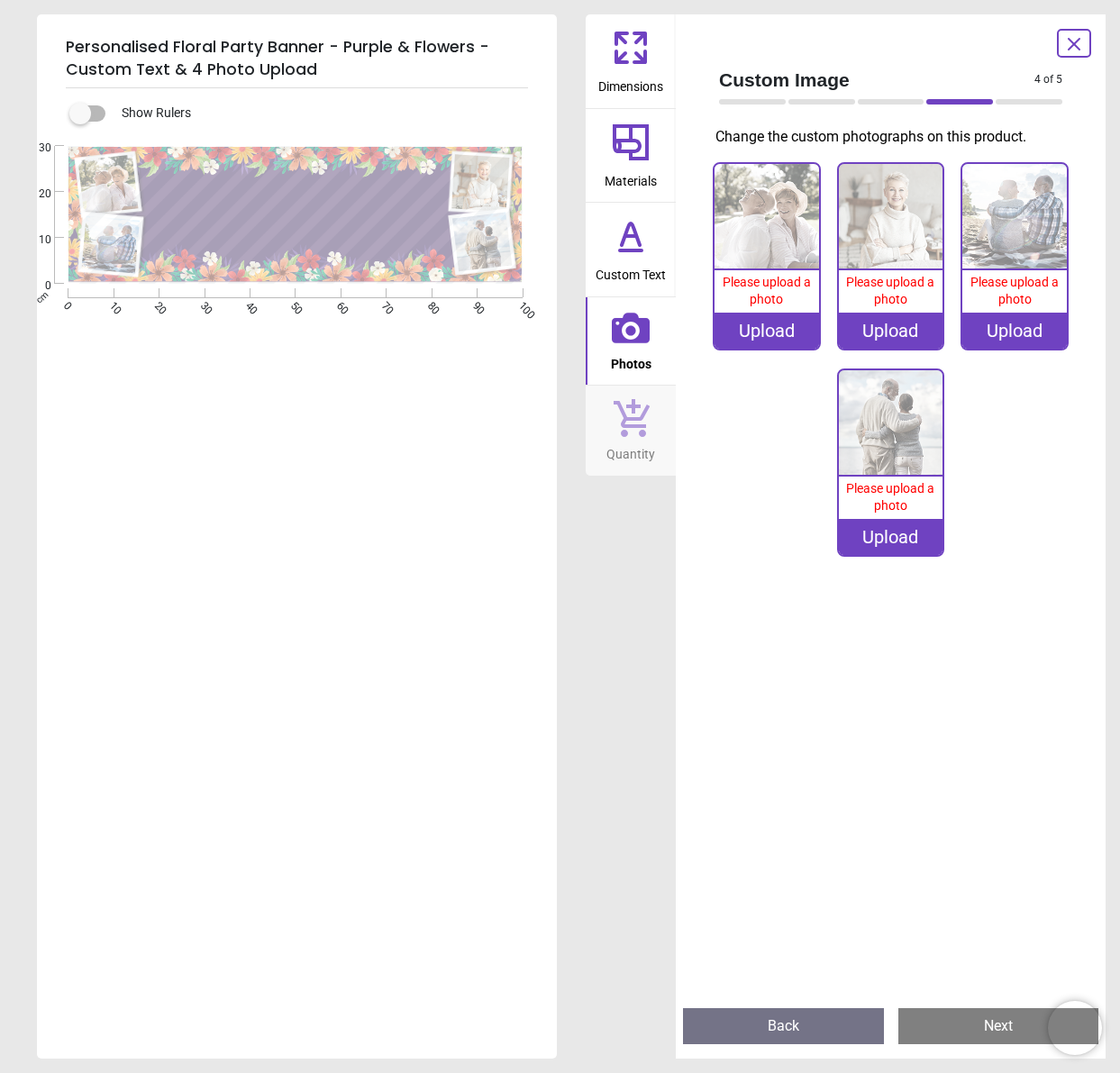
click at [757, 331] on div "Upload" at bounding box center [767, 331] width 105 height 36
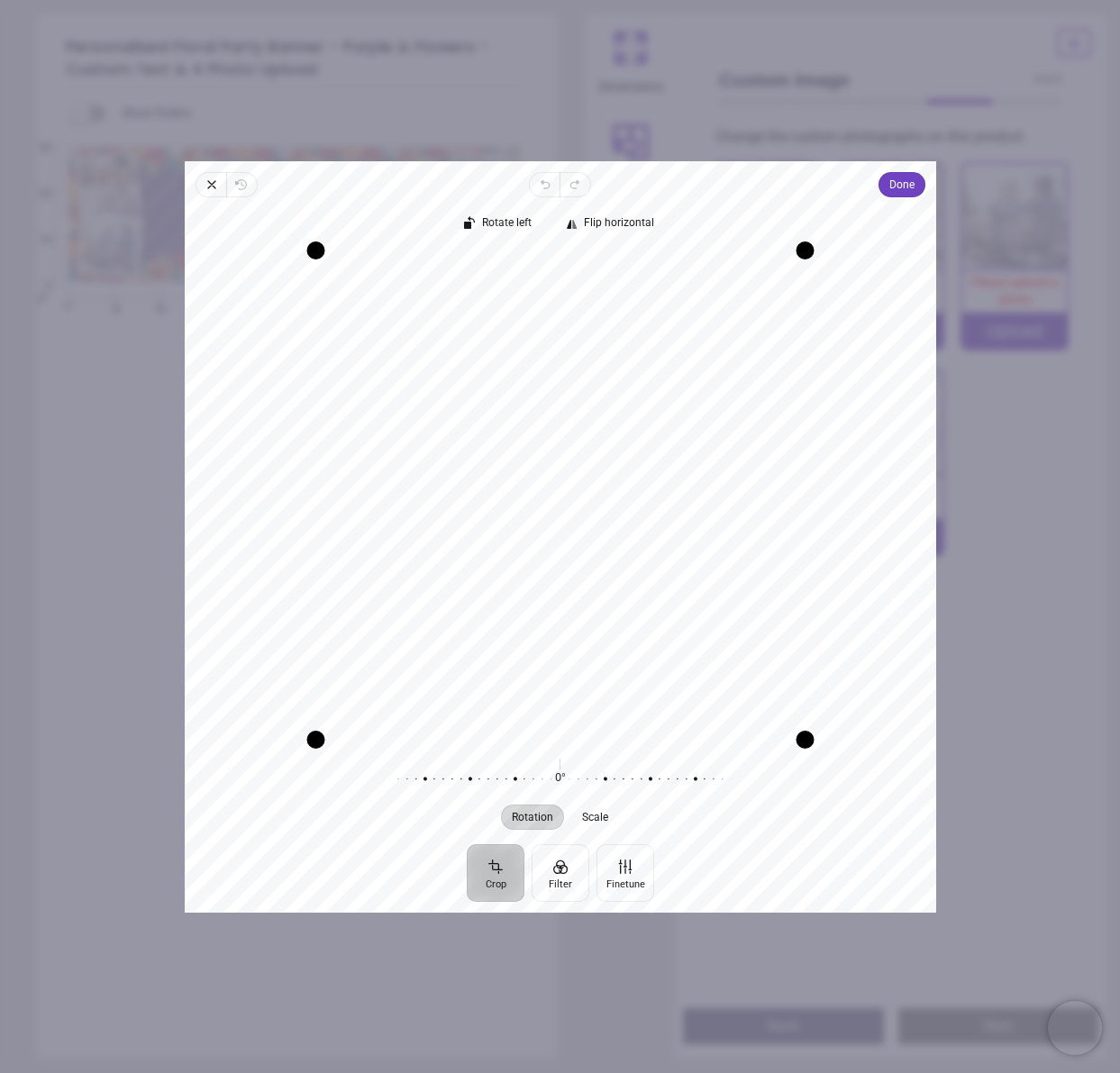
drag, startPoint x: 579, startPoint y: 370, endPoint x: 579, endPoint y: 534, distance: 164.0
click at [579, 534] on div "Recenter" at bounding box center [560, 495] width 723 height 488
click at [886, 184] on button "Done" at bounding box center [901, 184] width 47 height 25
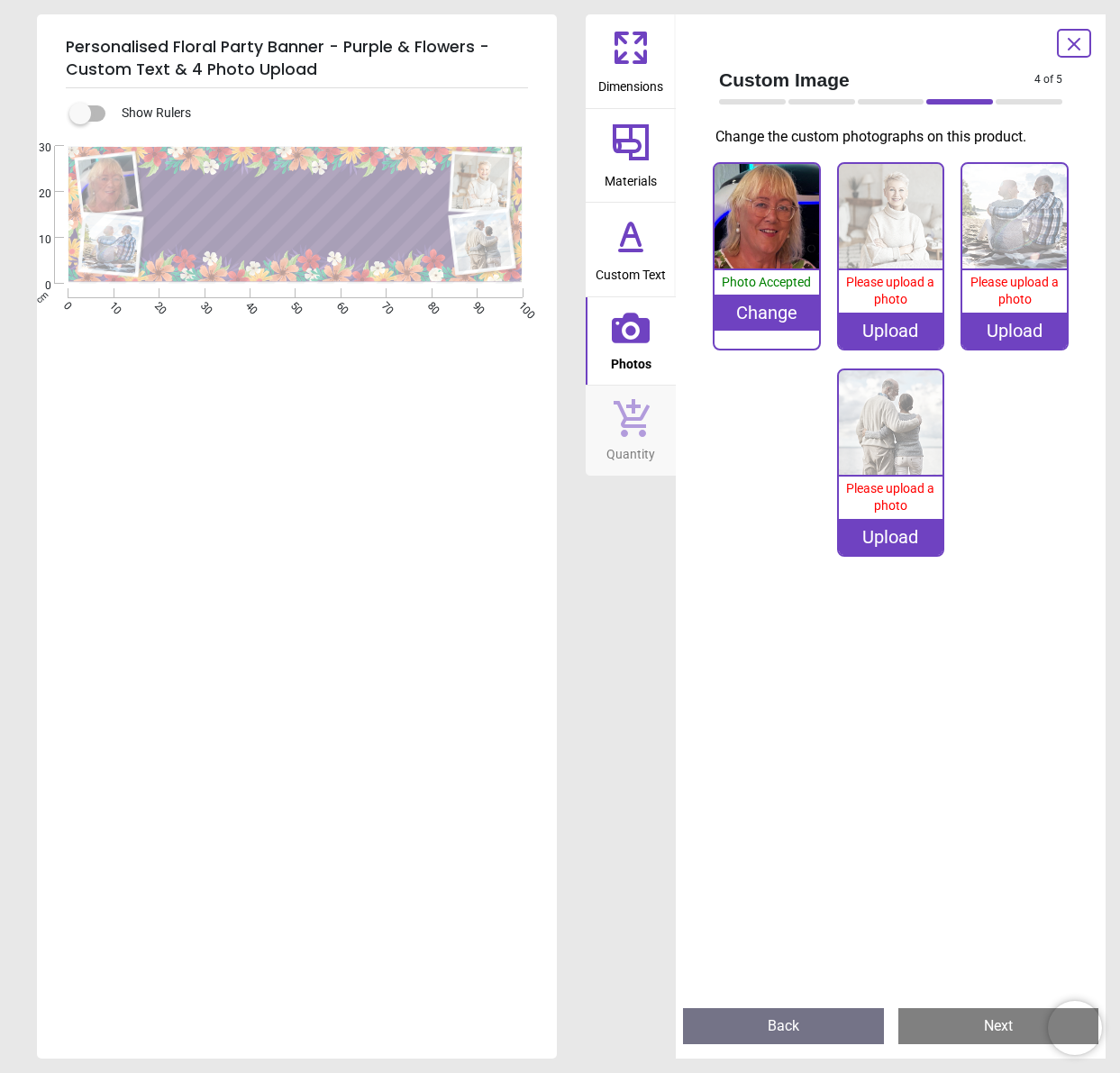
click at [895, 328] on div "Upload" at bounding box center [891, 331] width 105 height 36
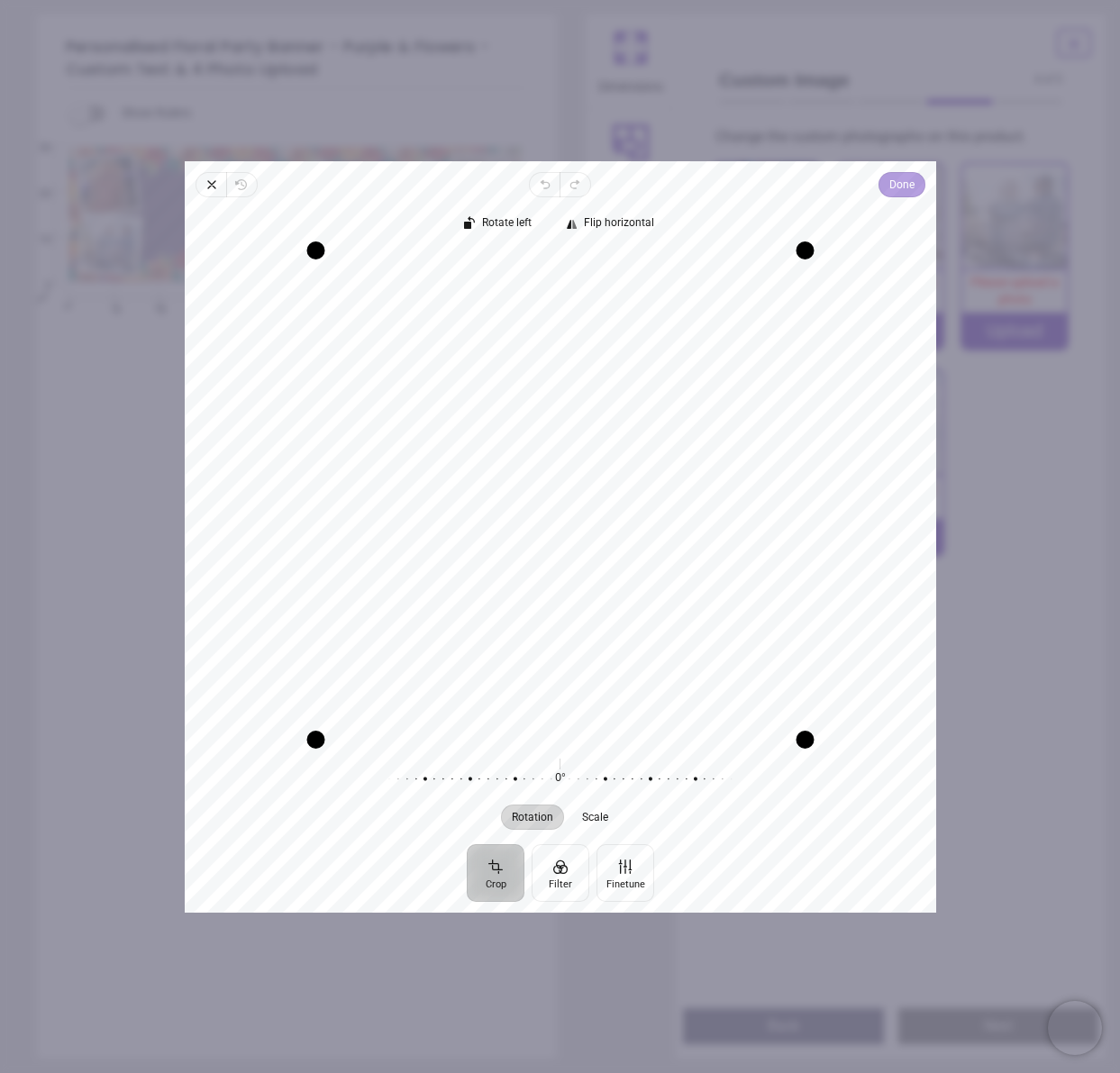
click at [908, 191] on span "Done" at bounding box center [901, 185] width 25 height 22
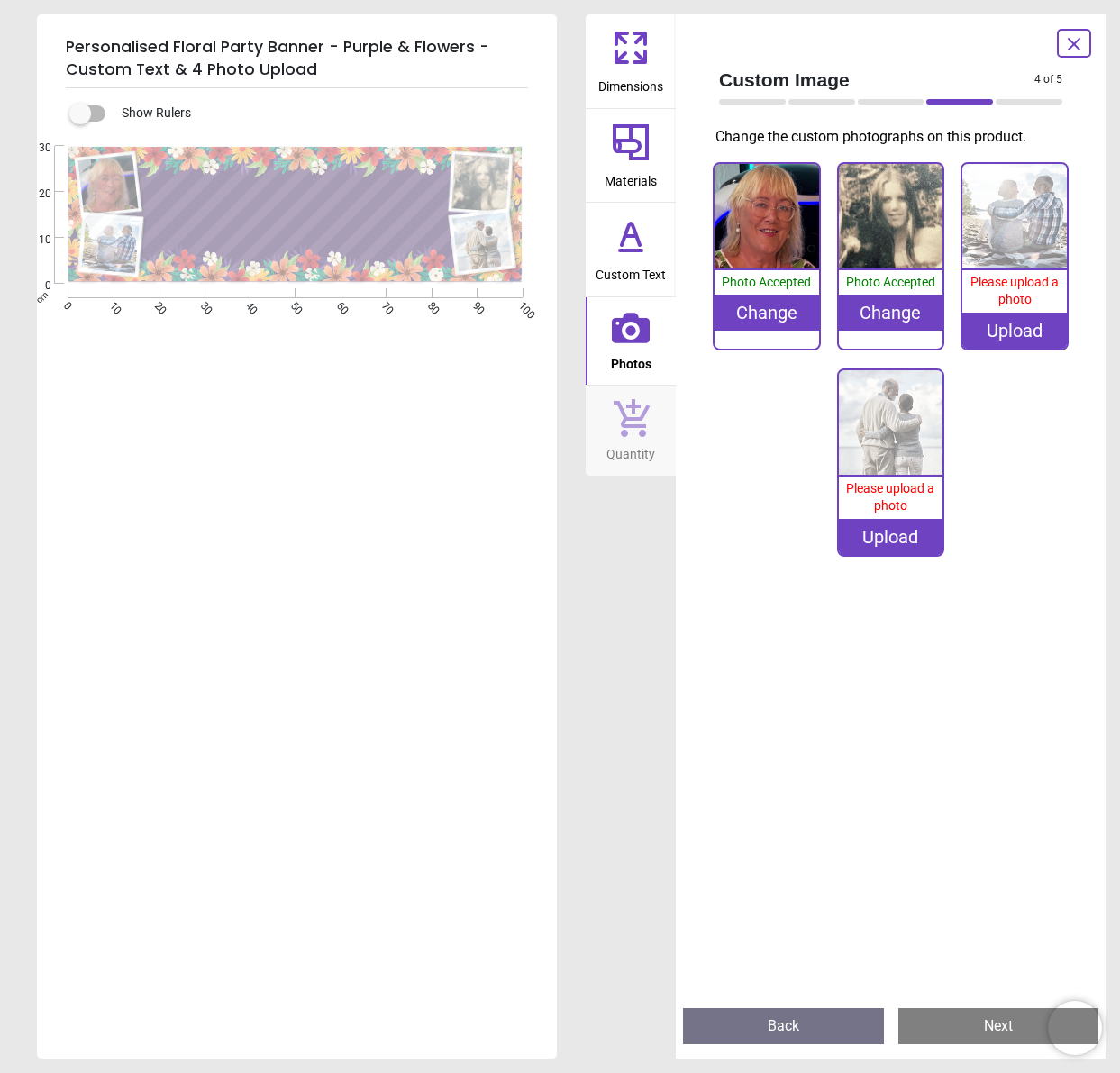
click at [1002, 326] on div "Upload" at bounding box center [1015, 331] width 105 height 36
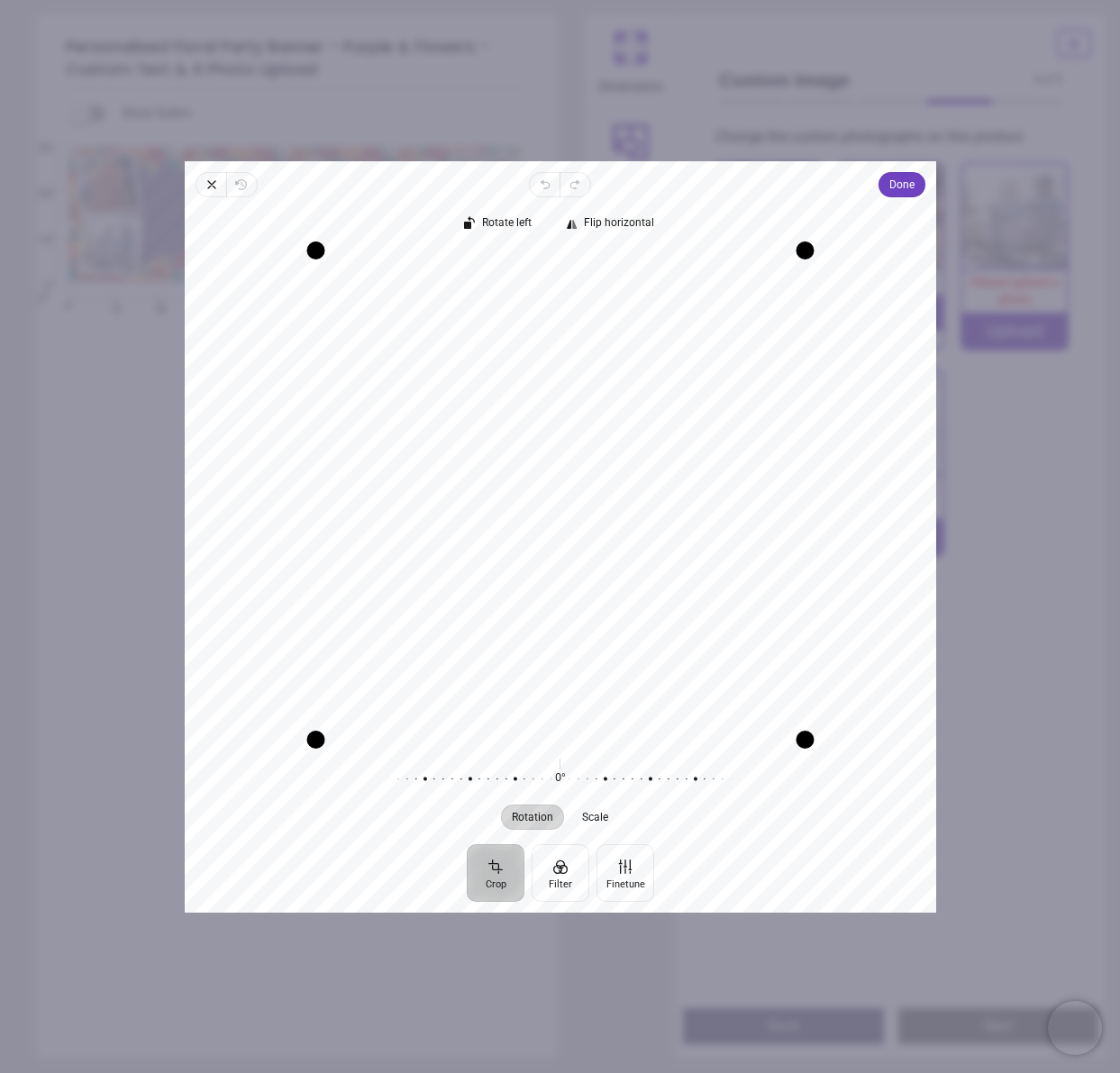
drag, startPoint x: 641, startPoint y: 369, endPoint x: 654, endPoint y: 526, distance: 158.3
click at [651, 540] on div "Recenter" at bounding box center [560, 495] width 723 height 488
click at [890, 182] on span "Done" at bounding box center [901, 185] width 25 height 22
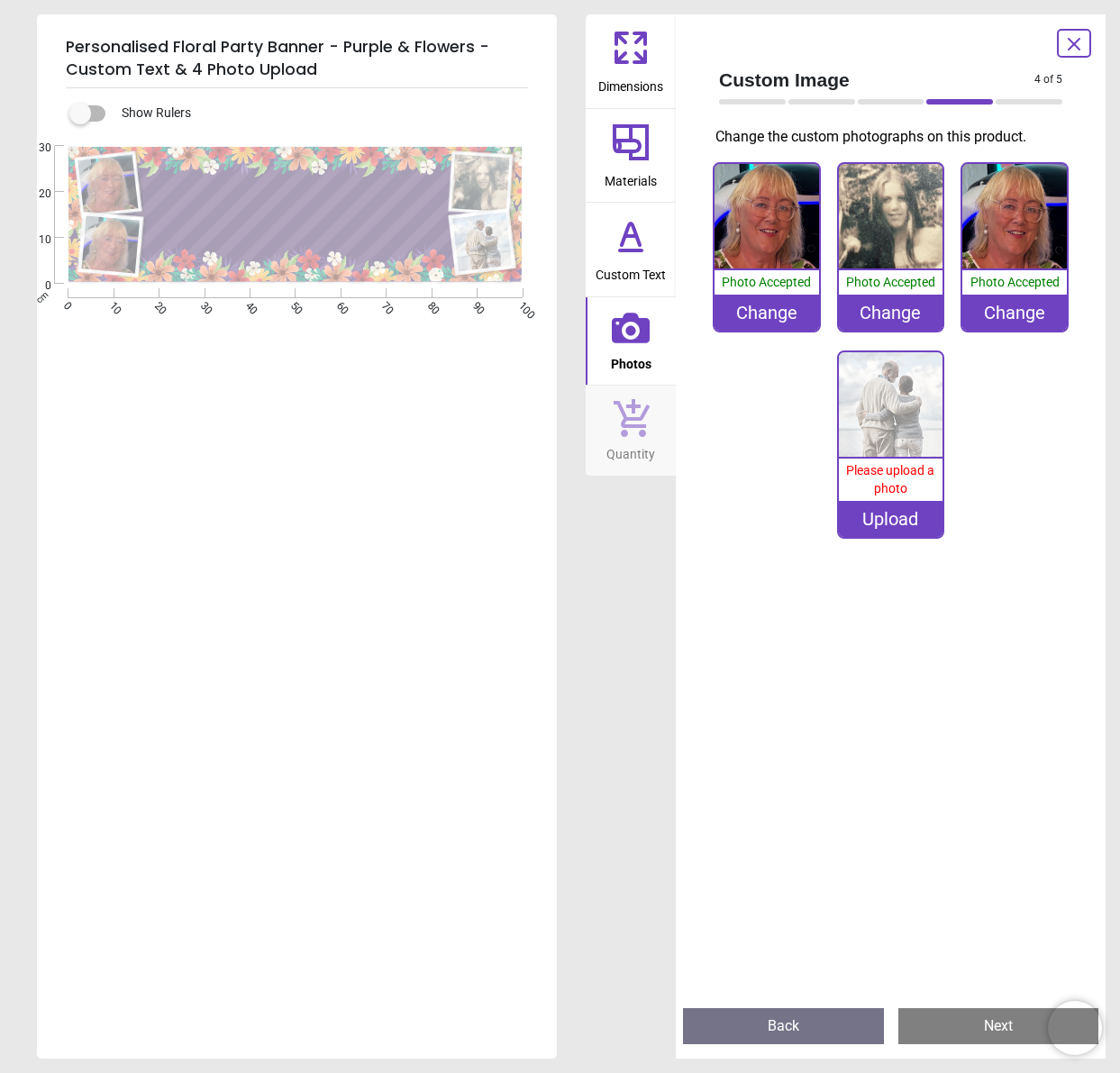
click at [1008, 318] on div "Change" at bounding box center [1015, 313] width 105 height 36
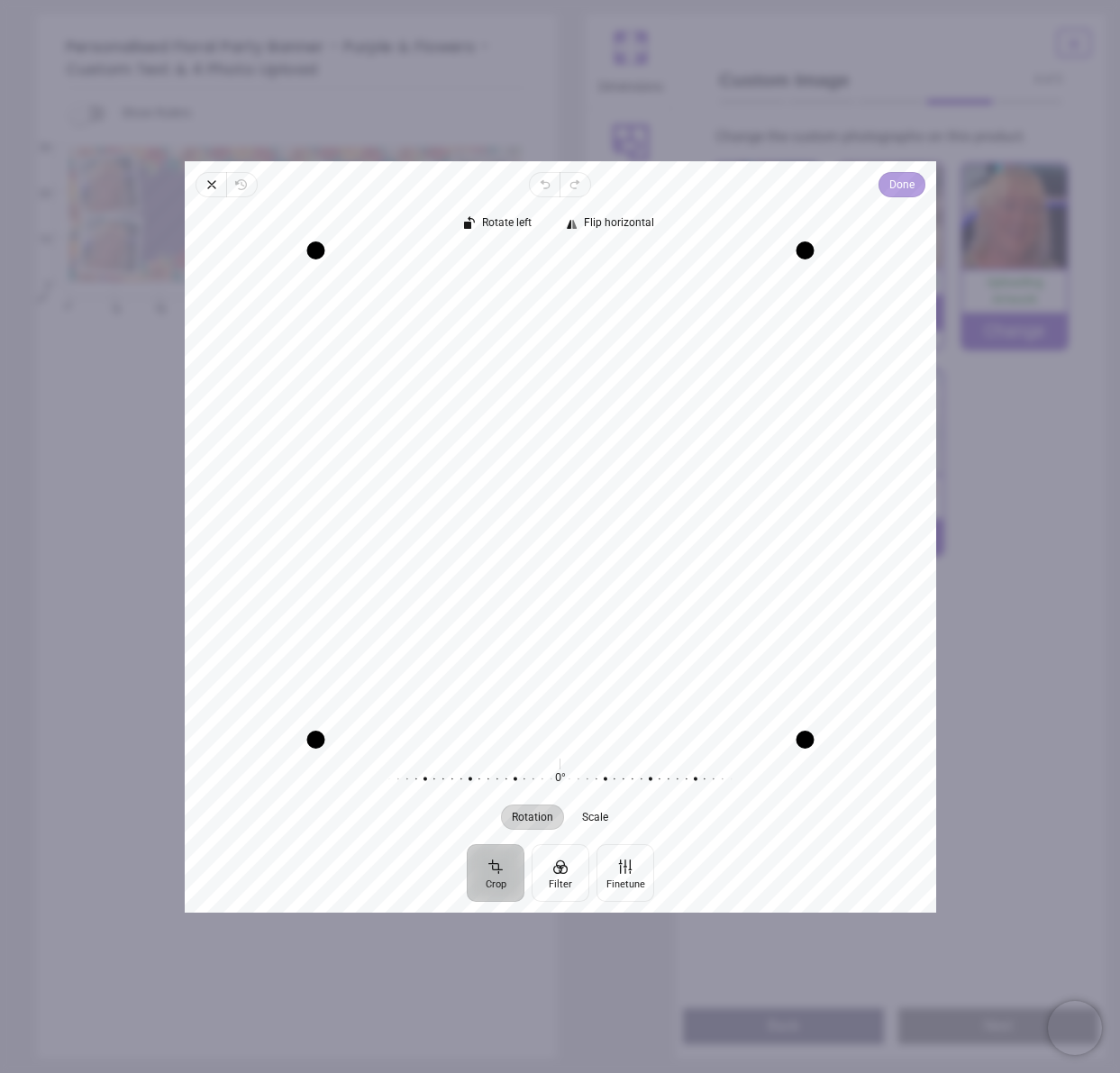
click at [900, 187] on span "Done" at bounding box center [901, 185] width 25 height 22
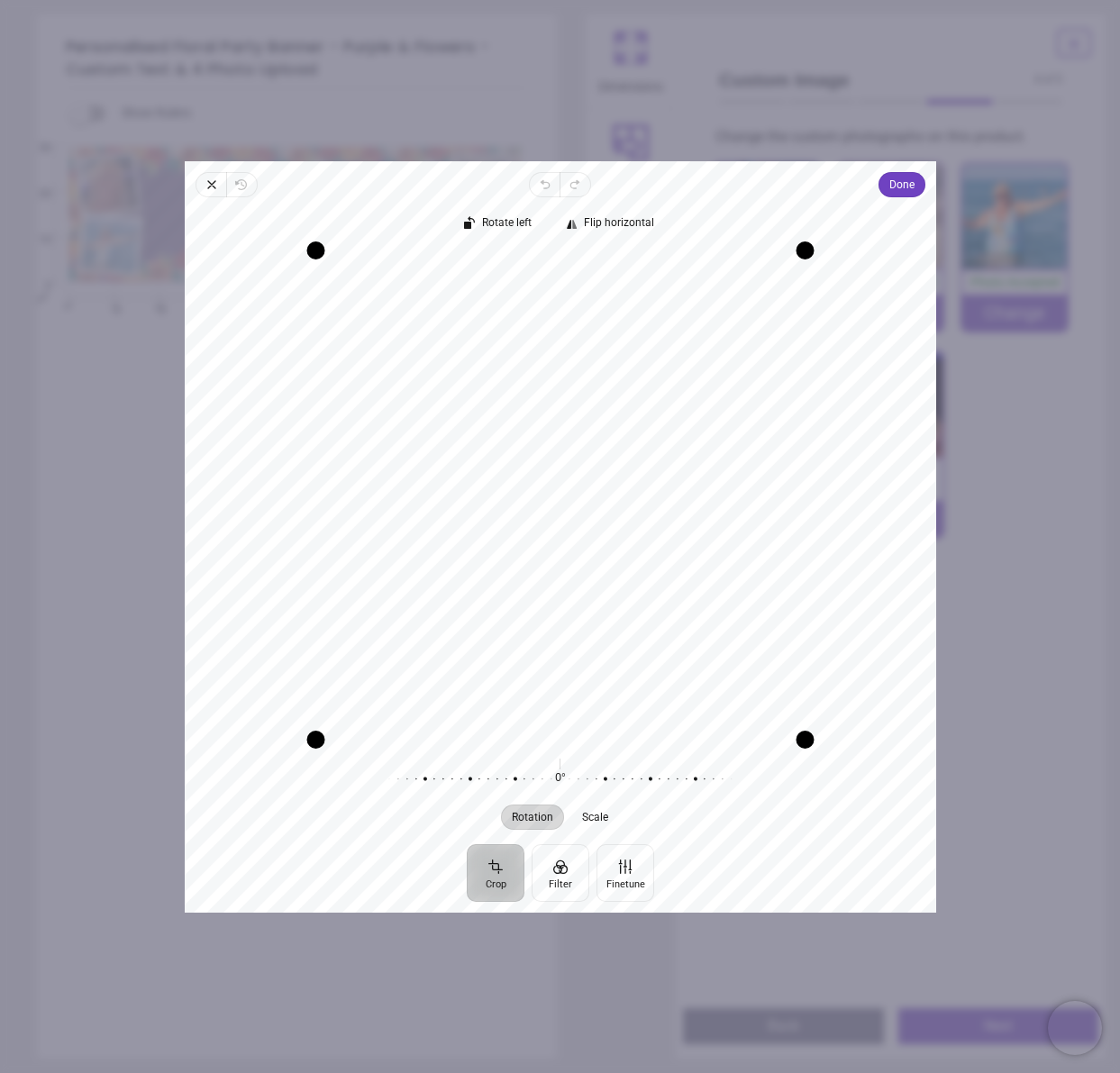
drag, startPoint x: 529, startPoint y: 433, endPoint x: 575, endPoint y: 525, distance: 102.8
click at [575, 525] on div "Recenter" at bounding box center [560, 495] width 723 height 488
click at [898, 187] on span "Done" at bounding box center [901, 185] width 25 height 22
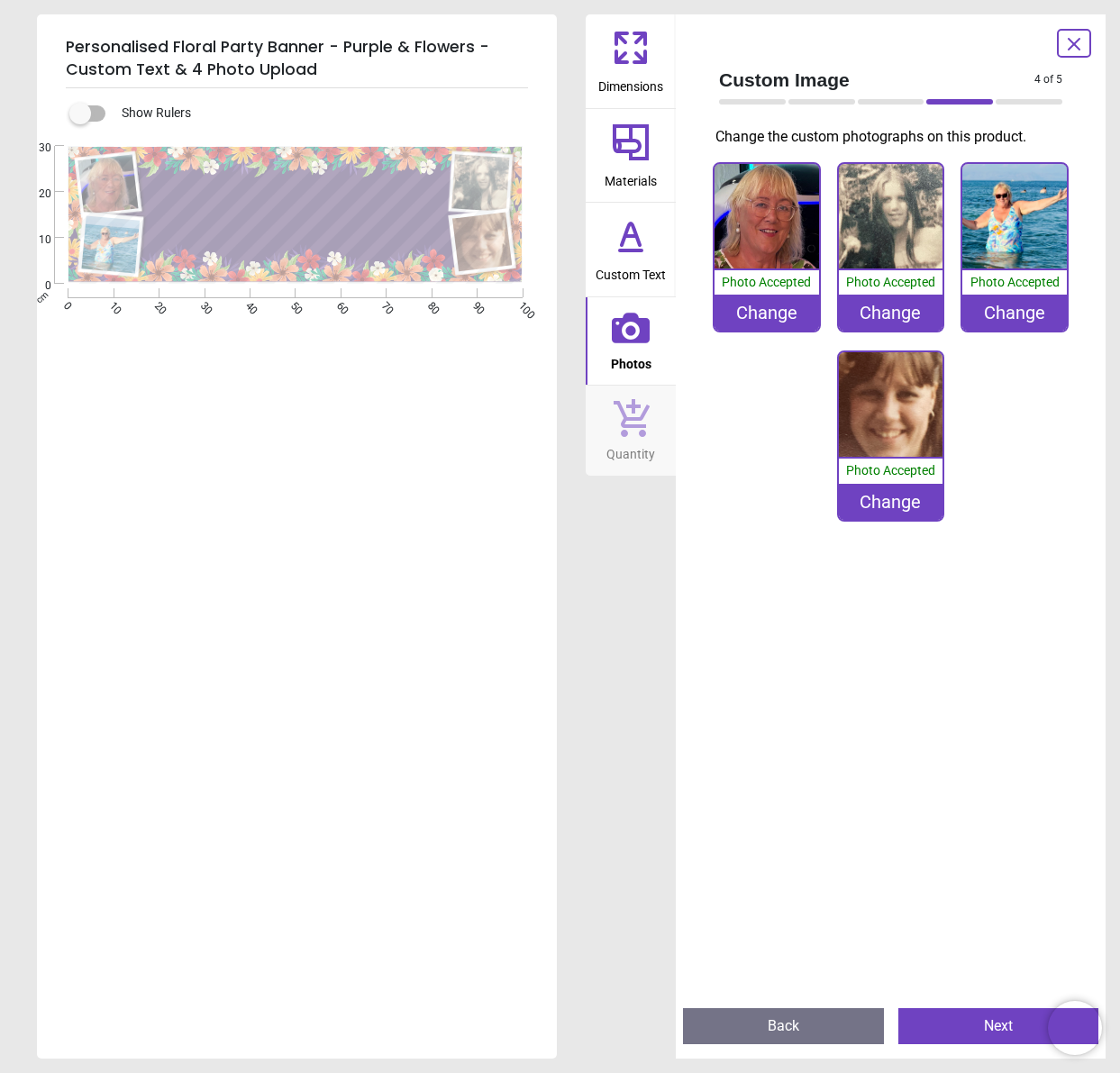
click at [1010, 1028] on button "Next" at bounding box center [999, 1026] width 201 height 36
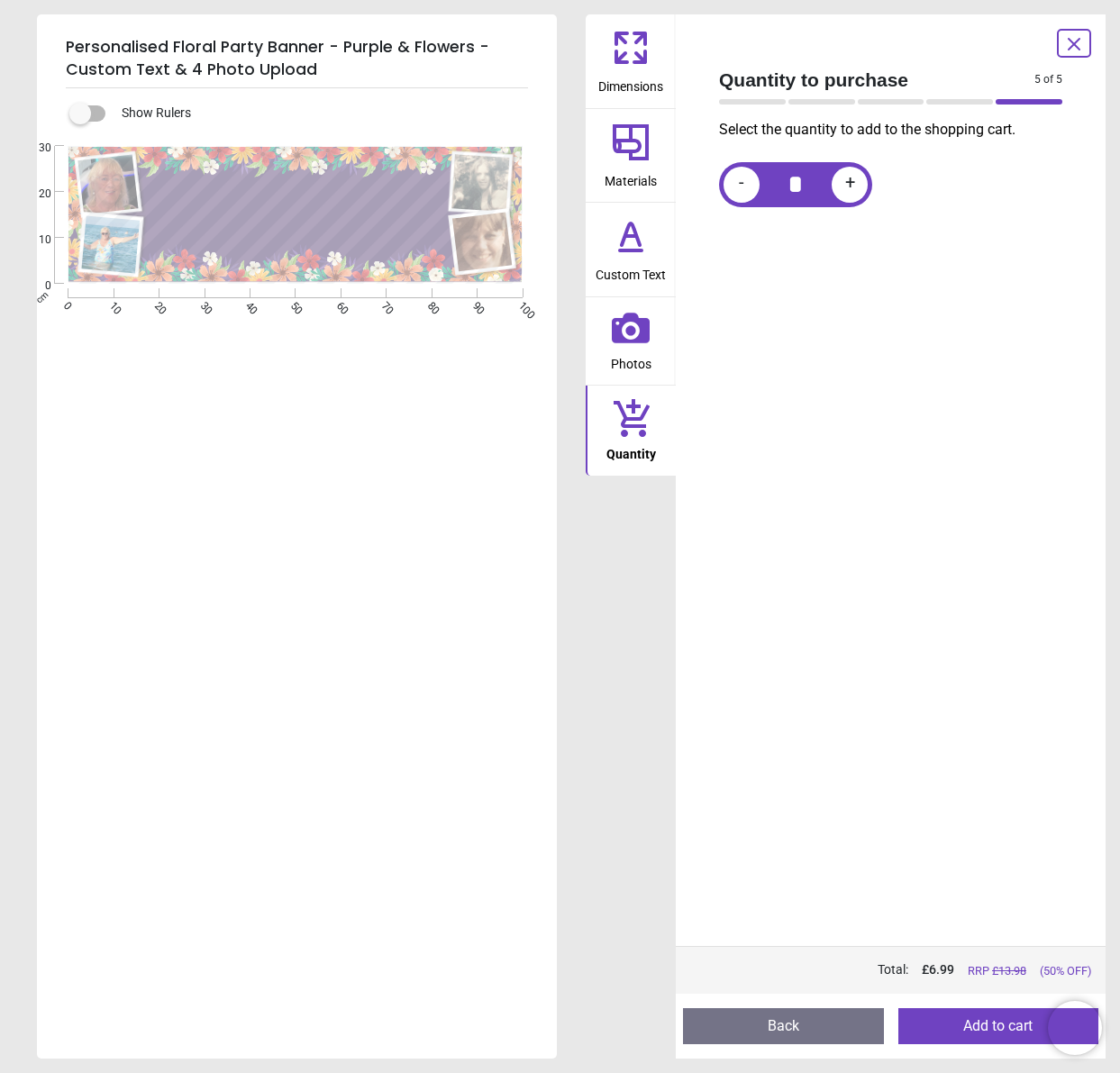
click at [796, 1036] on button "Back" at bounding box center [783, 1026] width 201 height 36
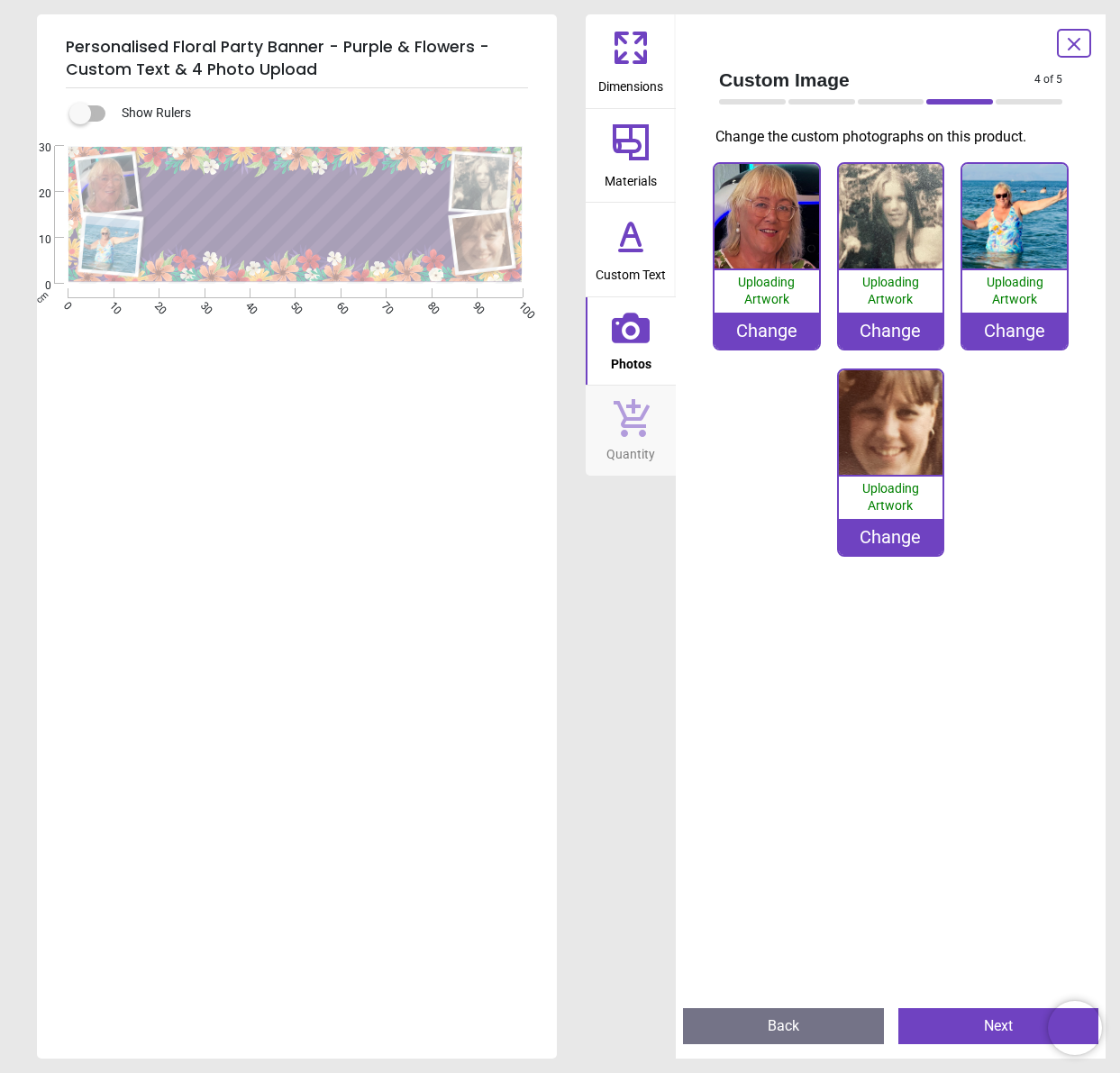
click at [108, 187] on image at bounding box center [108, 183] width 60 height 59
drag, startPoint x: 494, startPoint y: 249, endPoint x: 463, endPoint y: 271, distance: 38.0
click at [463, 271] on div ".cls-1 { filter: url(#drop-shadow-2); } .cls-1, .cls-2, .cls-3, .cls-4 { fill: …" at bounding box center [295, 215] width 516 height 138
click at [771, 334] on div "Change" at bounding box center [767, 331] width 105 height 36
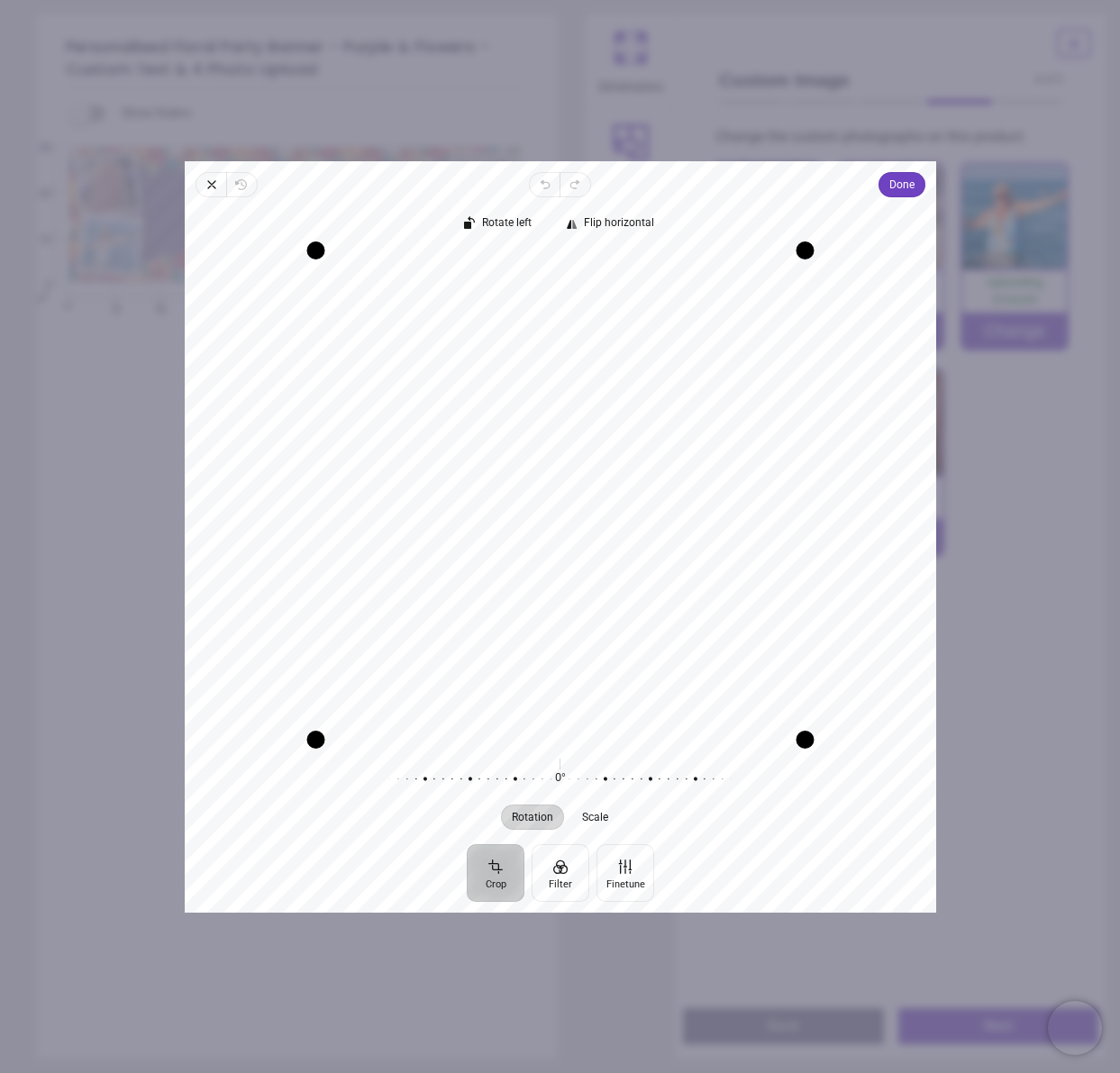
drag, startPoint x: 616, startPoint y: 560, endPoint x: 667, endPoint y: 609, distance: 70.7
click at [661, 634] on div "Recenter" at bounding box center [560, 495] width 723 height 488
click at [896, 184] on span "Done" at bounding box center [901, 185] width 25 height 22
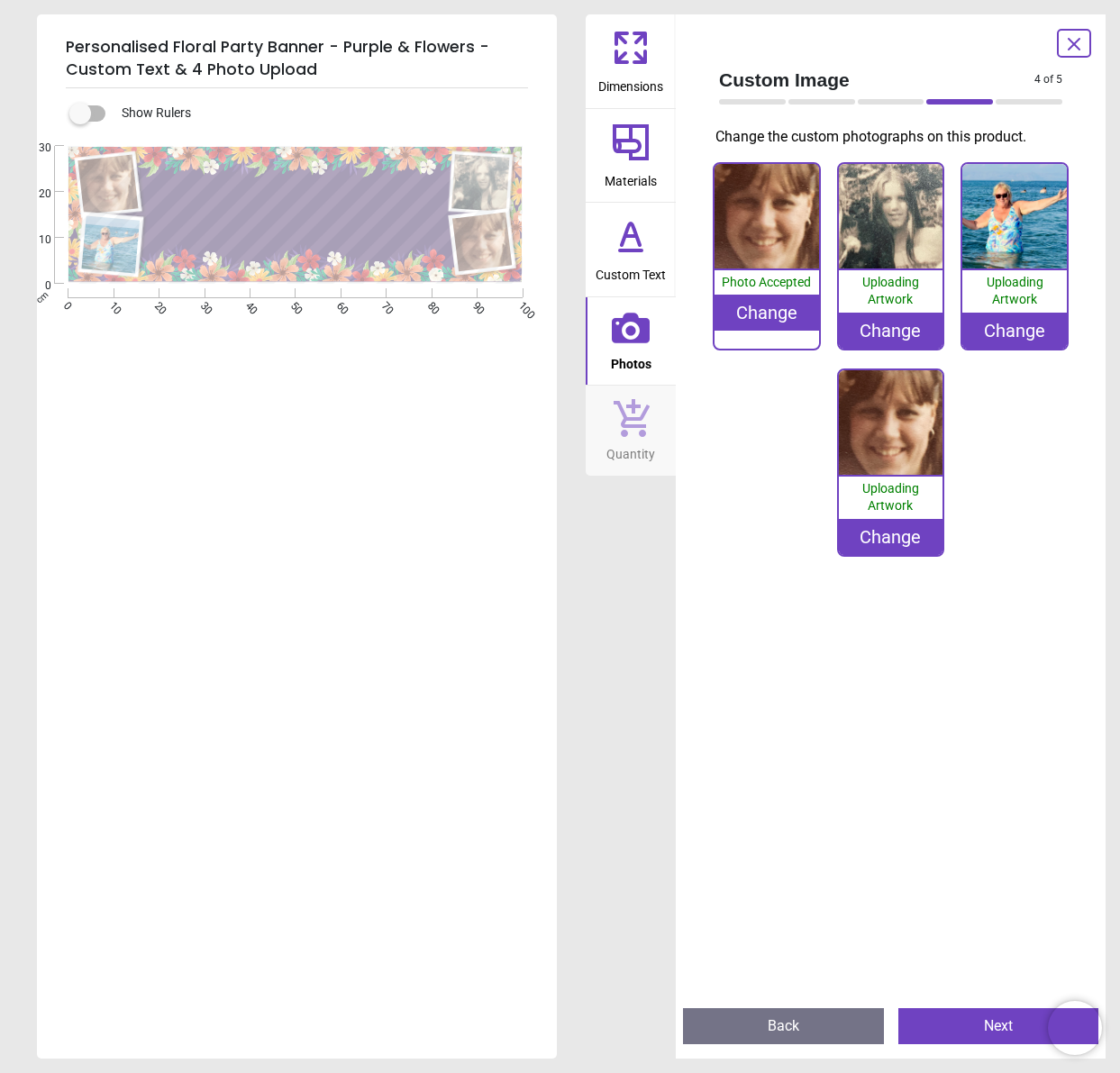
click at [896, 520] on div "Change" at bounding box center [891, 537] width 105 height 36
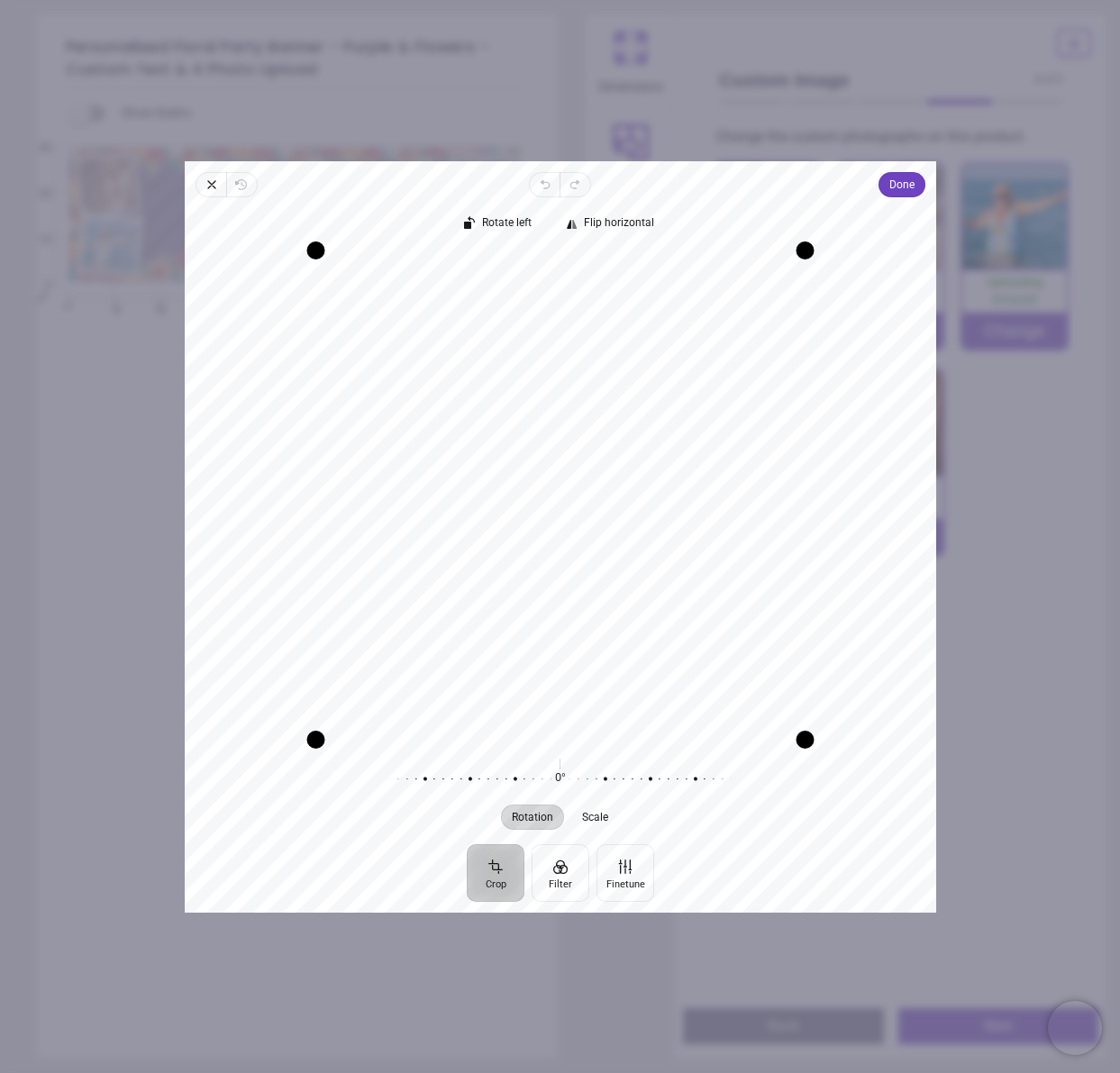
drag, startPoint x: 555, startPoint y: 453, endPoint x: 570, endPoint y: 618, distance: 165.6
click at [570, 627] on div "Recenter" at bounding box center [560, 495] width 723 height 488
click at [896, 186] on span "Done" at bounding box center [901, 185] width 25 height 22
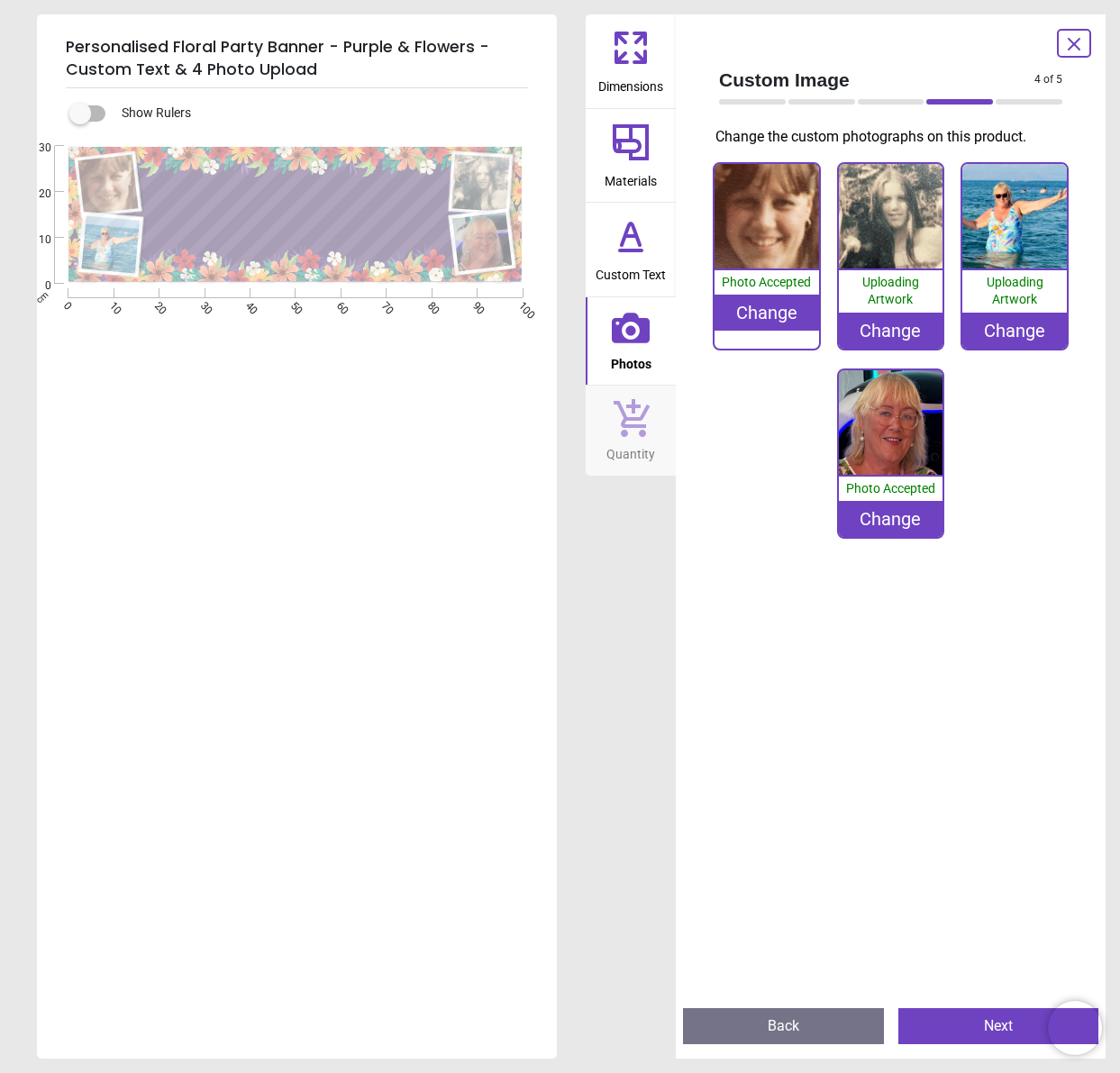
click at [999, 1028] on button "Next" at bounding box center [999, 1026] width 201 height 36
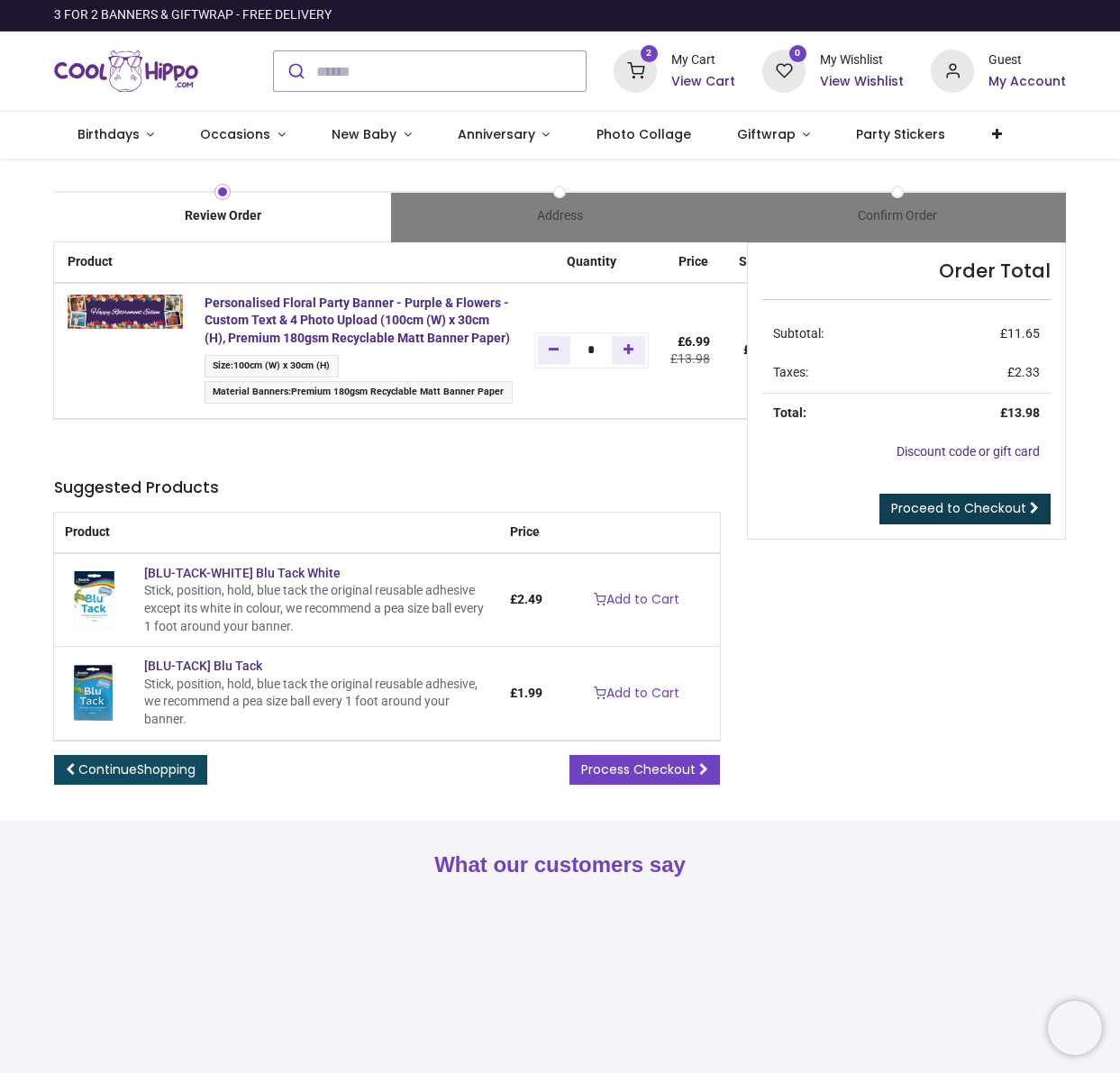
click at [961, 506] on span "Proceed to Checkout" at bounding box center [958, 508] width 135 height 18
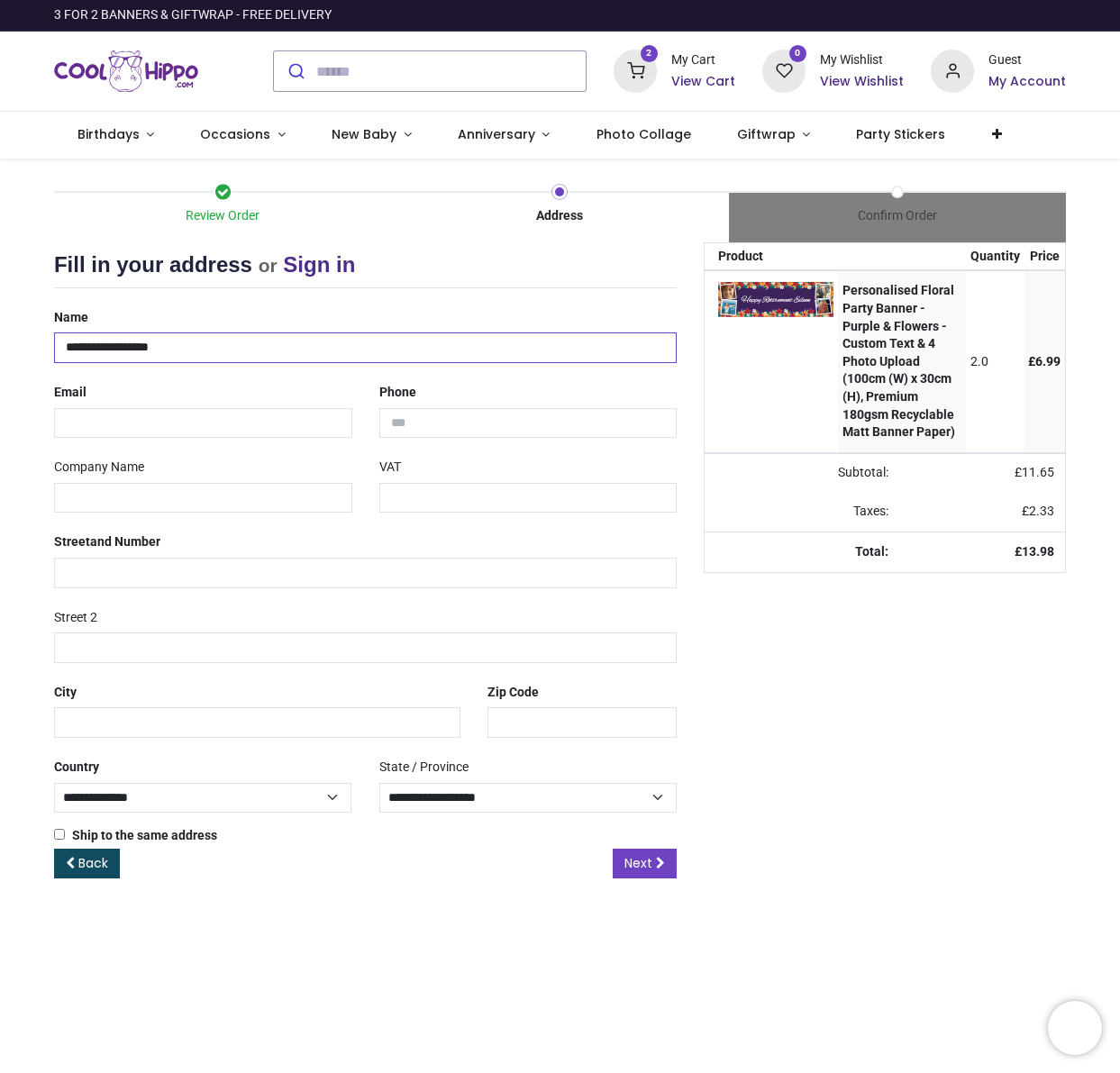
type input "**********"
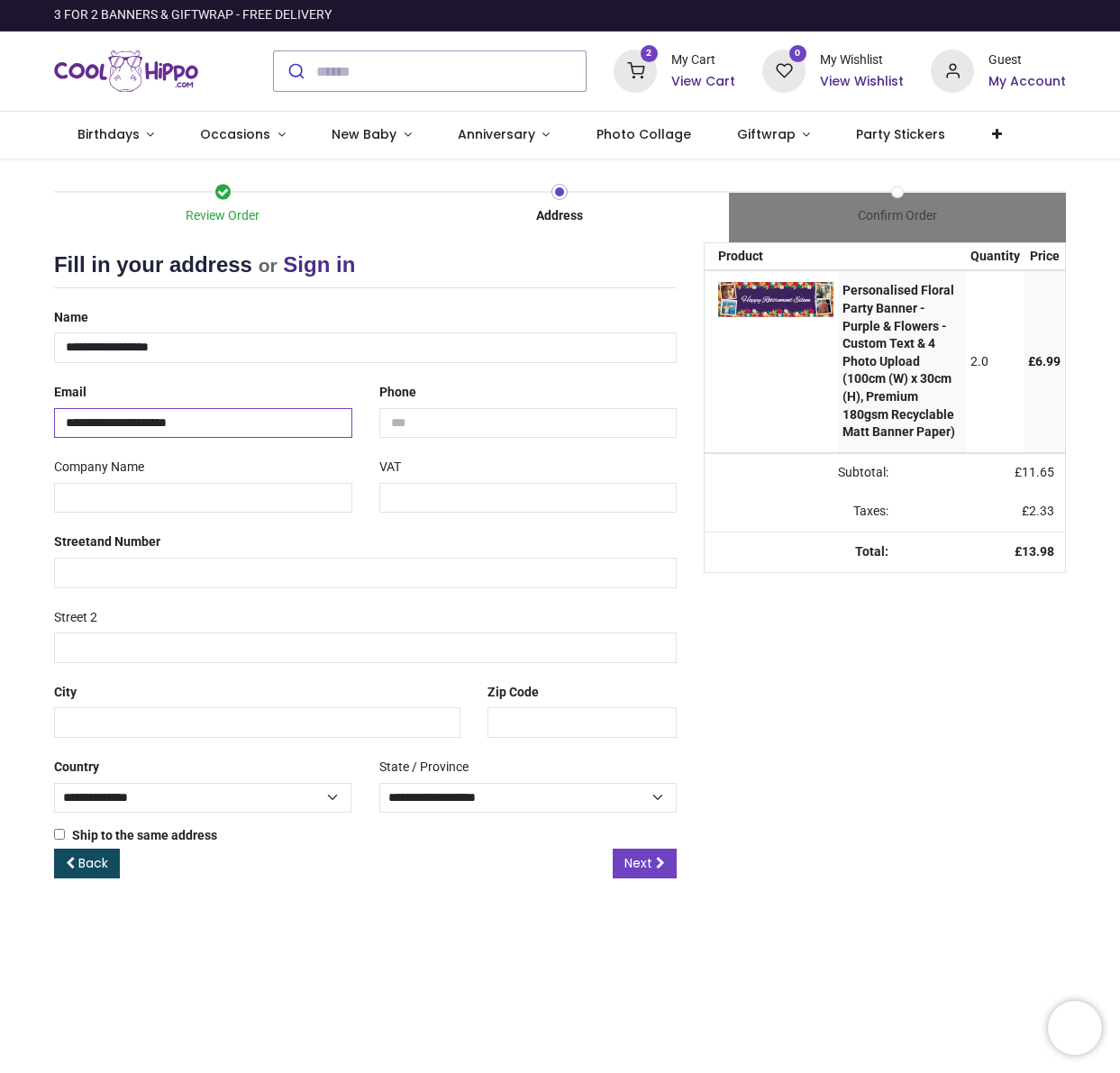
type input "**********"
type input "**"
click at [206, 656] on div "**********" at bounding box center [366, 576] width 650 height 546
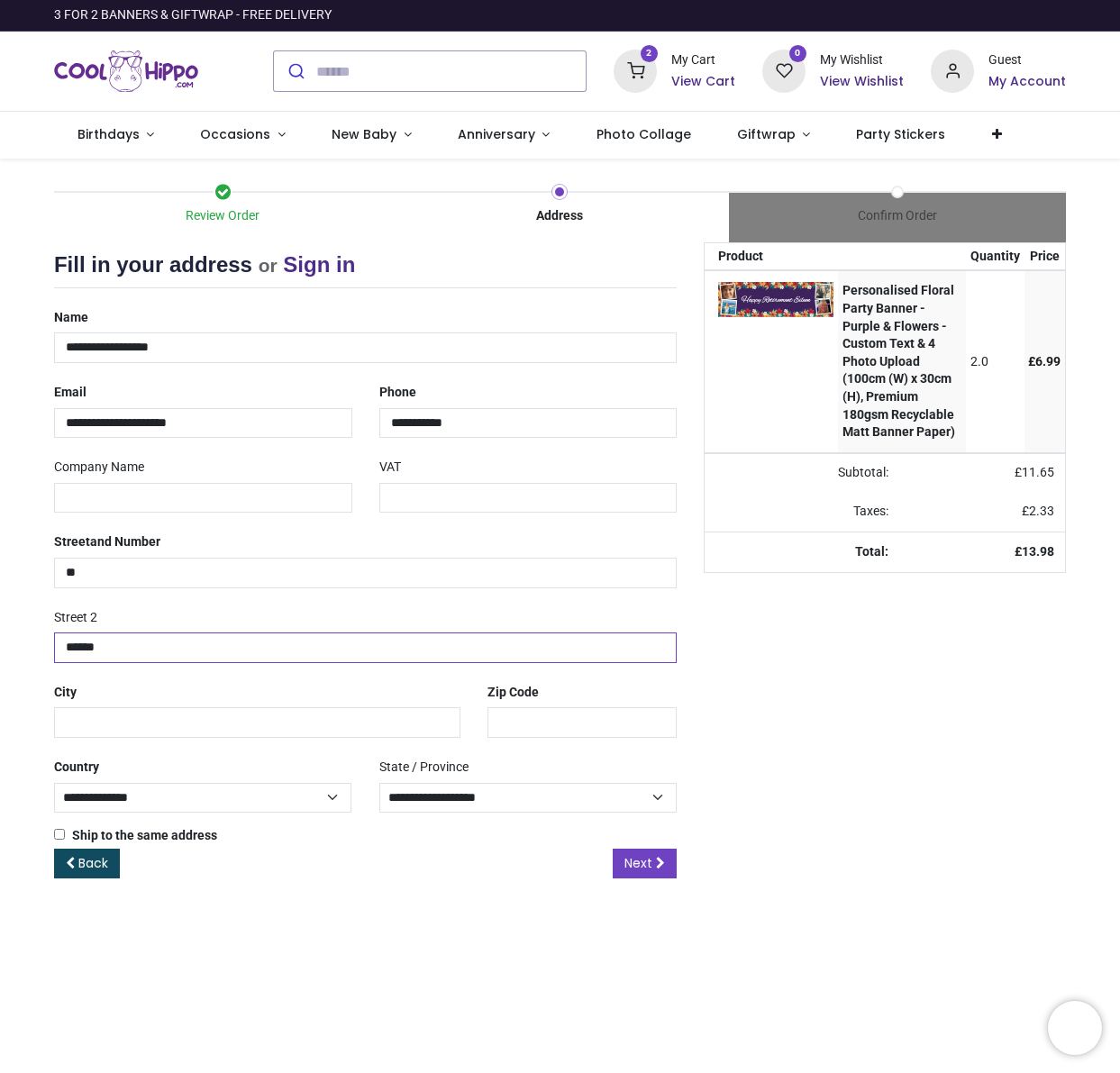
type input "******"
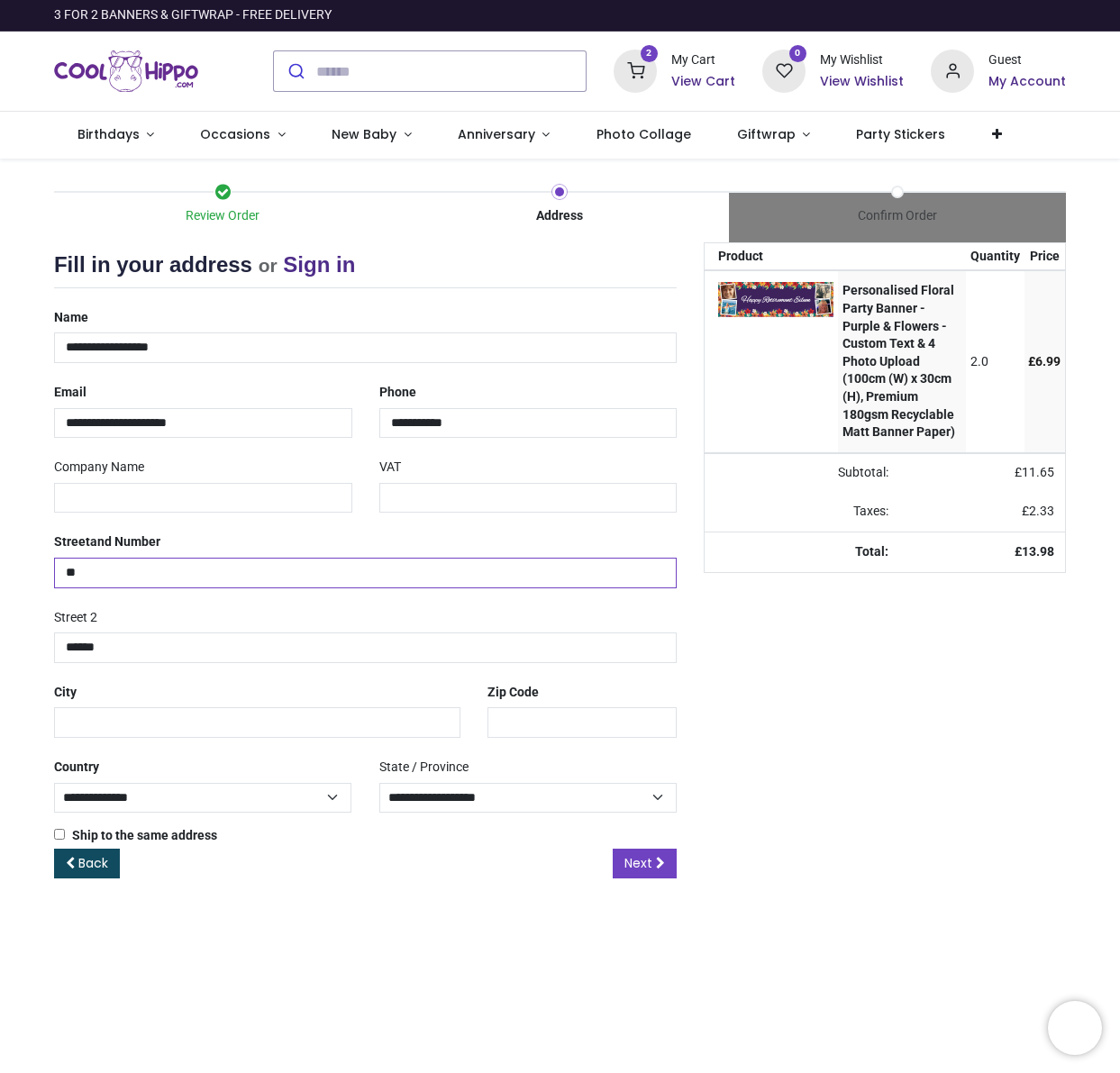
click at [130, 561] on input "**" at bounding box center [365, 573] width 623 height 31
type input "**********"
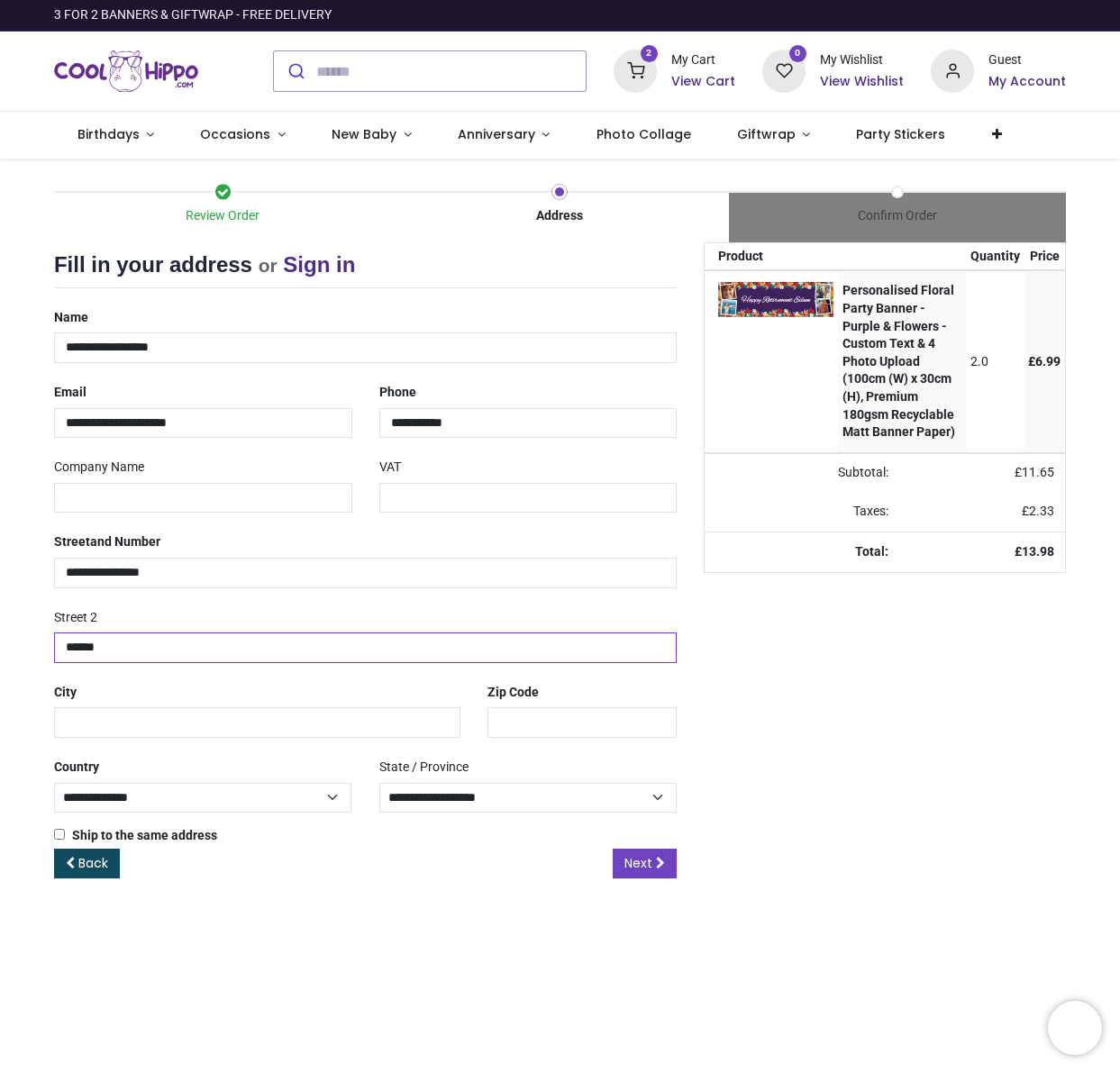
click at [169, 634] on input "******" at bounding box center [365, 648] width 623 height 31
type input "*"
type input "******"
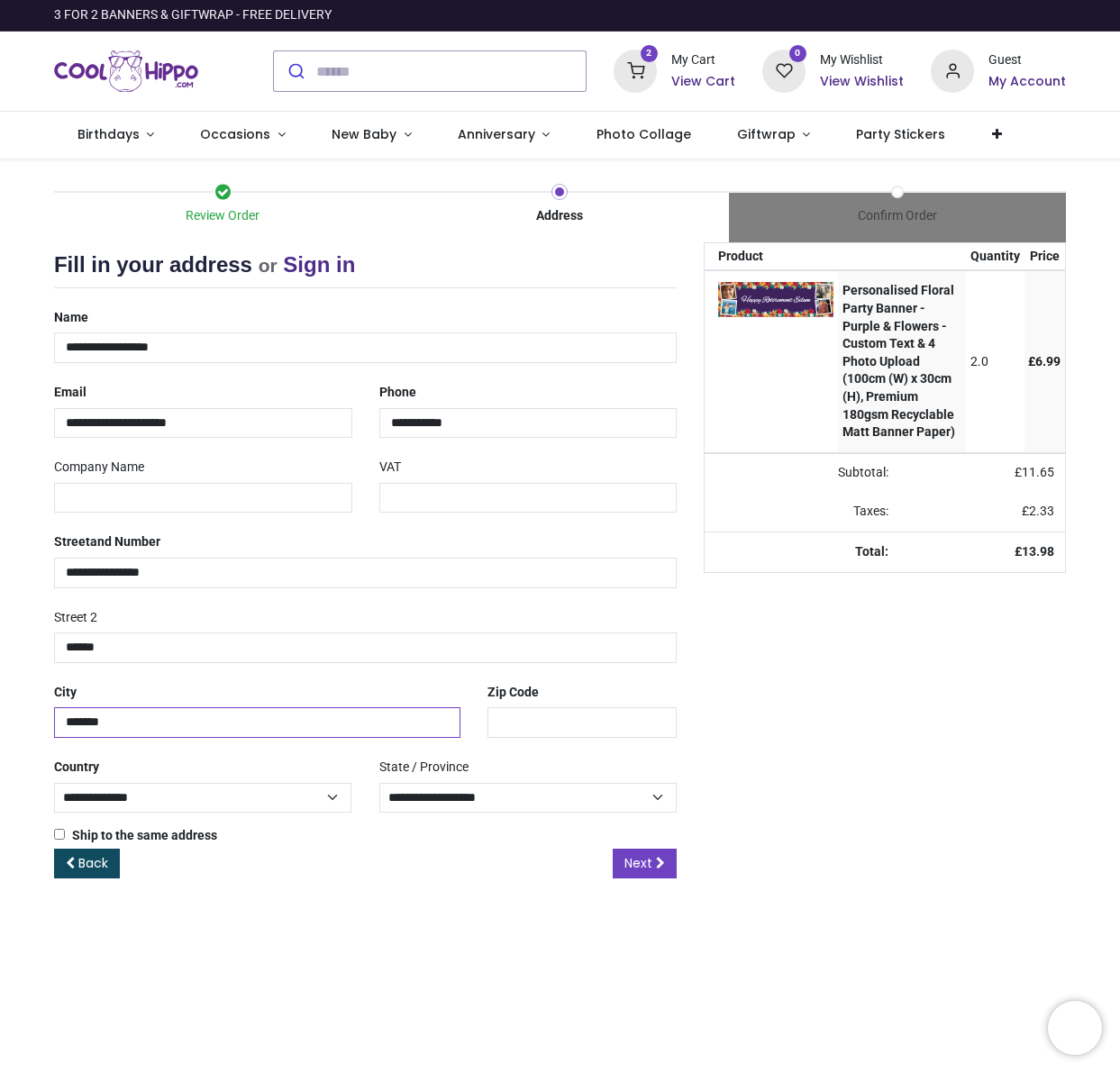
type input "*******"
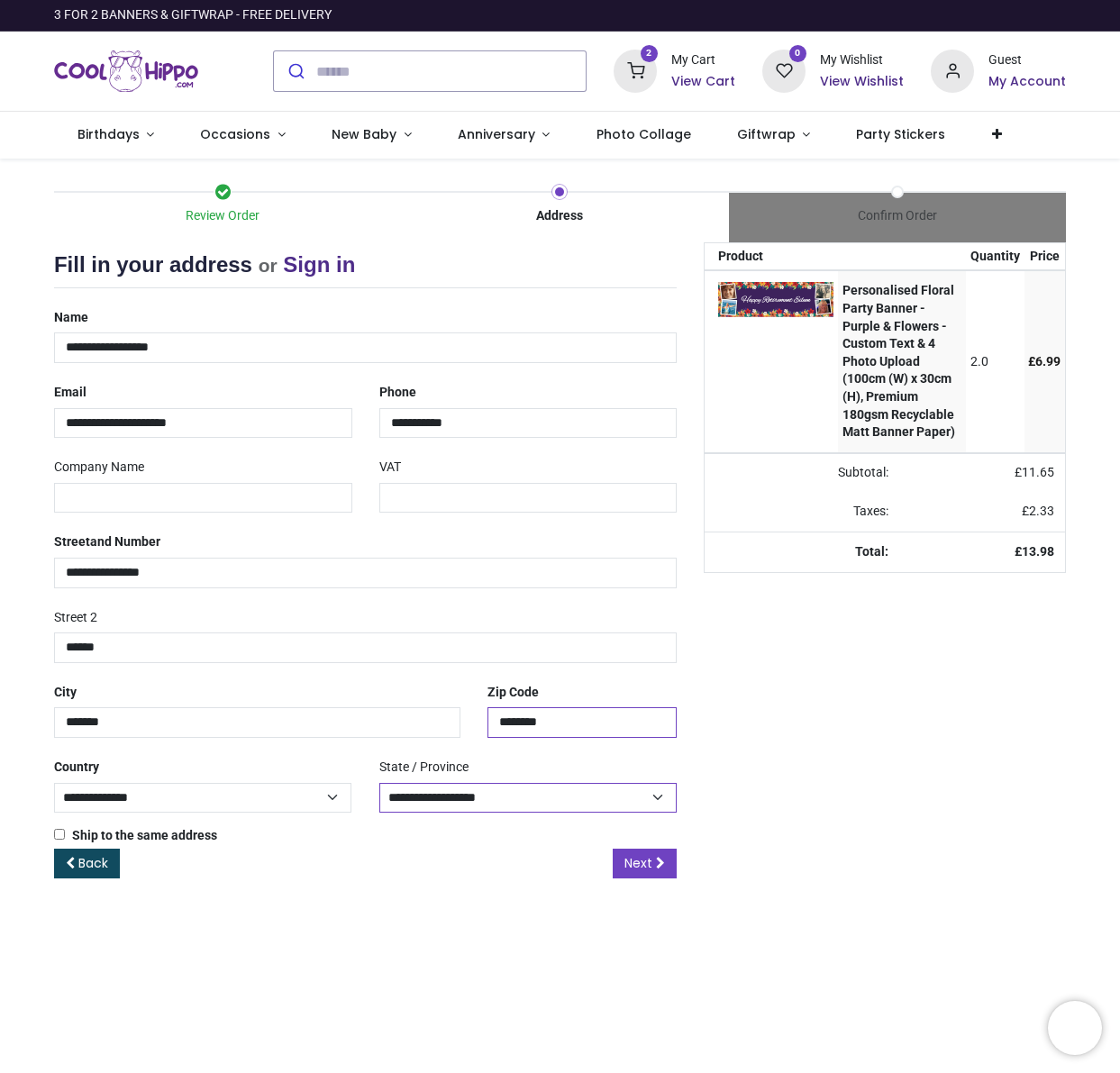
type input "********"
select select "***"
click at [644, 858] on span "Next" at bounding box center [639, 863] width 28 height 18
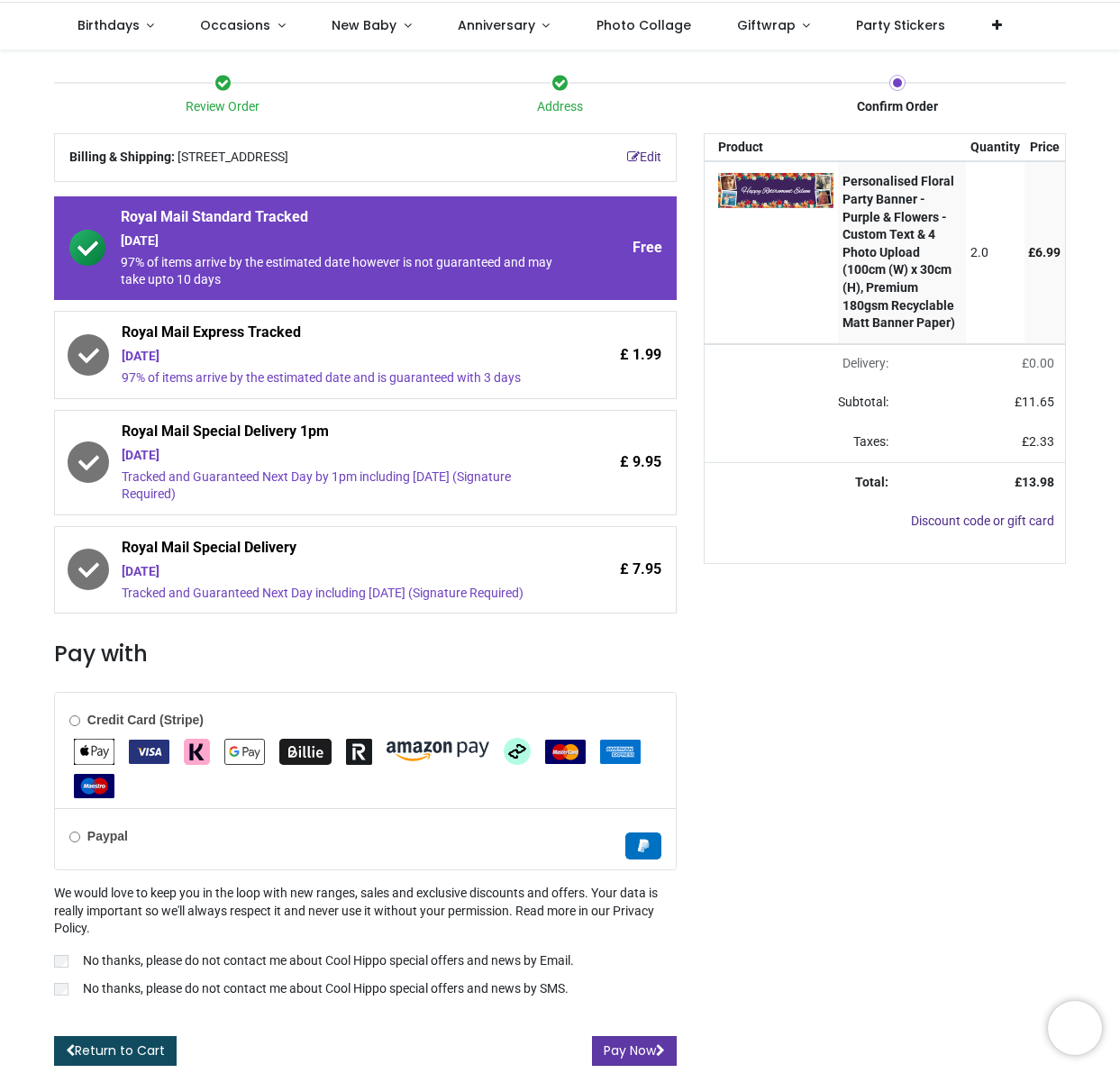
scroll to position [131, 0]
click at [638, 1050] on button "Pay Now" at bounding box center [634, 1051] width 85 height 31
